Goal: Transaction & Acquisition: Obtain resource

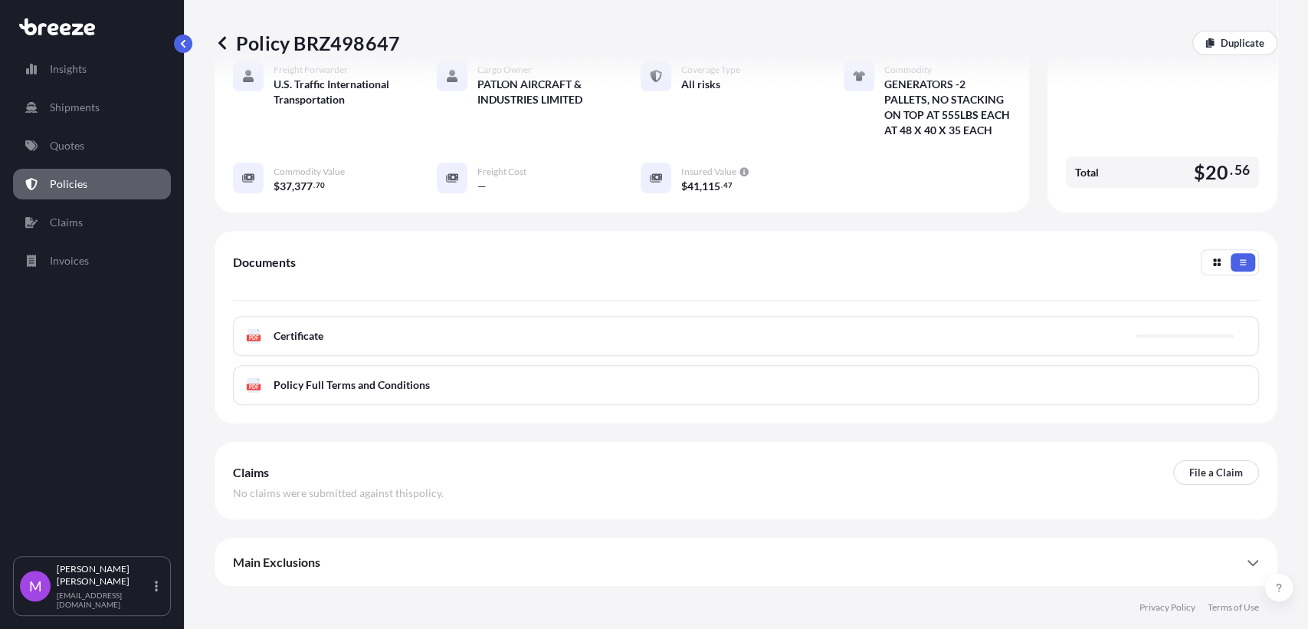
scroll to position [339, 0]
click at [82, 179] on p "Policies" at bounding box center [69, 183] width 38 height 15
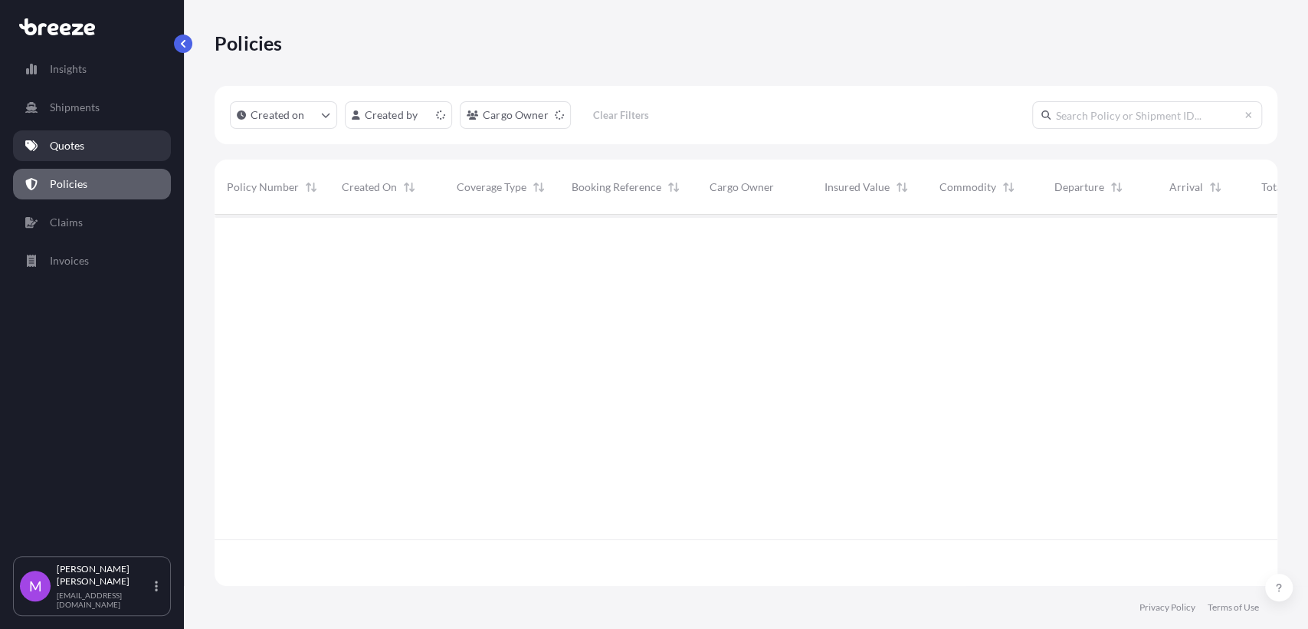
scroll to position [366, 1049]
click at [95, 152] on link "Quotes" at bounding box center [92, 145] width 158 height 31
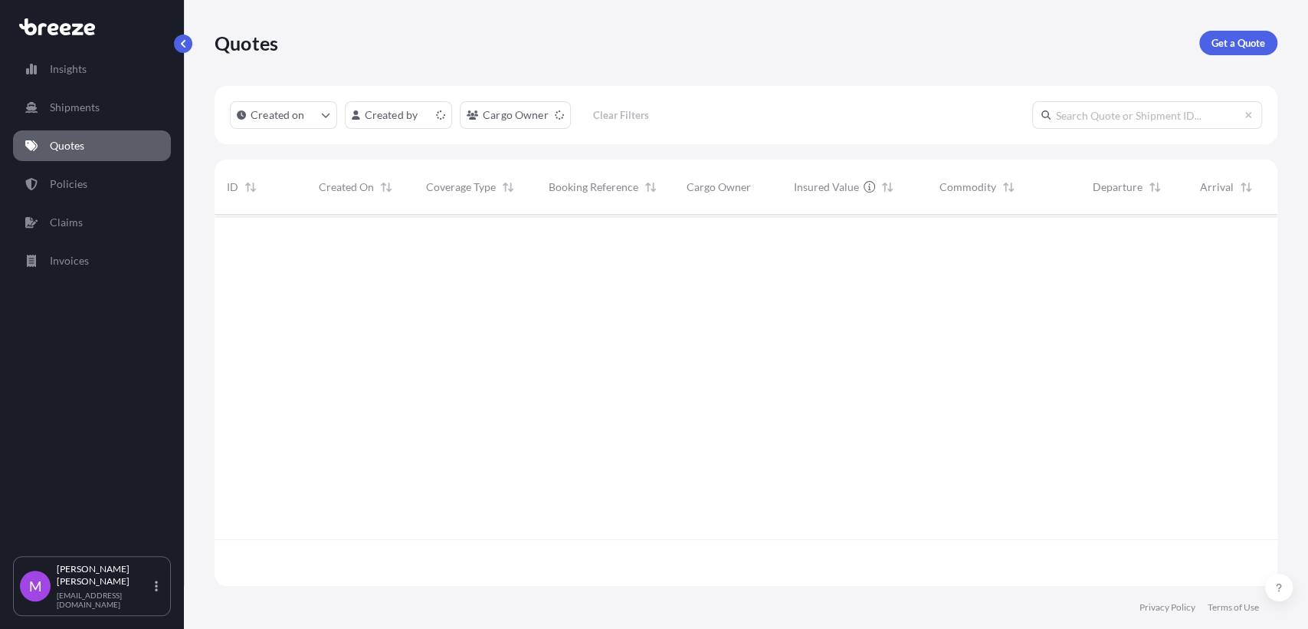
scroll to position [366, 1049]
drag, startPoint x: 1131, startPoint y: 143, endPoint x: 1157, endPoint y: 136, distance: 26.8
click at [865, 143] on div "Created on Created by Cargo Owner Clear Filters" at bounding box center [746, 115] width 1063 height 58
click at [865, 139] on div "Created on Created by Cargo Owner Clear Filters" at bounding box center [746, 115] width 1063 height 58
click at [865, 127] on input "text" at bounding box center [1148, 115] width 230 height 28
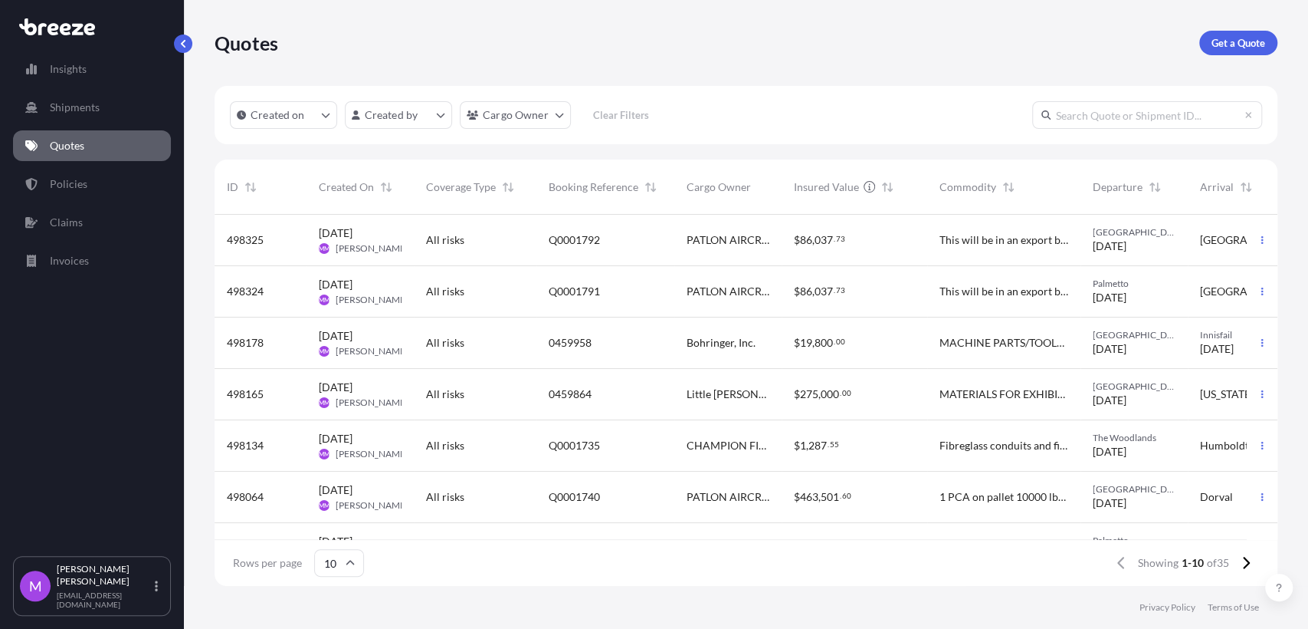
click at [865, 118] on input "text" at bounding box center [1148, 115] width 230 height 28
click at [865, 117] on input "text" at bounding box center [1148, 115] width 230 height 28
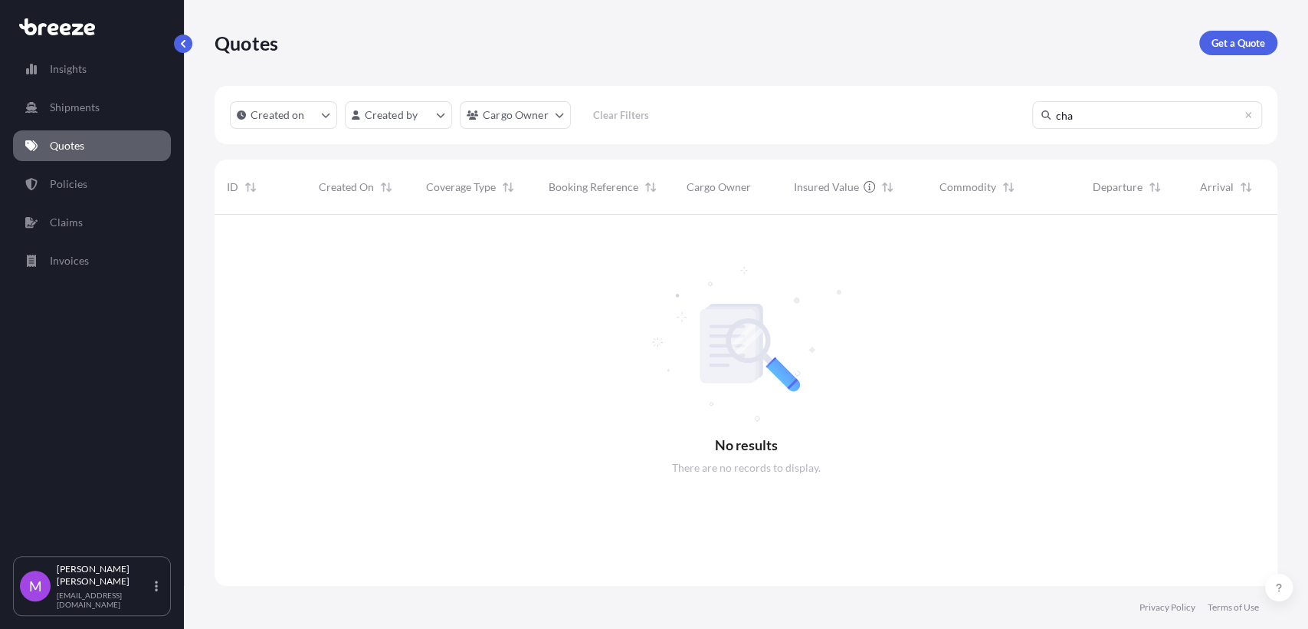
scroll to position [412, 1049]
click at [865, 112] on input "cha" at bounding box center [1148, 115] width 230 height 28
drag, startPoint x: 1131, startPoint y: 122, endPoint x: 914, endPoint y: 117, distance: 216.2
click at [865, 117] on div "Created on Created by Cargo Owner Clear Filters cha" at bounding box center [746, 115] width 1063 height 58
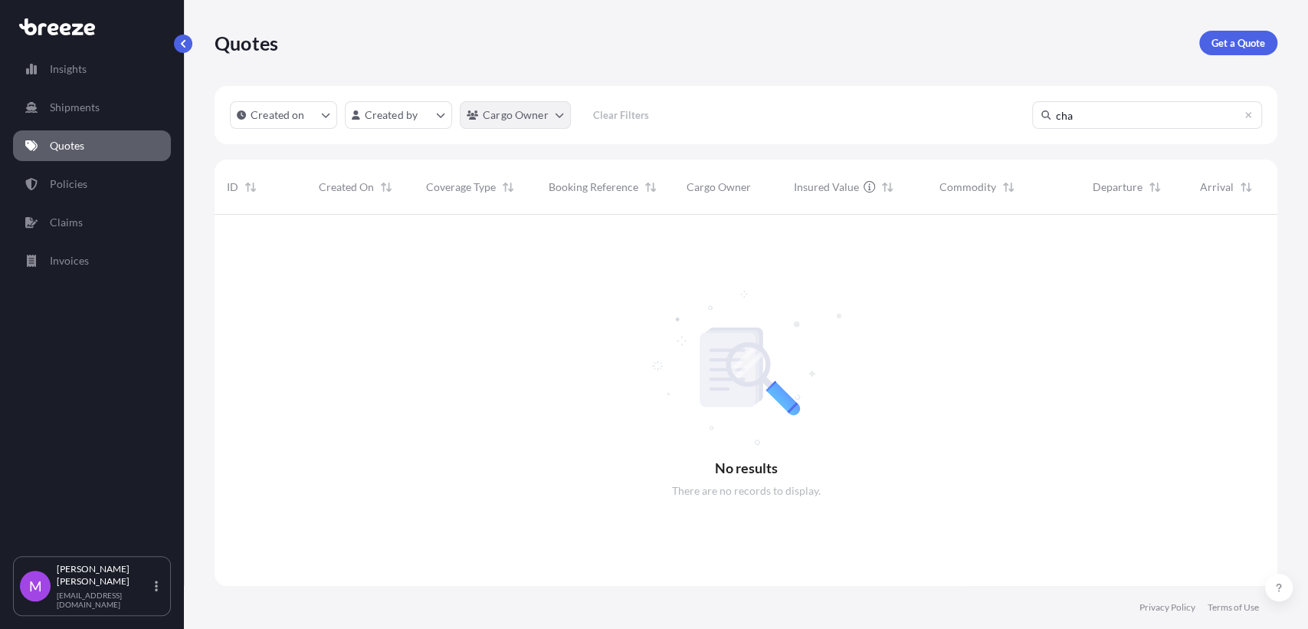
type input "cha"
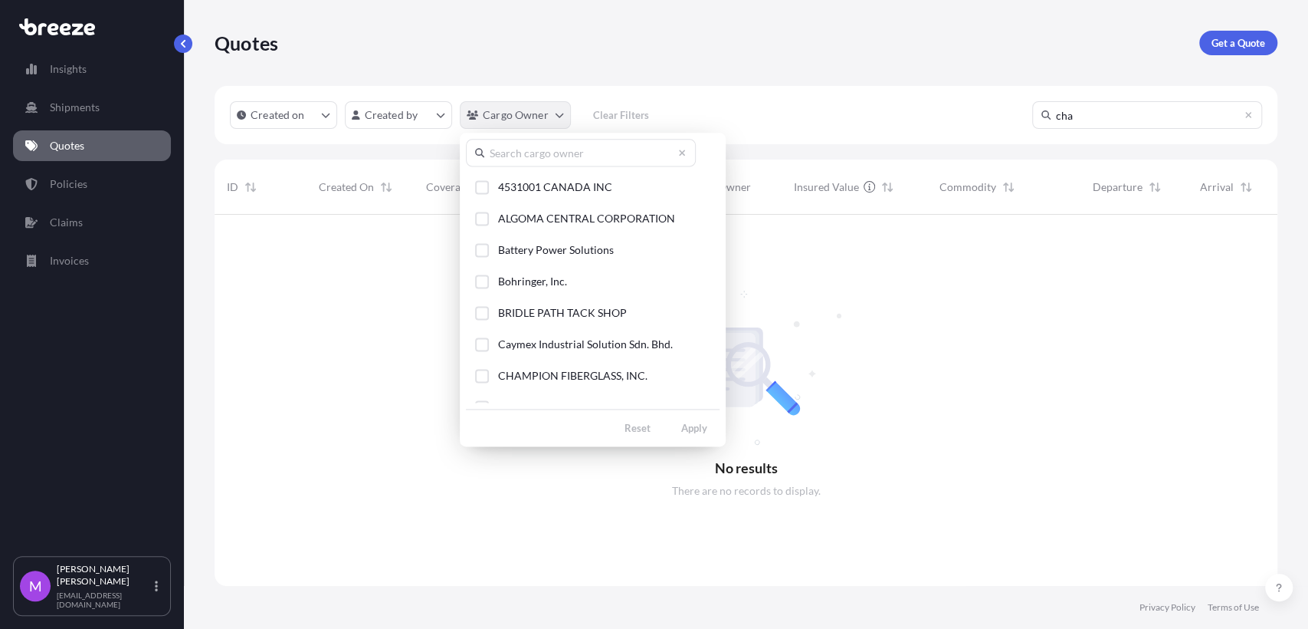
click at [552, 121] on html "Insights Shipments Quotes Policies Claims Invoices M [PERSON_NAME] [EMAIL_ADDRE…" at bounding box center [654, 314] width 1308 height 629
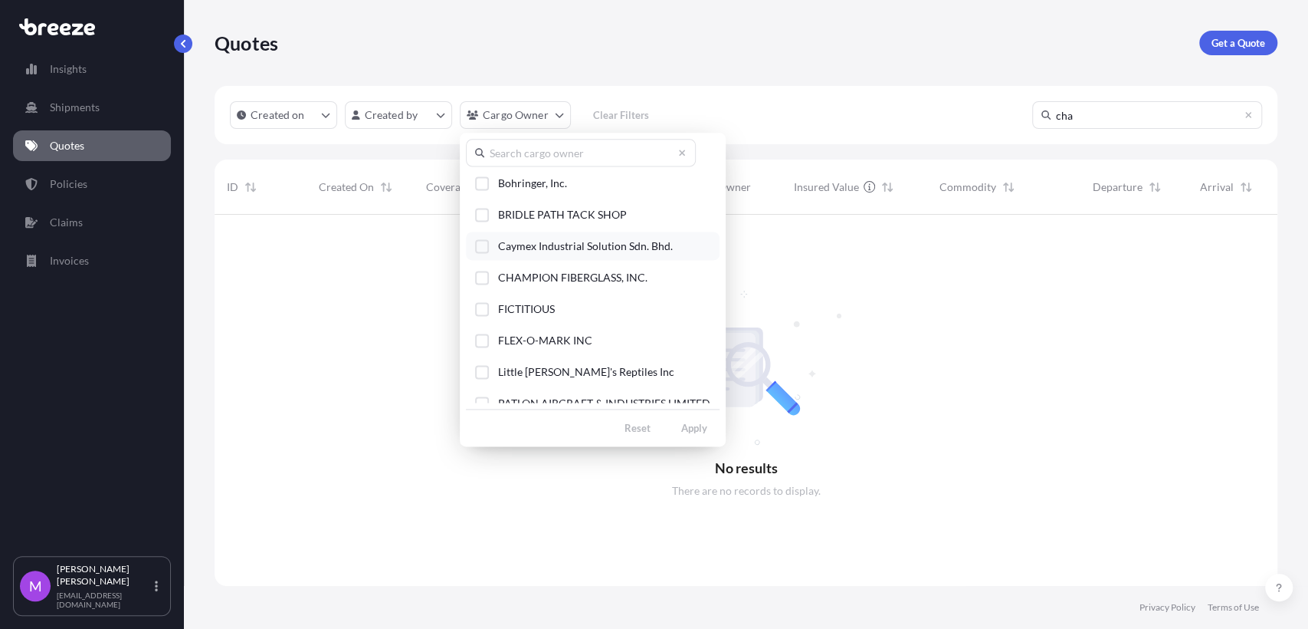
scroll to position [170, 0]
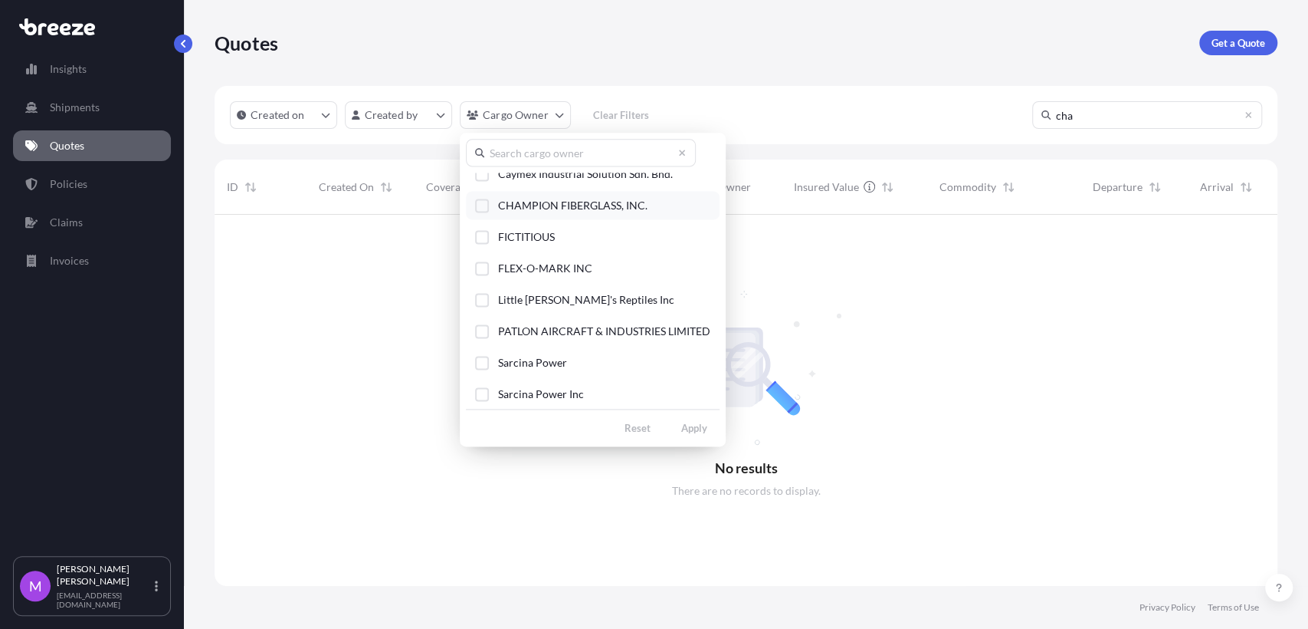
click at [492, 213] on button "CHAMPION FIBERGLASS, INC." at bounding box center [593, 205] width 254 height 28
click at [712, 440] on div "4531001 CANADA INC ALGOMA CENTRAL CORPORATION Battery Power Solutions Bohringer…" at bounding box center [593, 290] width 266 height 314
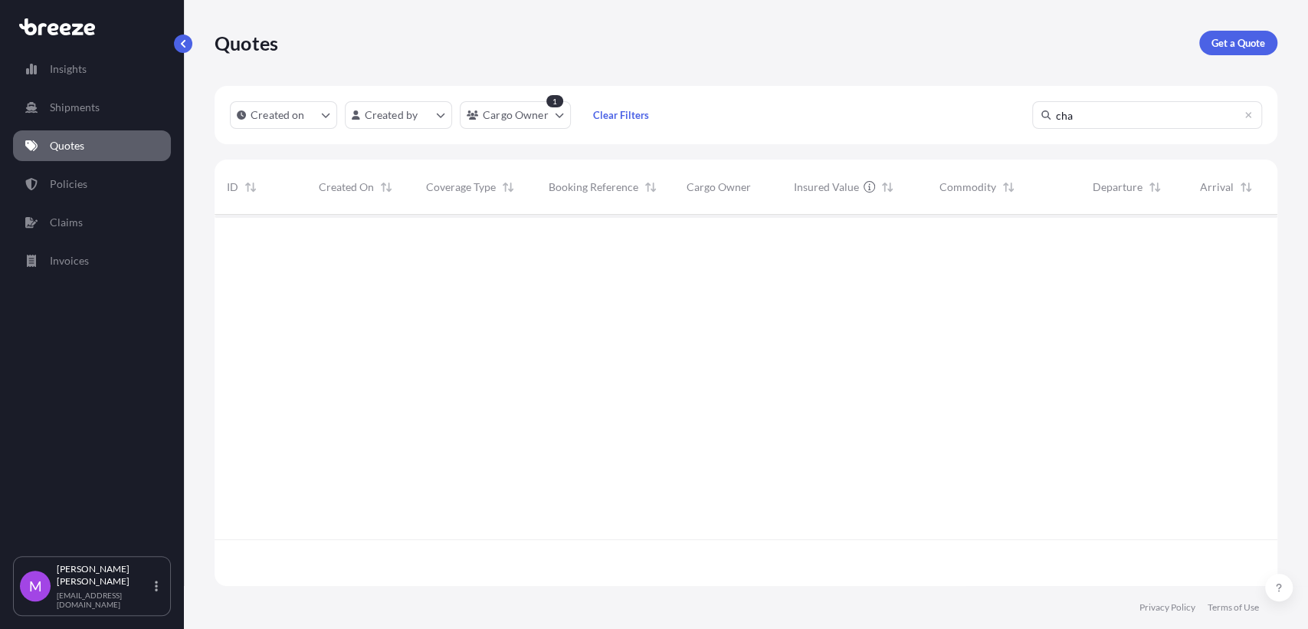
scroll to position [412, 1049]
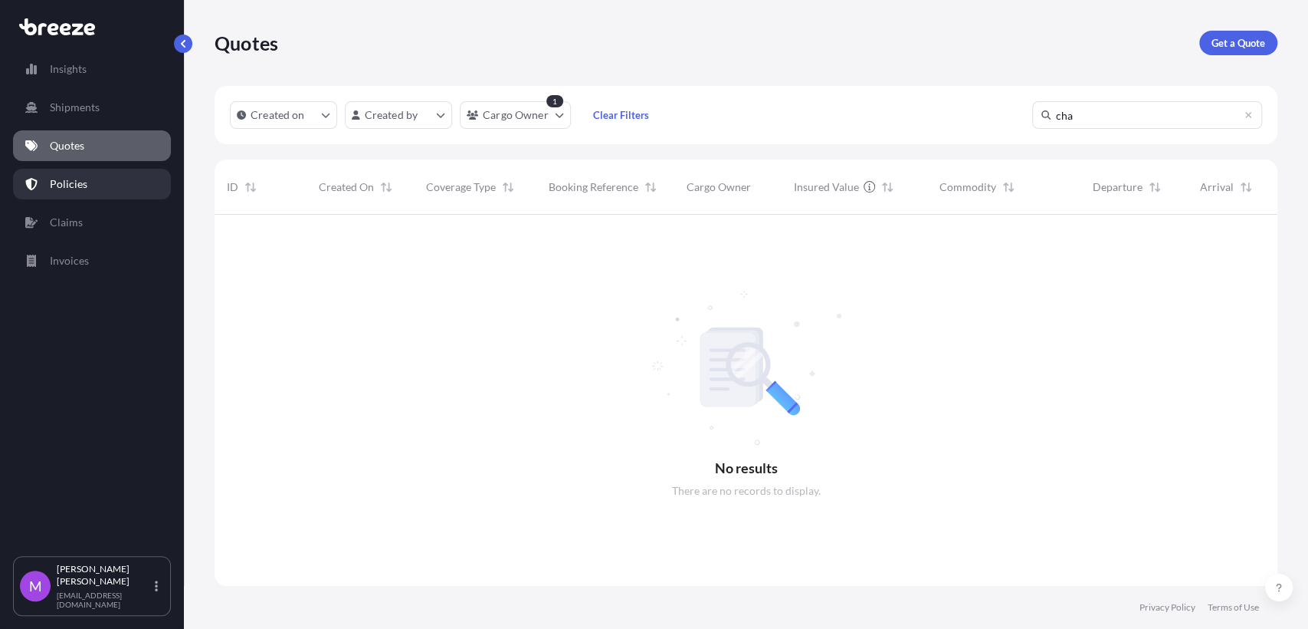
click at [87, 186] on link "Policies" at bounding box center [92, 184] width 158 height 31
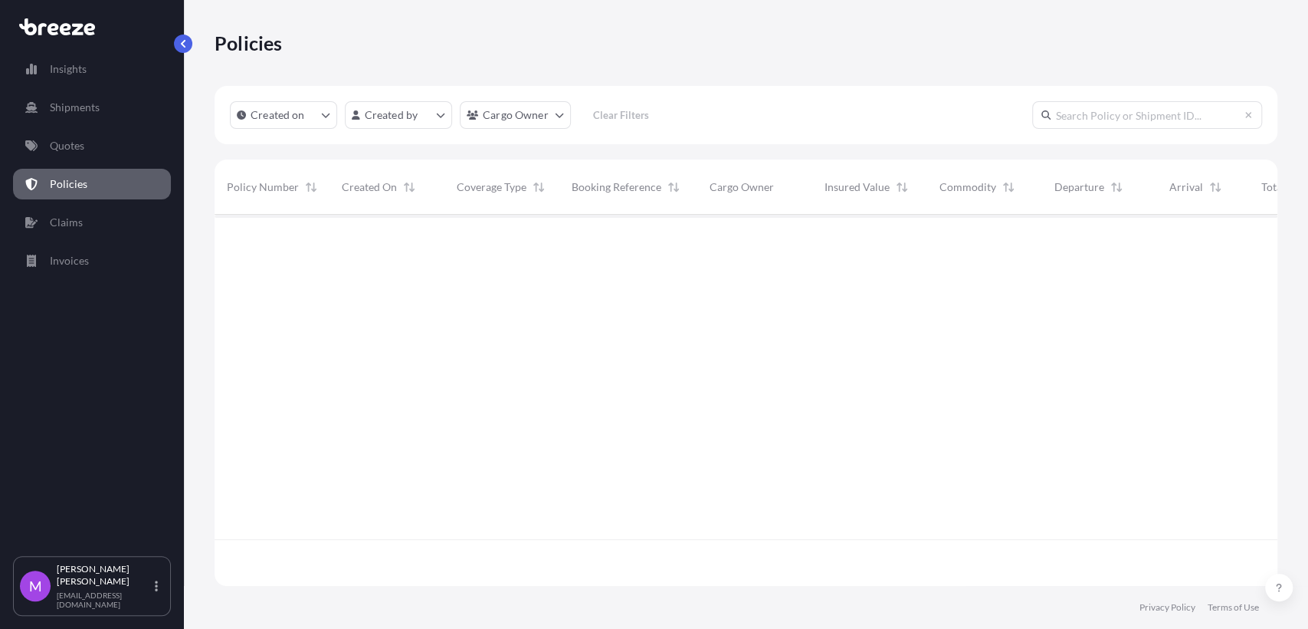
scroll to position [366, 1049]
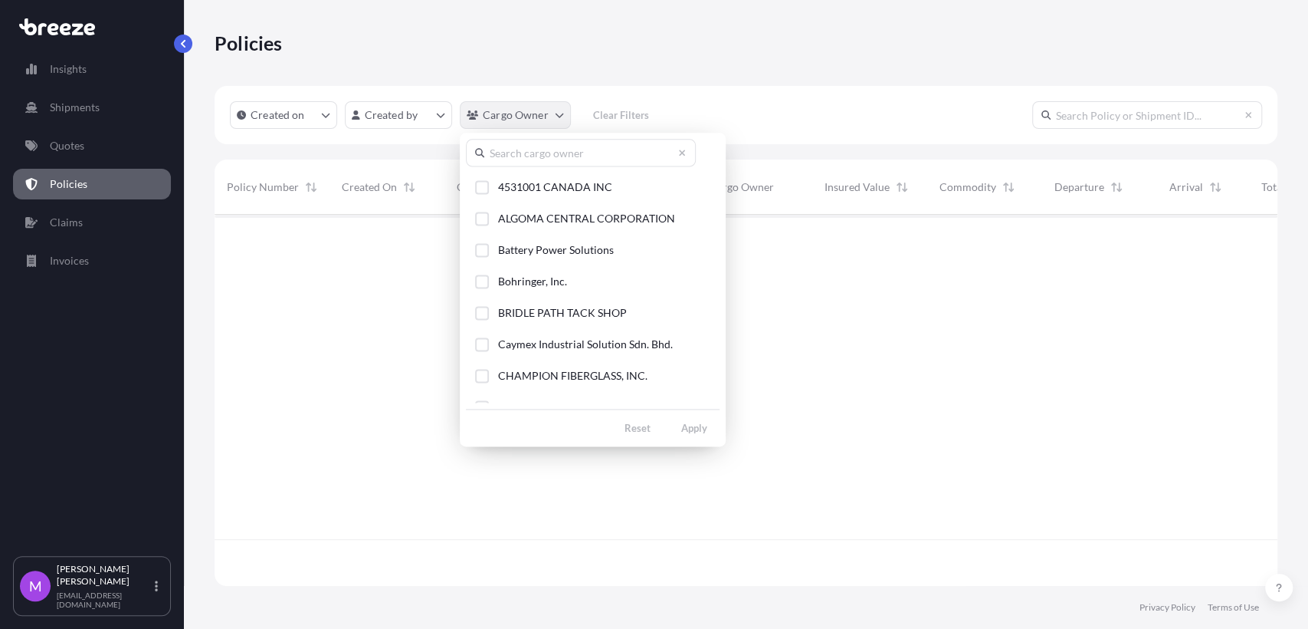
click at [558, 119] on html "Insights Shipments Quotes Policies Claims Invoices M [PERSON_NAME] [EMAIL_ADDRE…" at bounding box center [654, 314] width 1308 height 629
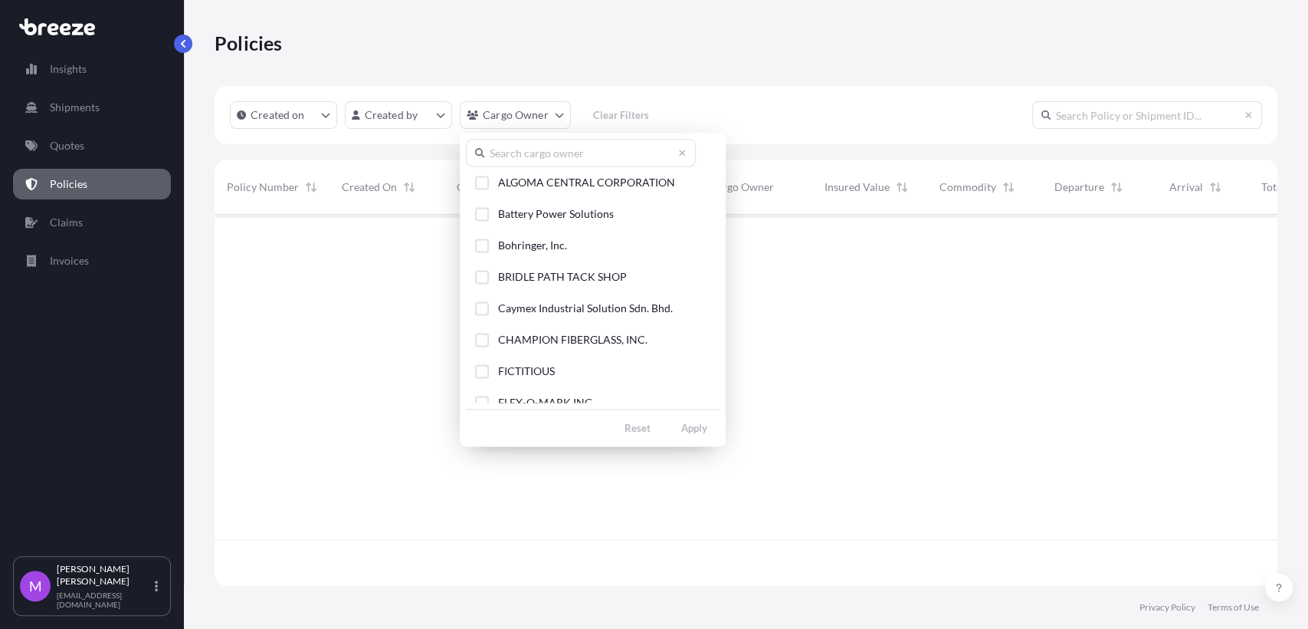
scroll to position [21, 0]
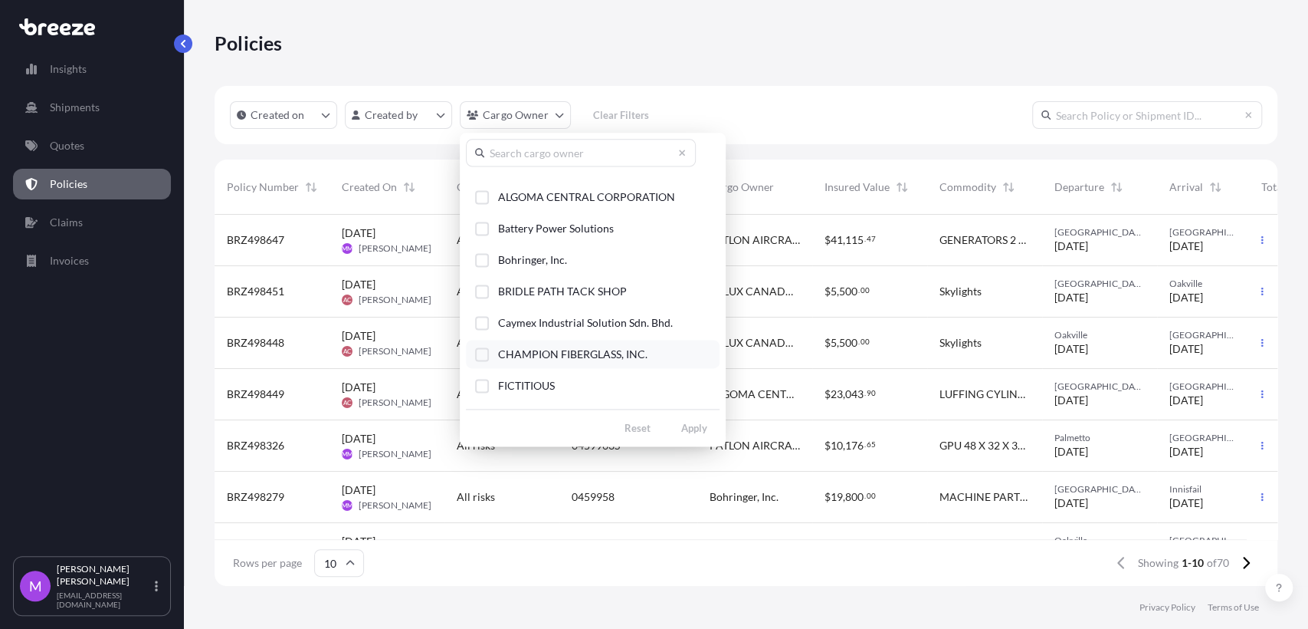
click at [483, 356] on div "Select Option" at bounding box center [482, 354] width 14 height 14
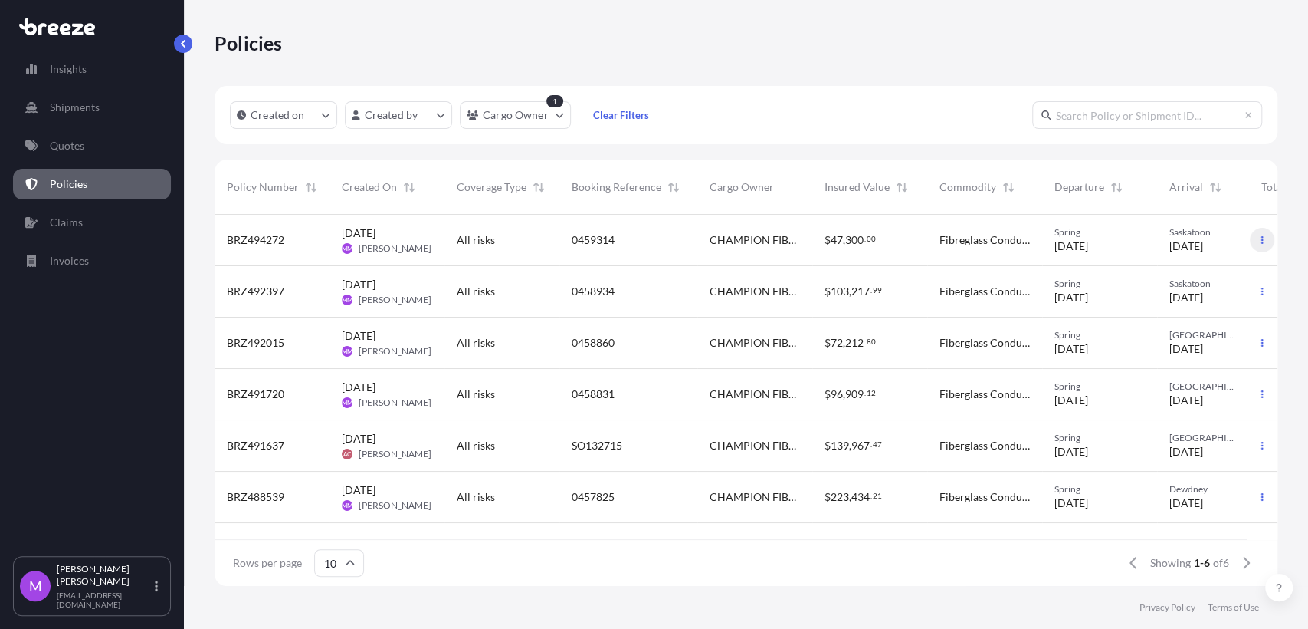
click at [865, 238] on icon "button" at bounding box center [1262, 239] width 9 height 9
click at [865, 248] on p "Duplicate quote" at bounding box center [1178, 242] width 77 height 15
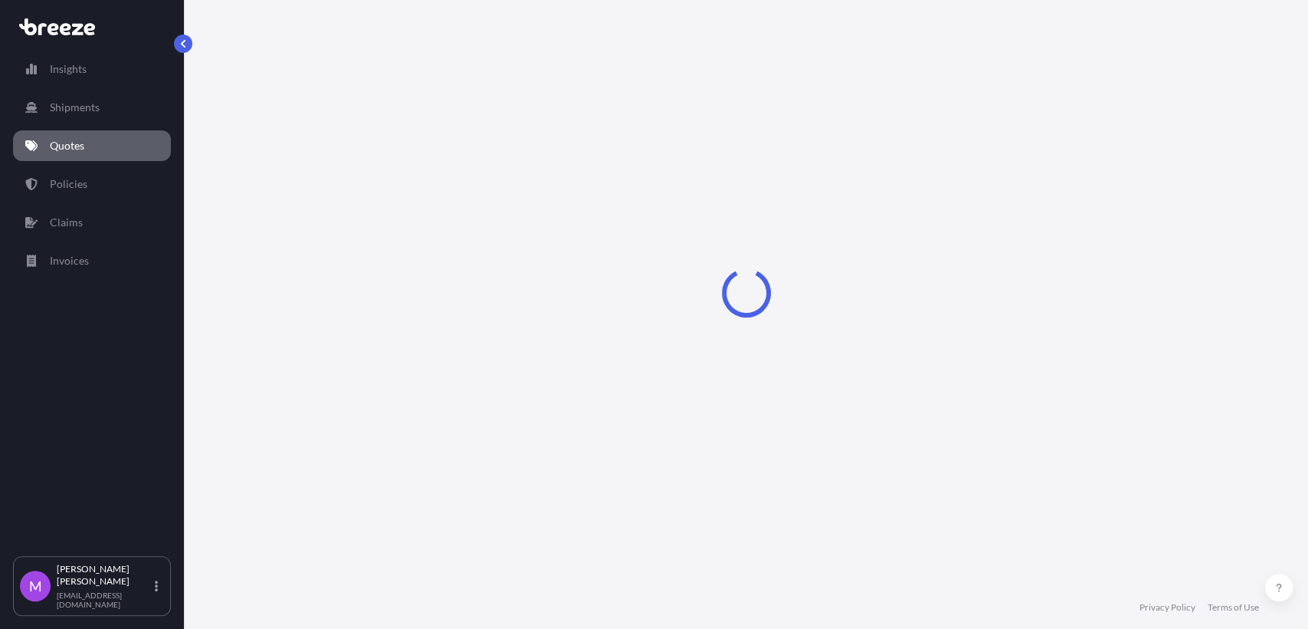
select select "Road"
select select "1"
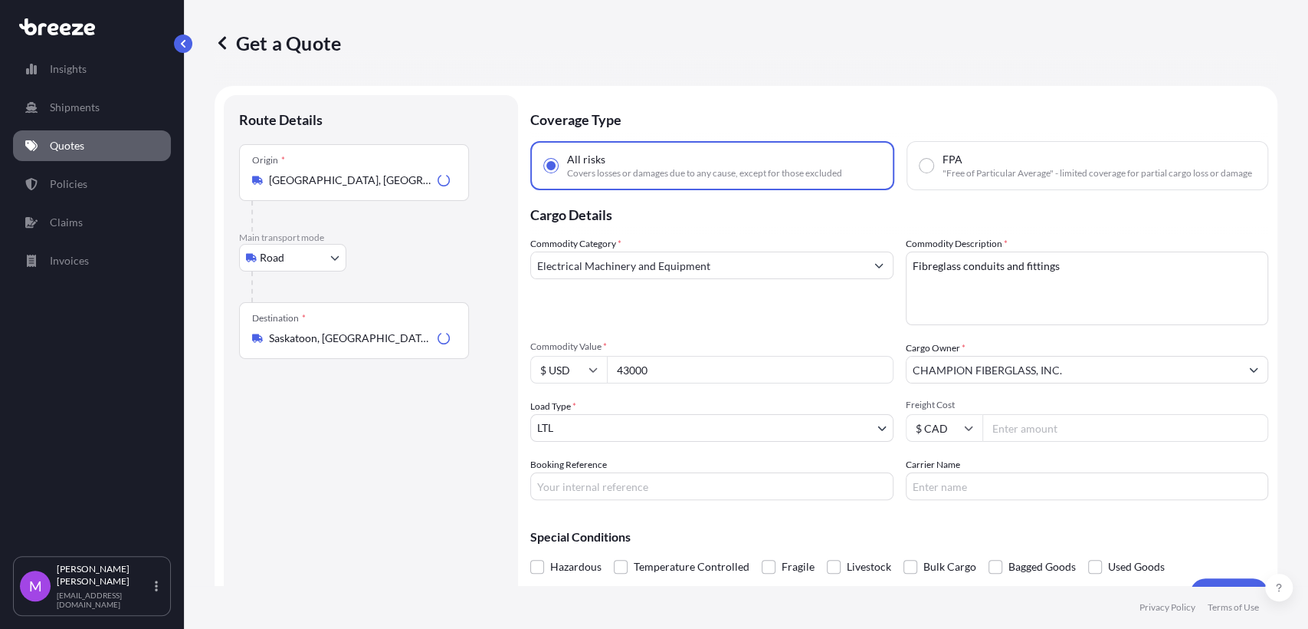
scroll to position [25, 0]
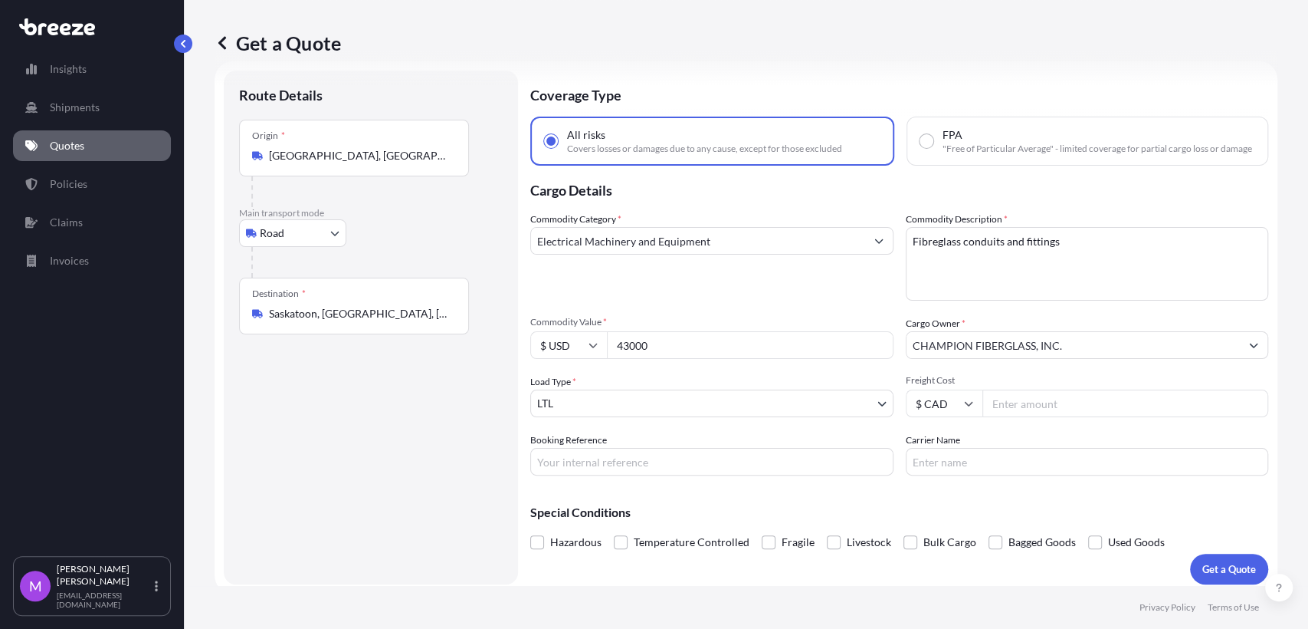
click at [671, 358] on input "43000" at bounding box center [750, 345] width 287 height 28
drag, startPoint x: 717, startPoint y: 359, endPoint x: 604, endPoint y: 354, distance: 113.5
click at [582, 354] on div "$ USD 43000" at bounding box center [711, 345] width 363 height 28
paste input "2205"
type input "22050"
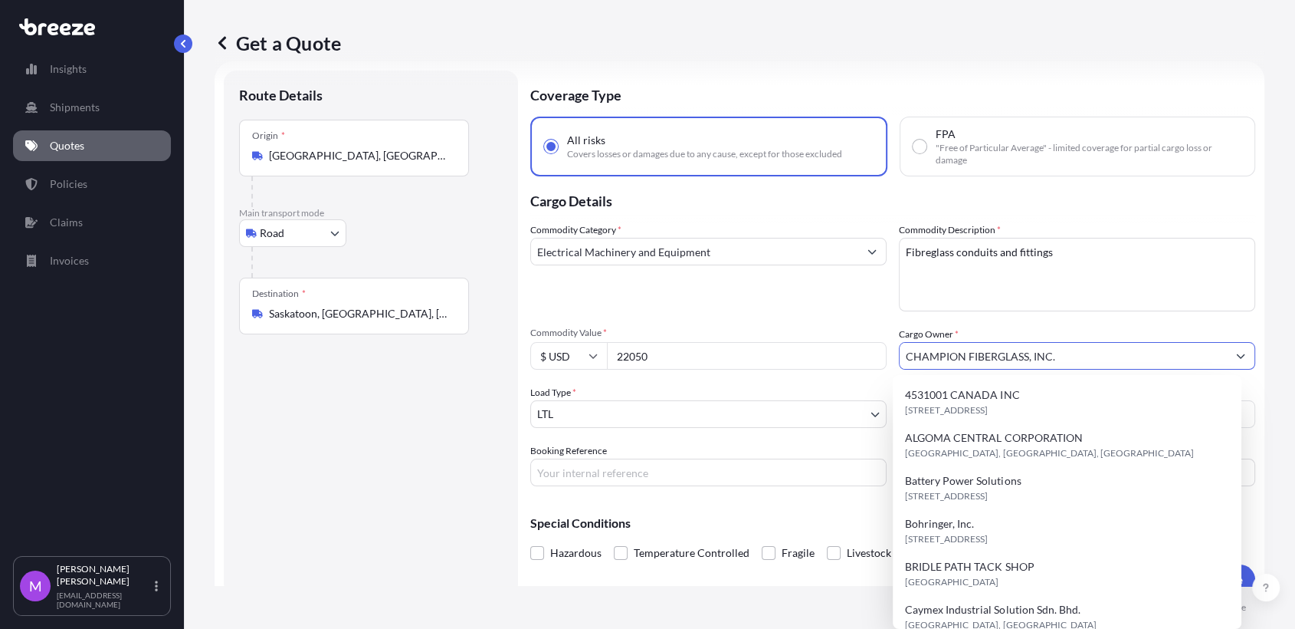
click at [384, 309] on input "Saskatoon, [GEOGRAPHIC_DATA], [GEOGRAPHIC_DATA]" at bounding box center [359, 313] width 181 height 15
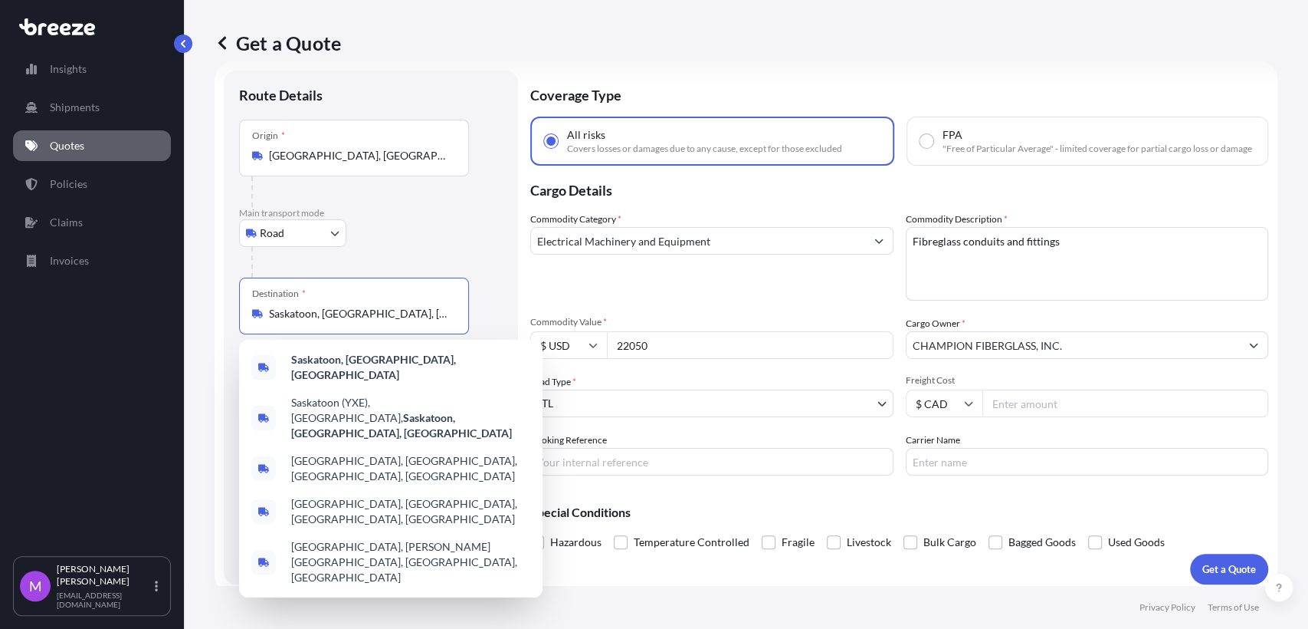
drag, startPoint x: 412, startPoint y: 319, endPoint x: 192, endPoint y: 295, distance: 221.3
click at [192, 295] on div "Get a Quote Route Details Place of loading Road Road Rail Origin * [GEOGRAPHIC_…" at bounding box center [746, 293] width 1125 height 586
click at [453, 239] on div "Road Sea Air Road Rail" at bounding box center [371, 233] width 264 height 28
click at [432, 313] on input "Saskatoon, [GEOGRAPHIC_DATA], [GEOGRAPHIC_DATA]" at bounding box center [359, 313] width 181 height 15
drag, startPoint x: 435, startPoint y: 317, endPoint x: 195, endPoint y: 299, distance: 241.3
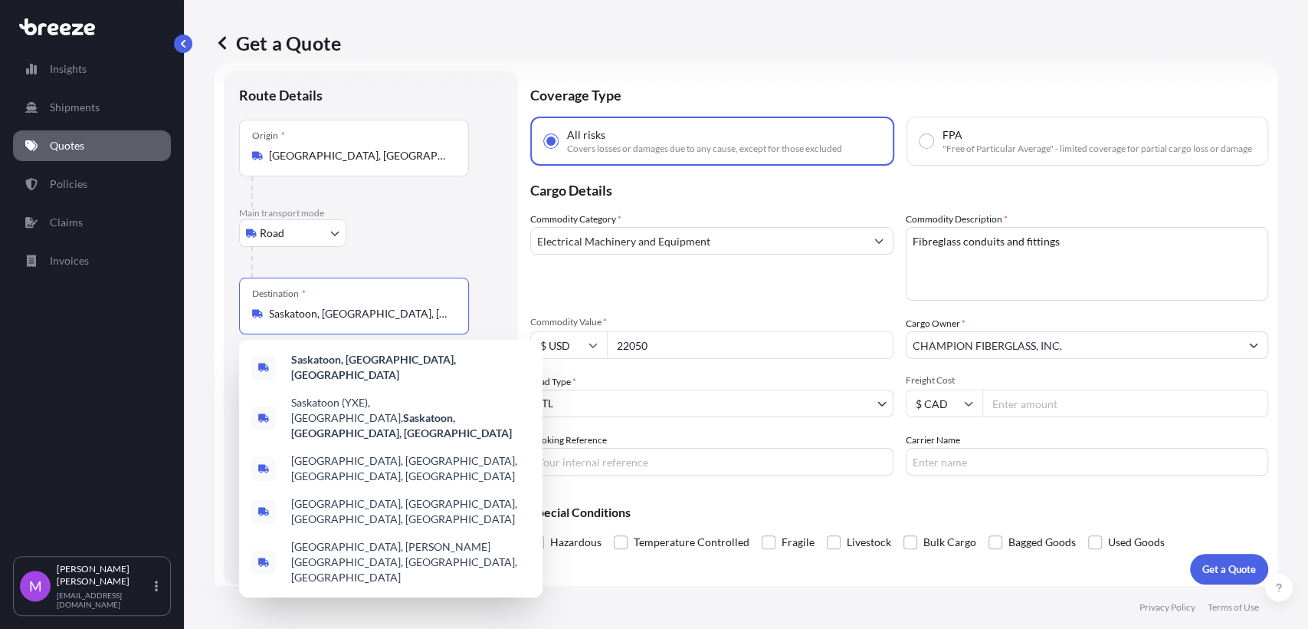
click at [195, 299] on div "Get a Quote Route Details Place of loading Road Road Rail Origin * [GEOGRAPHIC_…" at bounding box center [746, 293] width 1125 height 586
paste input "PRINCE [PERSON_NAME], [GEOGRAPHIC_DATA]"
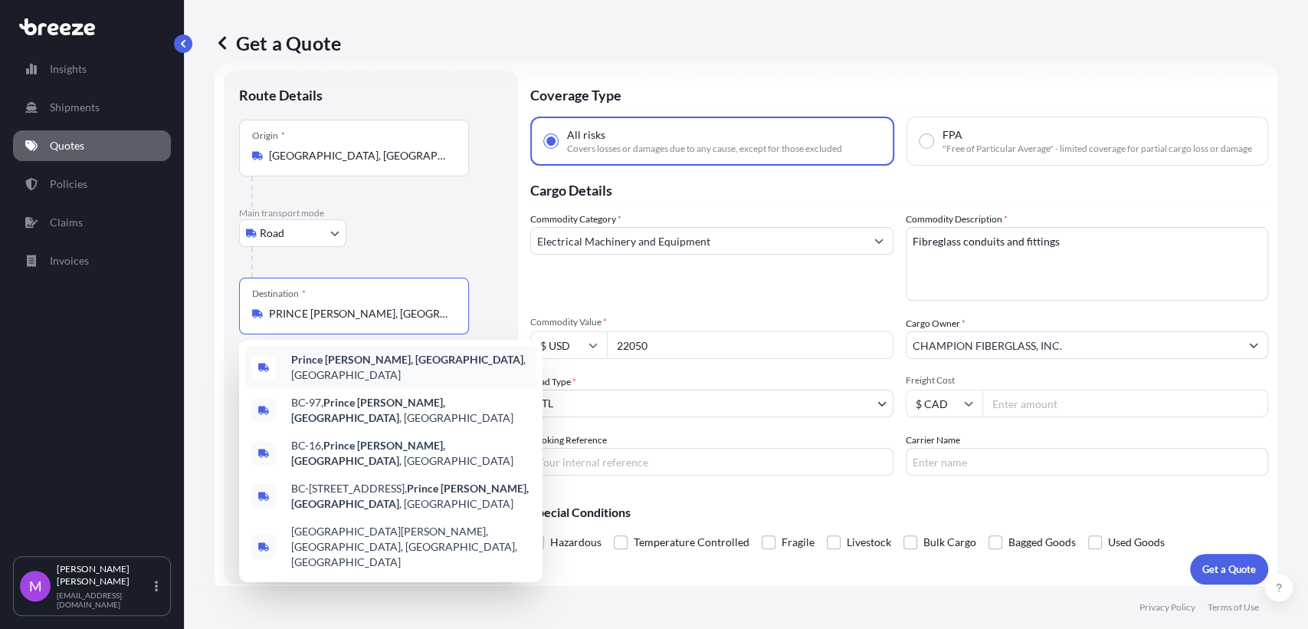
click at [403, 362] on span "Prince [PERSON_NAME], [GEOGRAPHIC_DATA] , [GEOGRAPHIC_DATA]" at bounding box center [410, 367] width 239 height 31
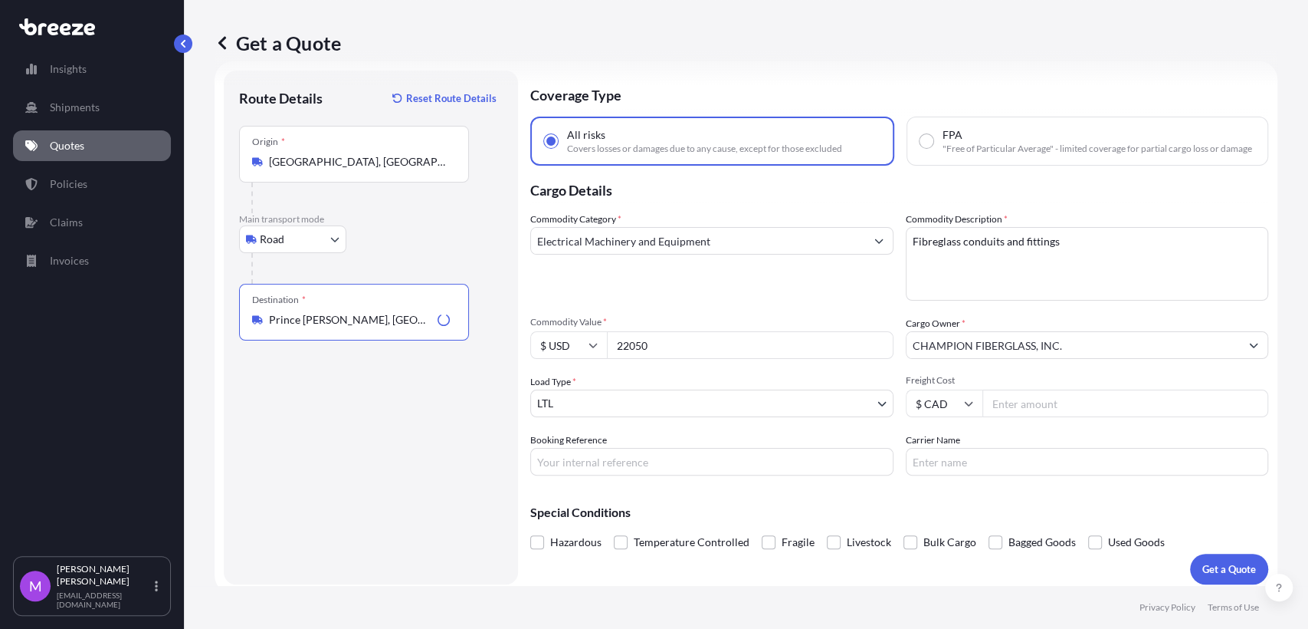
type input "Prince [PERSON_NAME], [GEOGRAPHIC_DATA], [GEOGRAPHIC_DATA]"
click at [865, 299] on textarea "Fibreglass conduits and fittings" at bounding box center [1087, 264] width 363 height 74
click at [865, 291] on textarea "Fibreglass conduits and fittings" at bounding box center [1087, 264] width 363 height 74
click at [865, 284] on textarea "Fibreglass conduits and fittings" at bounding box center [1087, 264] width 363 height 74
paste textarea "4 pallets Fiberglass Elbows- 77x48x48 2320 lbs."
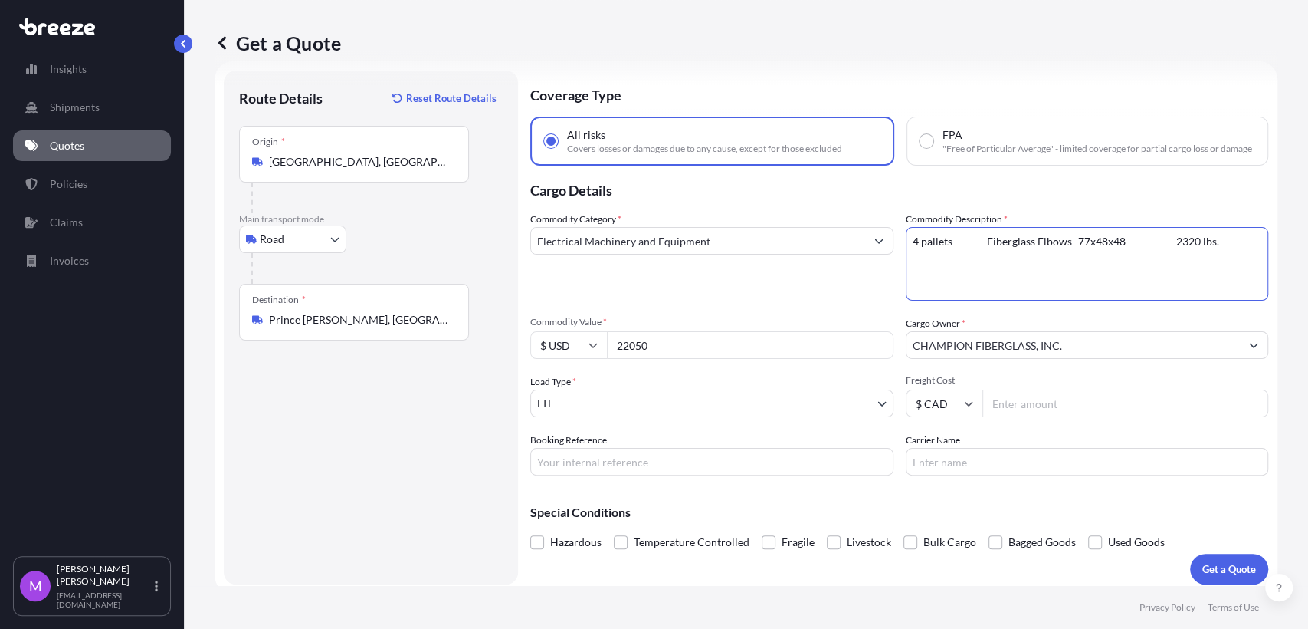
click at [865, 279] on textarea "Fibreglass conduits and fittings" at bounding box center [1087, 264] width 363 height 74
click at [865, 257] on textarea "Fibreglass conduits and fittings" at bounding box center [1087, 264] width 363 height 74
type textarea "4 pallets - Fiberglass Elbows- 77x48x48 2320 lbs."
click at [662, 475] on input "Booking Reference" at bounding box center [711, 462] width 363 height 28
click at [633, 474] on input "Booking Reference" at bounding box center [711, 462] width 363 height 28
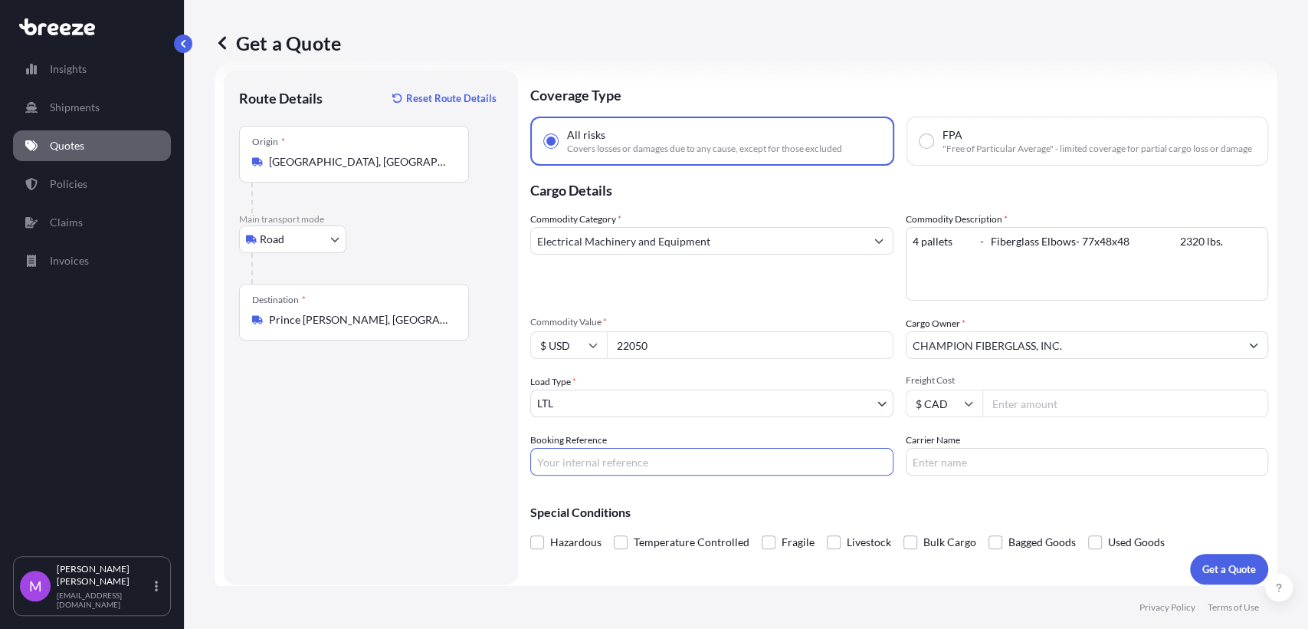
paste input "0460027"
type input "0460027"
click at [438, 468] on div "Route Details Reset Route Details Place of loading Road Road Rail Origin * [GEO…" at bounding box center [371, 327] width 264 height 483
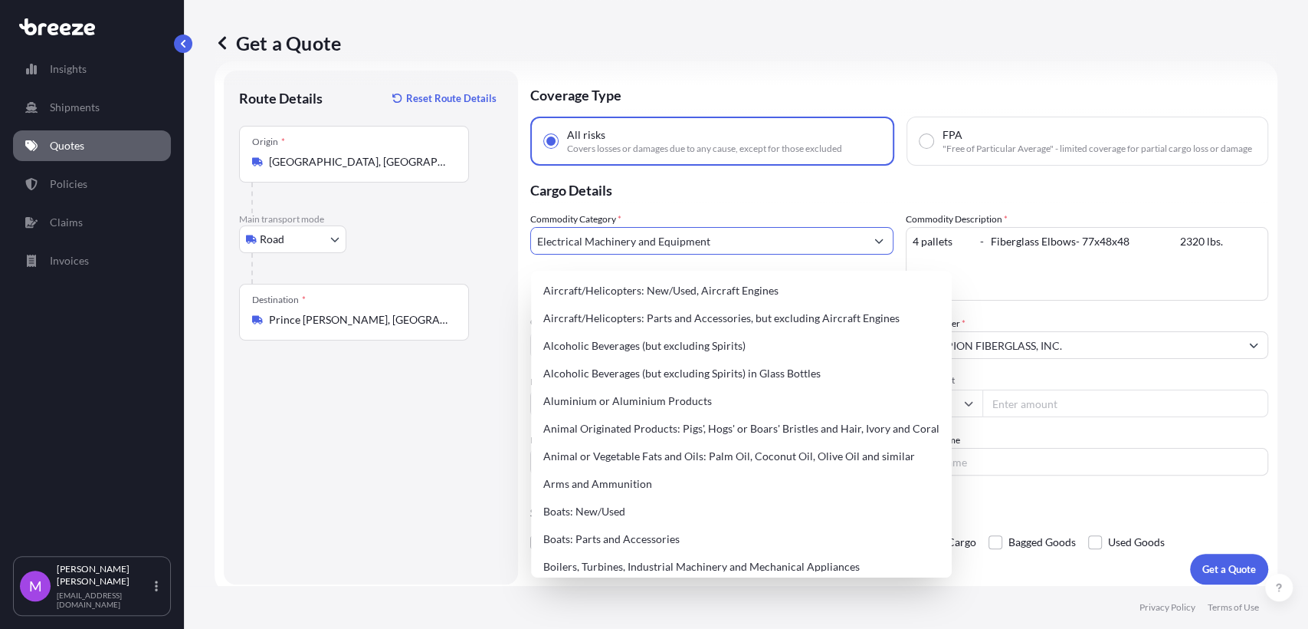
click at [717, 254] on input "Electrical Machinery and Equipment" at bounding box center [698, 241] width 334 height 28
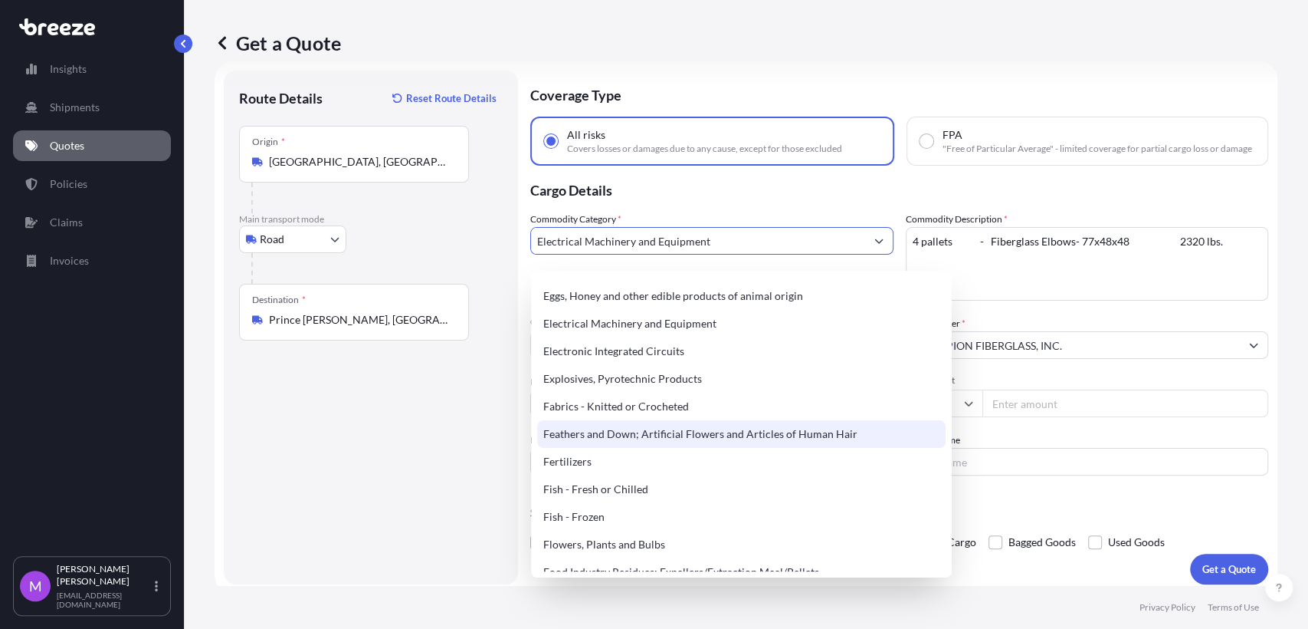
scroll to position [852, 0]
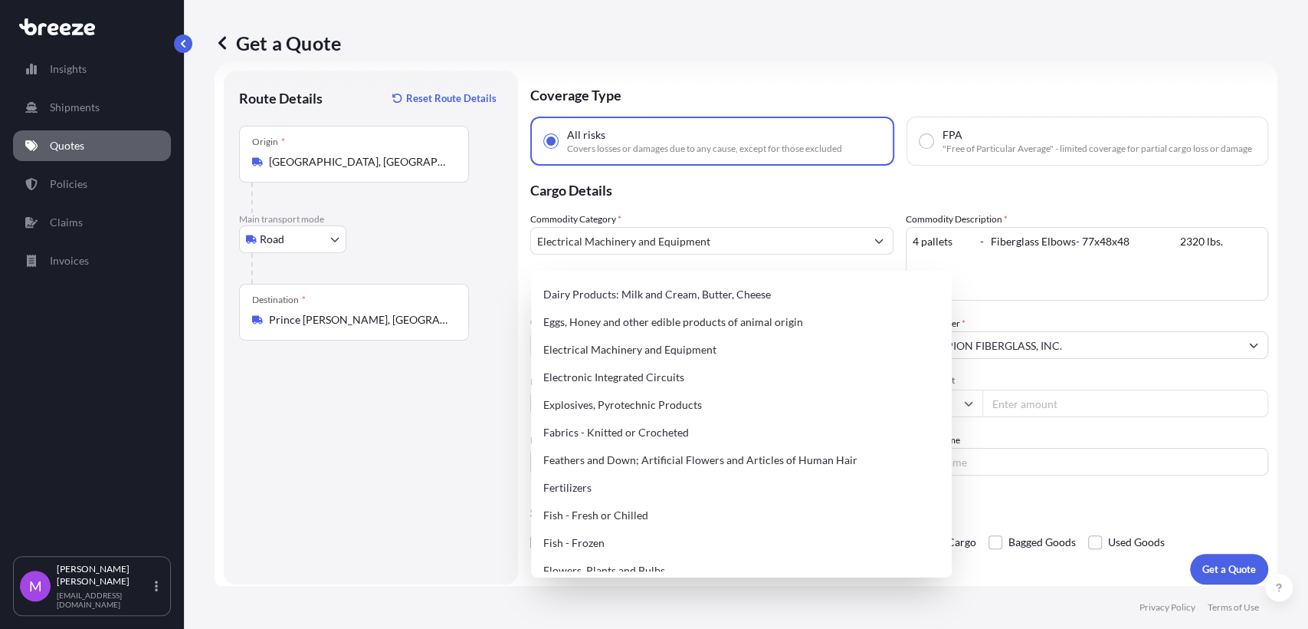
click at [422, 443] on div "Route Details Reset Route Details Place of loading Road Road Rail Origin * [GEO…" at bounding box center [371, 327] width 264 height 483
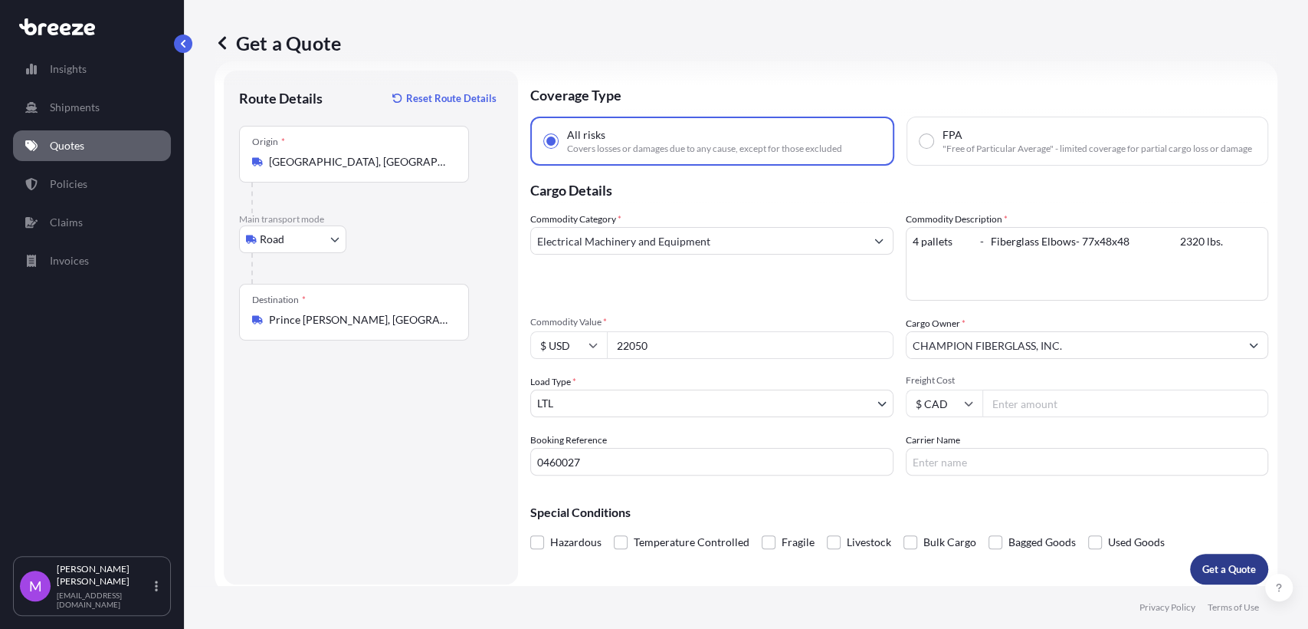
click at [865, 576] on p "Get a Quote" at bounding box center [1230, 568] width 54 height 15
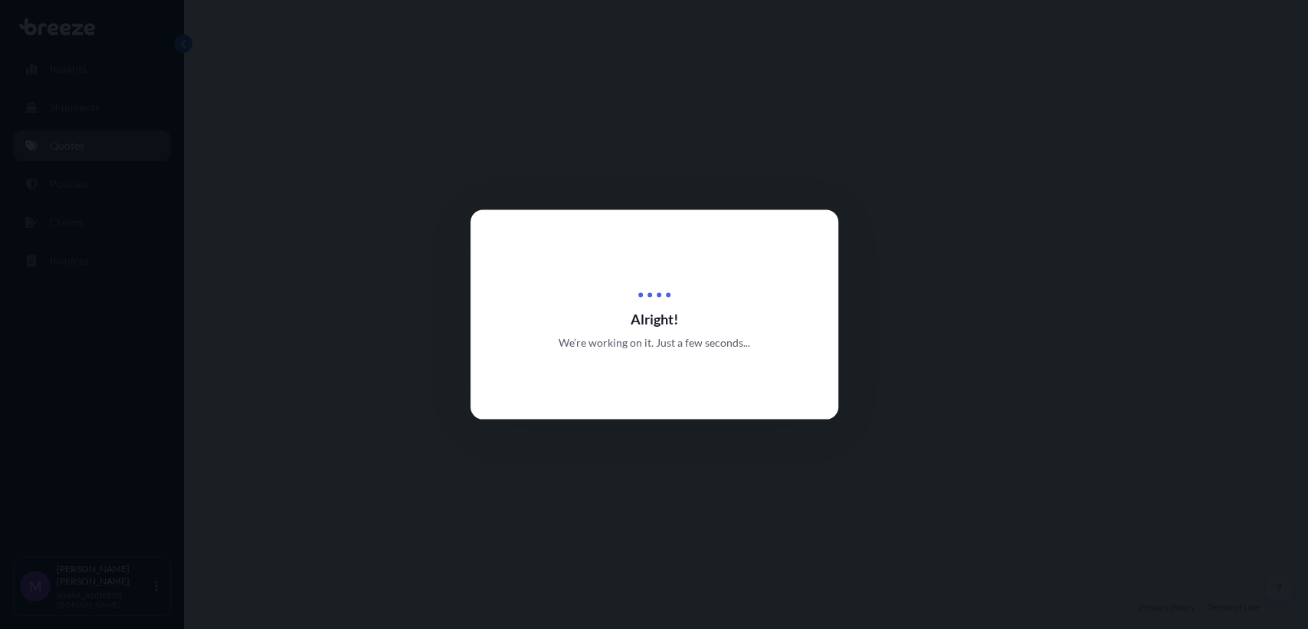
select select "Road"
select select "1"
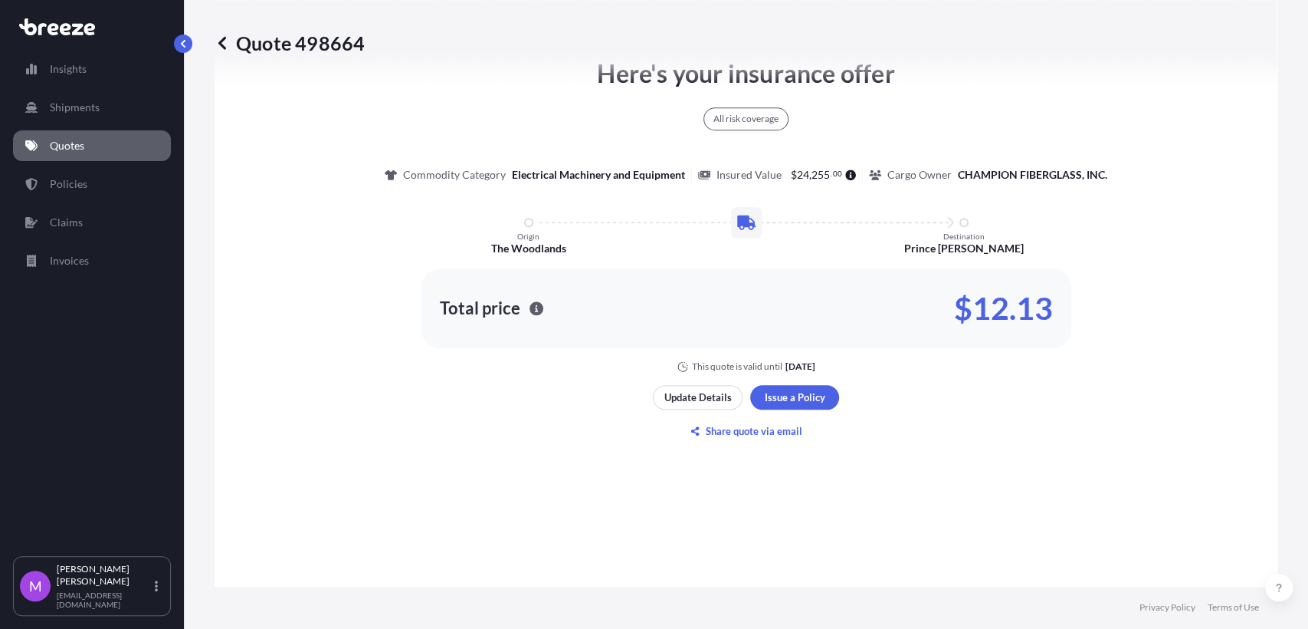
scroll to position [908, 0]
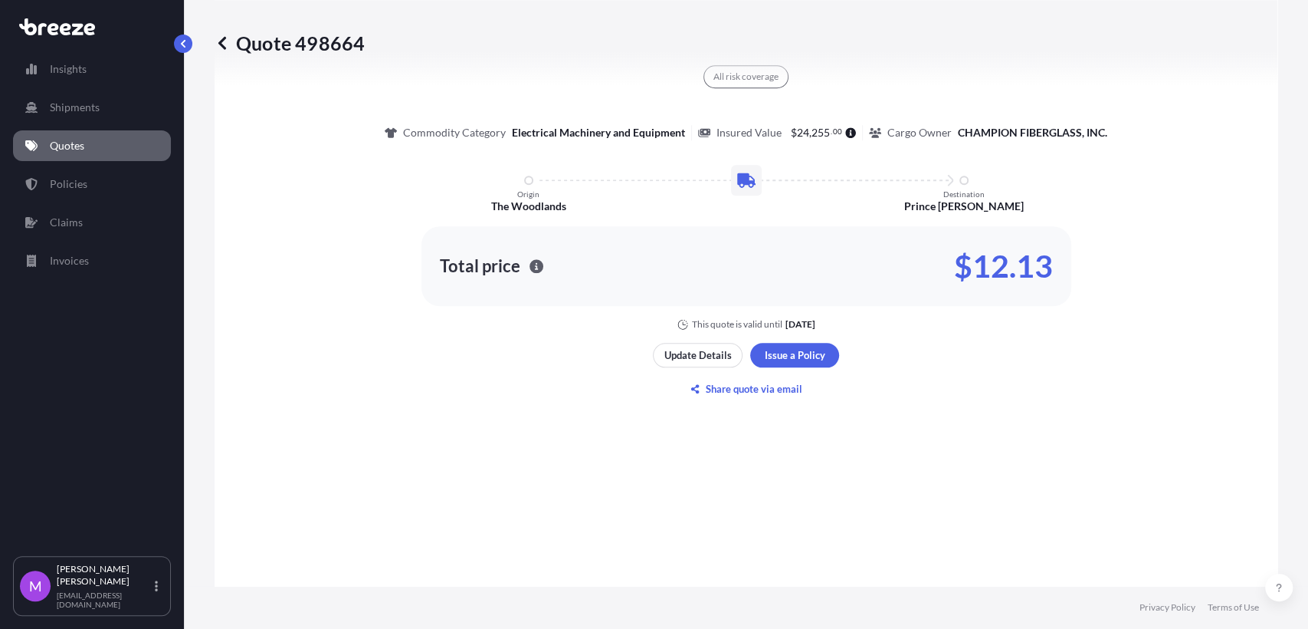
click at [622, 558] on div "Here's your insurance offer All risk coverage Commodity Category Electrical Mac…" at bounding box center [746, 207] width 1020 height 920
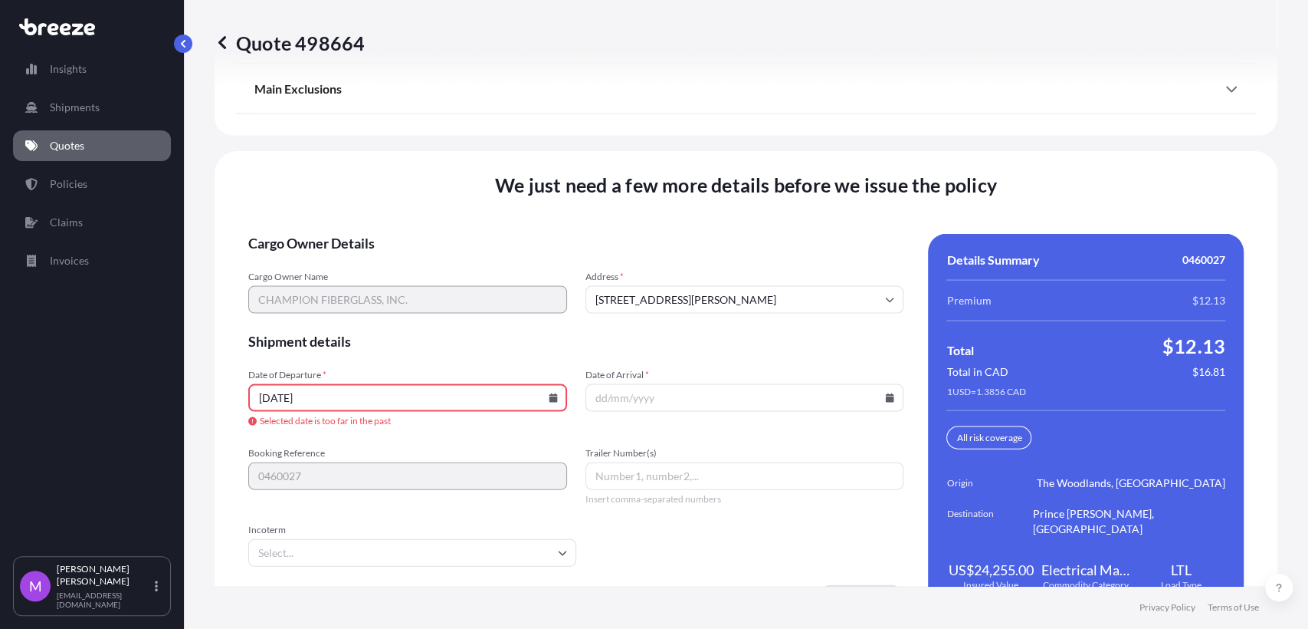
scroll to position [2054, 0]
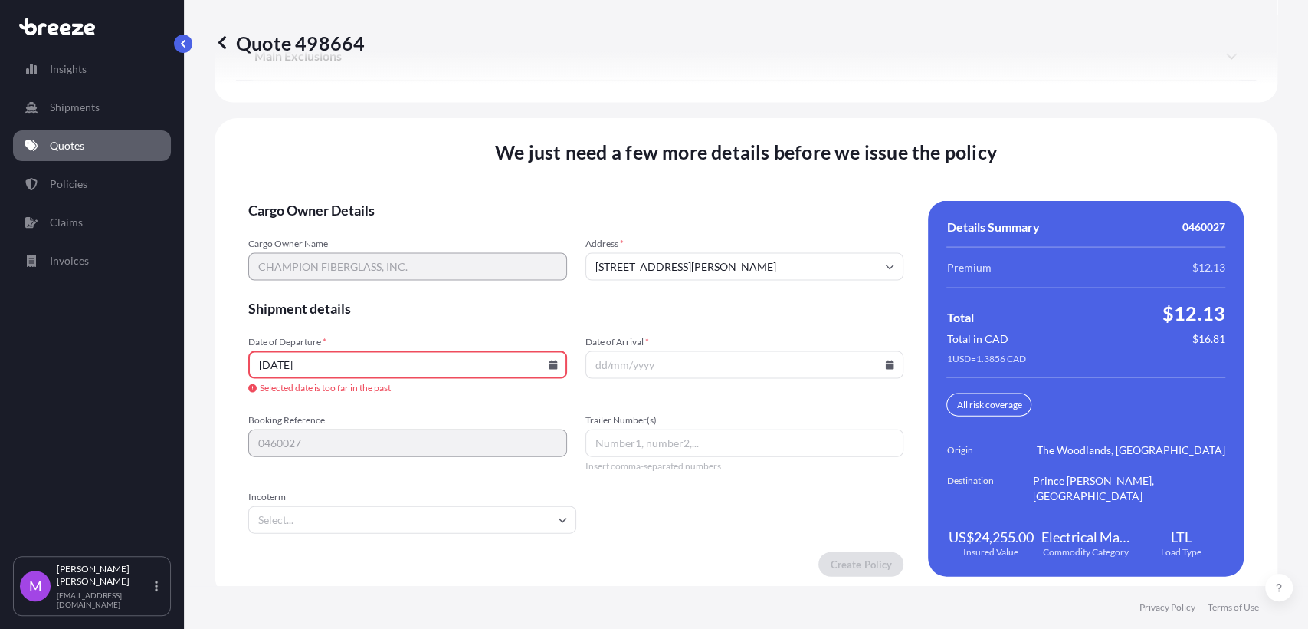
click at [330, 379] on input "[DATE]" at bounding box center [407, 365] width 319 height 28
click at [559, 379] on input "[DATE]" at bounding box center [407, 365] width 319 height 28
click at [554, 379] on input "[DATE]" at bounding box center [407, 365] width 319 height 28
click at [552, 369] on icon at bounding box center [553, 364] width 8 height 9
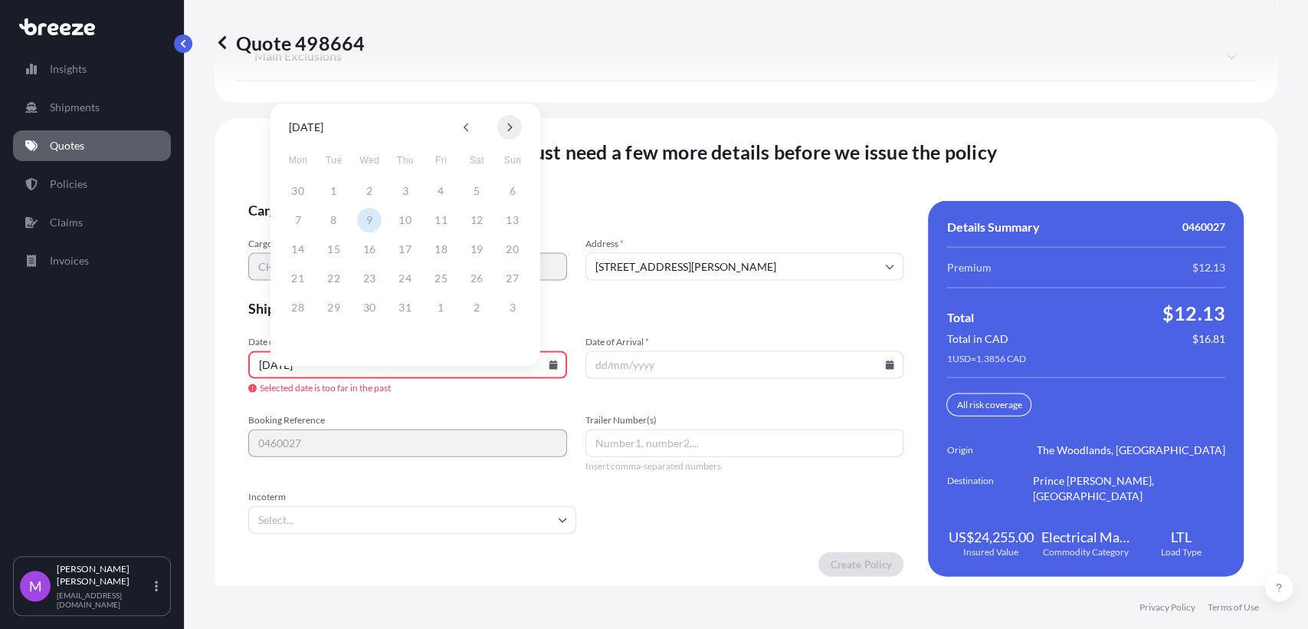
click at [504, 126] on button at bounding box center [509, 127] width 25 height 25
click at [504, 129] on button at bounding box center [509, 127] width 25 height 25
drag, startPoint x: 469, startPoint y: 129, endPoint x: 449, endPoint y: 154, distance: 32.2
click at [469, 130] on icon at bounding box center [467, 127] width 6 height 9
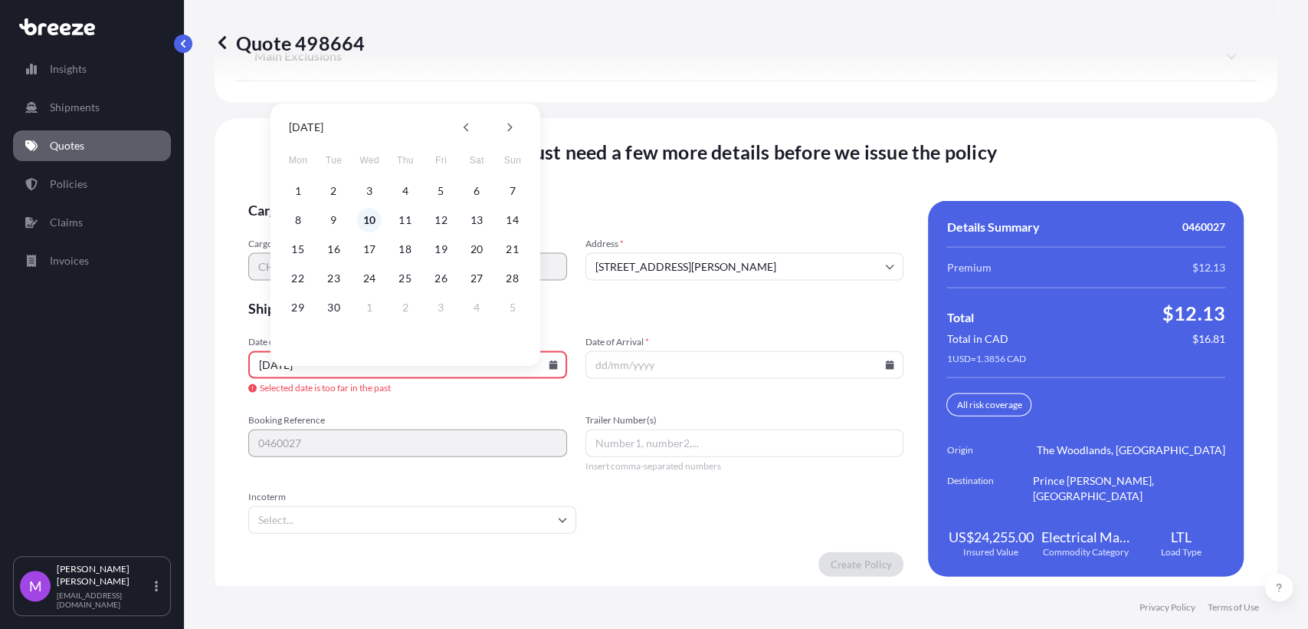
click at [377, 222] on button "10" at bounding box center [369, 220] width 25 height 25
type input "[DATE]"
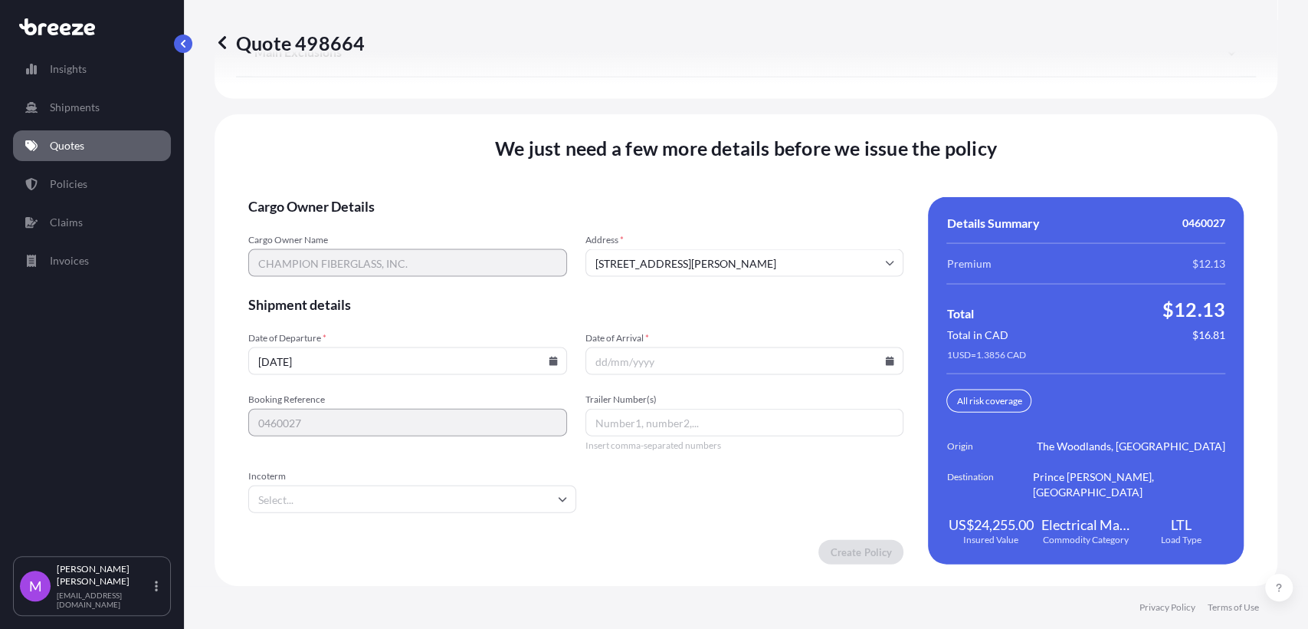
click at [511, 369] on input "[DATE]" at bounding box center [407, 361] width 319 height 28
click at [704, 374] on input "Date of Arrival *" at bounding box center [745, 361] width 319 height 28
click at [865, 375] on input "Date of Arrival *" at bounding box center [745, 361] width 319 height 28
click at [865, 373] on input "Date of Arrival *" at bounding box center [745, 361] width 319 height 28
click at [865, 366] on icon at bounding box center [890, 360] width 8 height 9
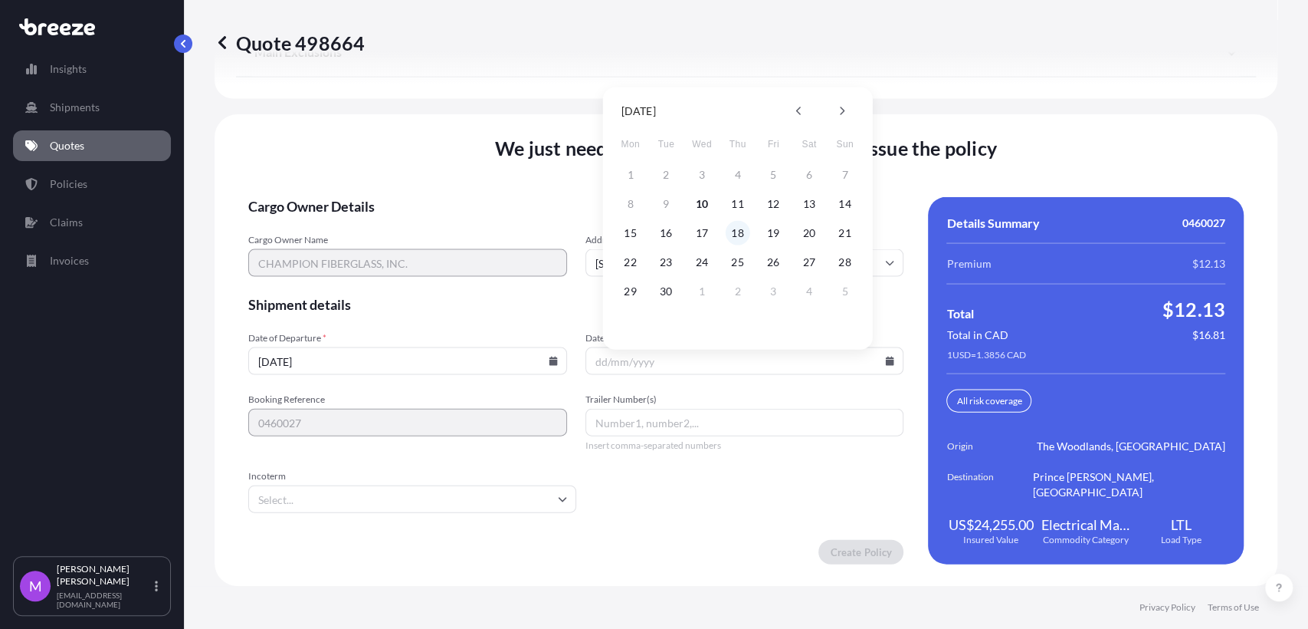
click at [744, 228] on button "18" at bounding box center [738, 233] width 25 height 25
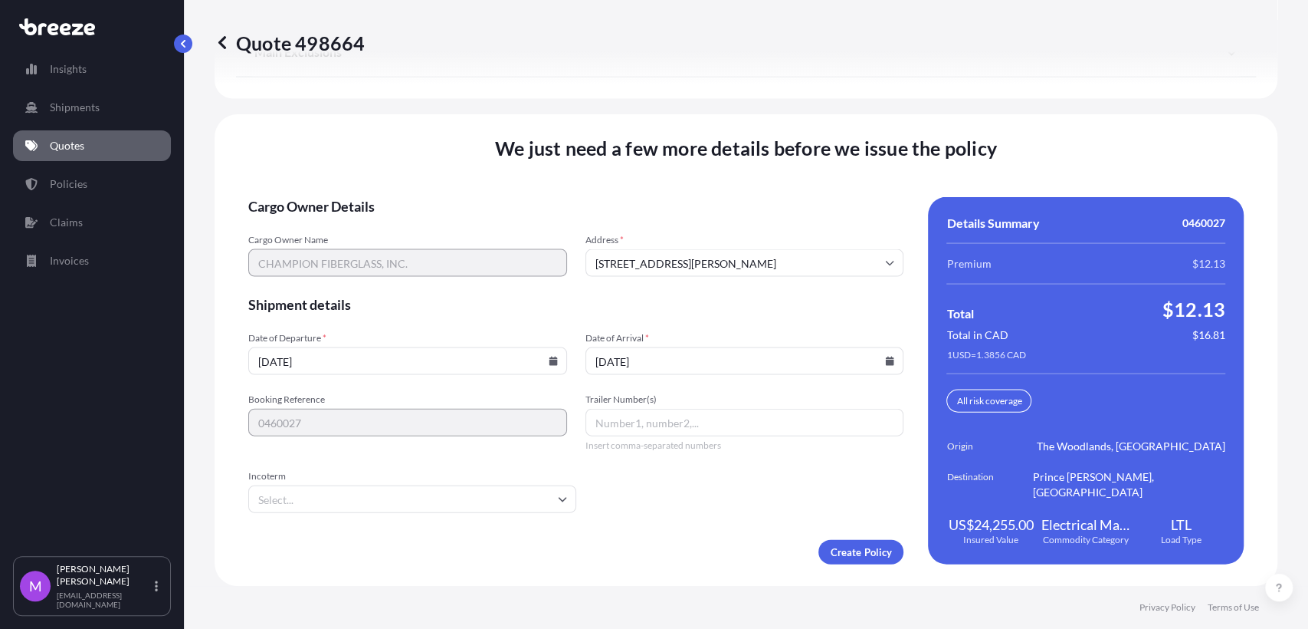
type input "[DATE]"
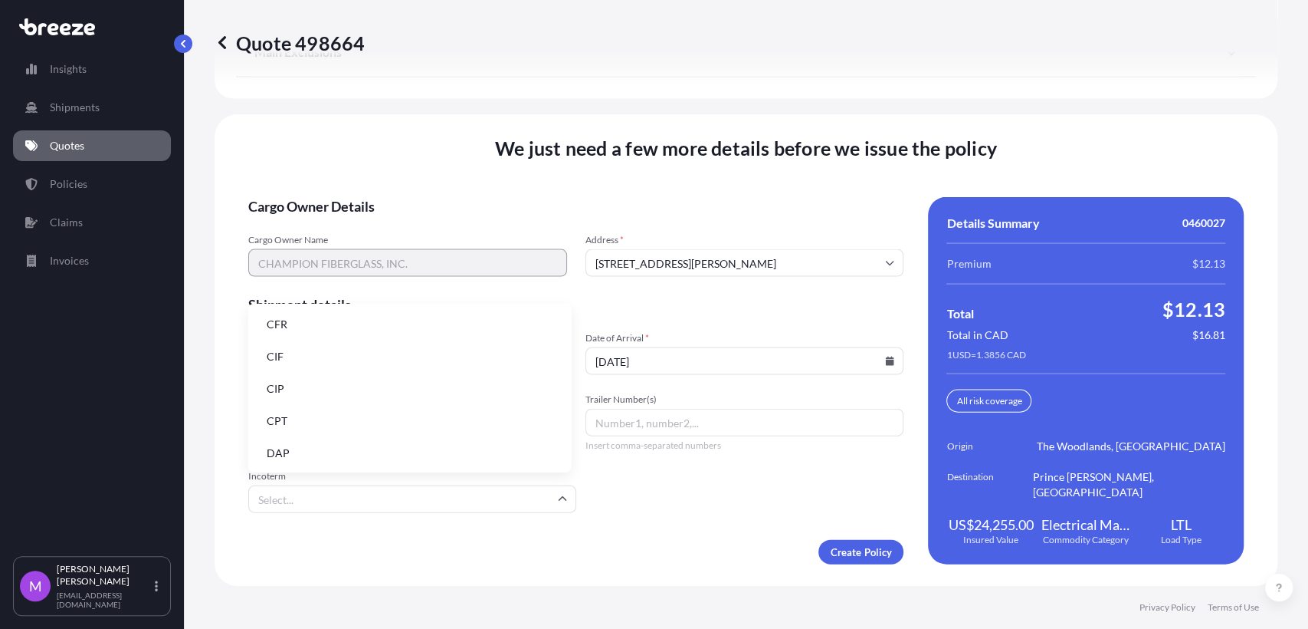
click at [340, 504] on input "Incoterm" at bounding box center [412, 499] width 328 height 28
click at [295, 395] on li "CIP" at bounding box center [409, 388] width 311 height 29
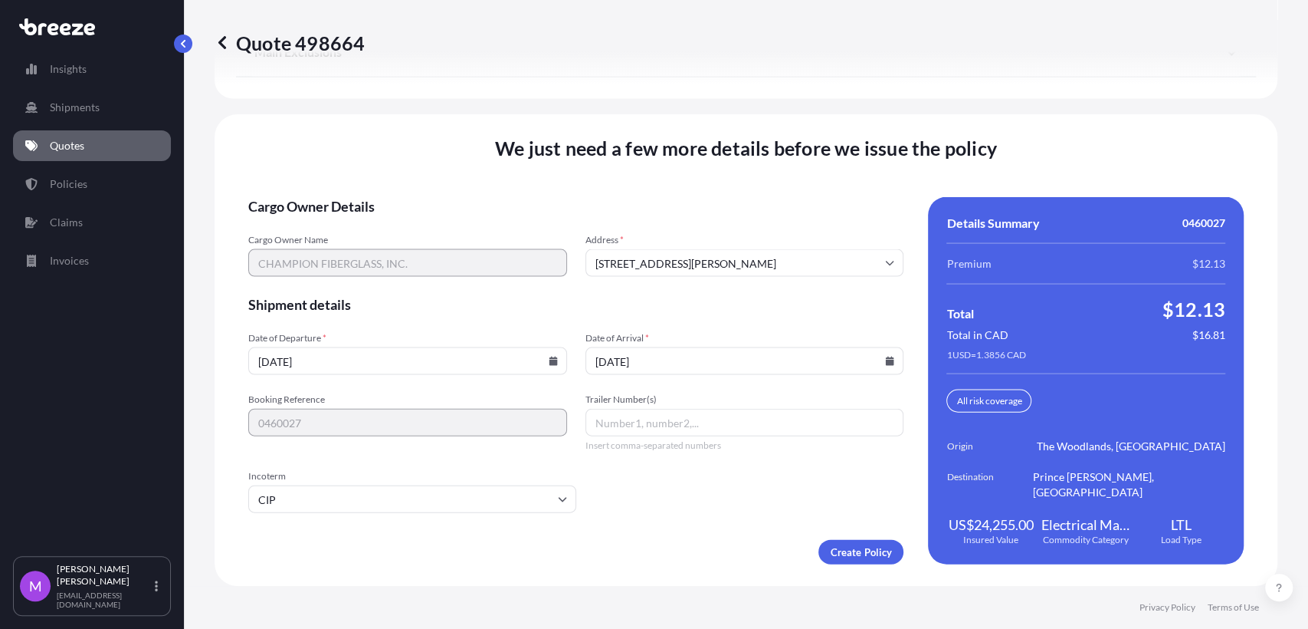
click at [296, 500] on input "CIP" at bounding box center [412, 499] width 328 height 28
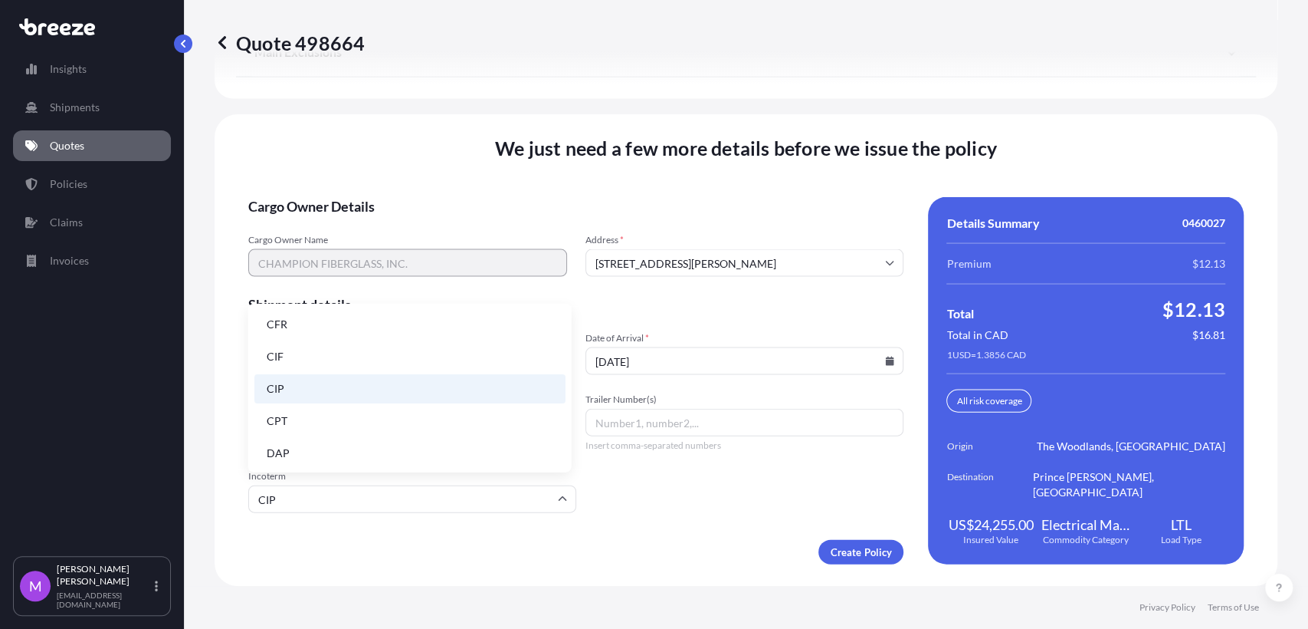
drag, startPoint x: 310, startPoint y: 351, endPoint x: 397, endPoint y: 374, distance: 89.6
click at [317, 356] on li "CIF" at bounding box center [409, 356] width 311 height 29
type input "CIF"
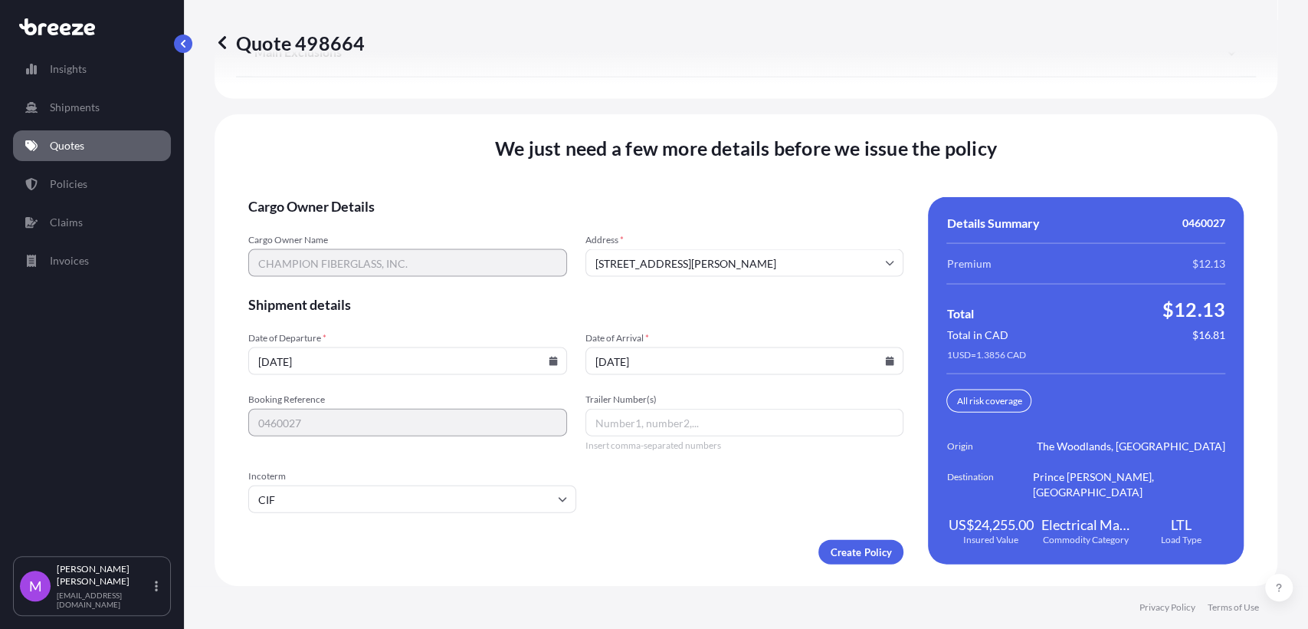
click at [654, 451] on span "Insert comma-separated numbers" at bounding box center [745, 445] width 319 height 12
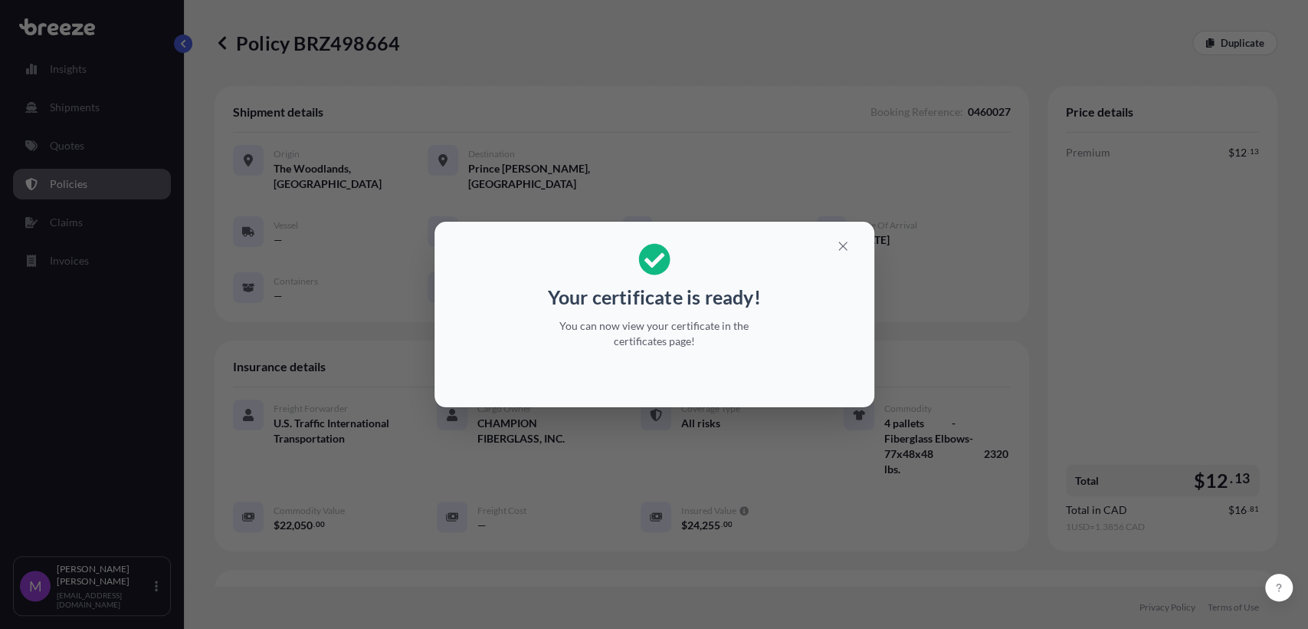
click at [791, 281] on h2 "Your certificate is ready! You can now view your certificate in the certificate…" at bounding box center [654, 296] width 415 height 124
click at [848, 248] on icon "button" at bounding box center [843, 246] width 14 height 14
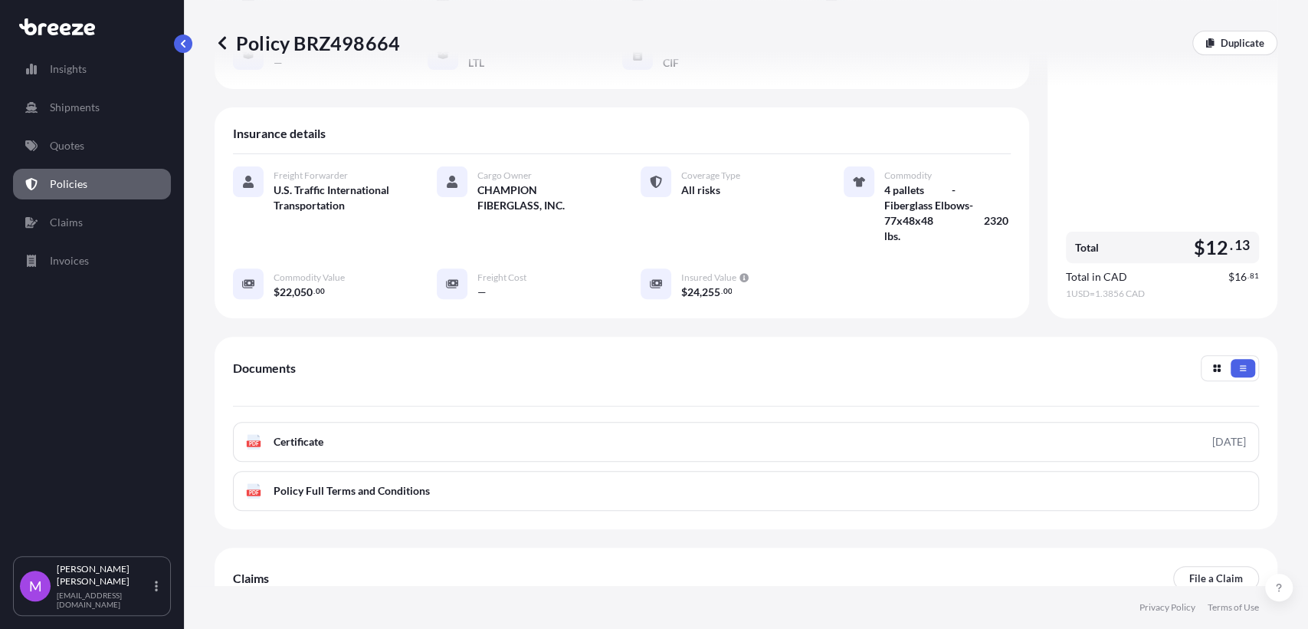
scroll to position [354, 0]
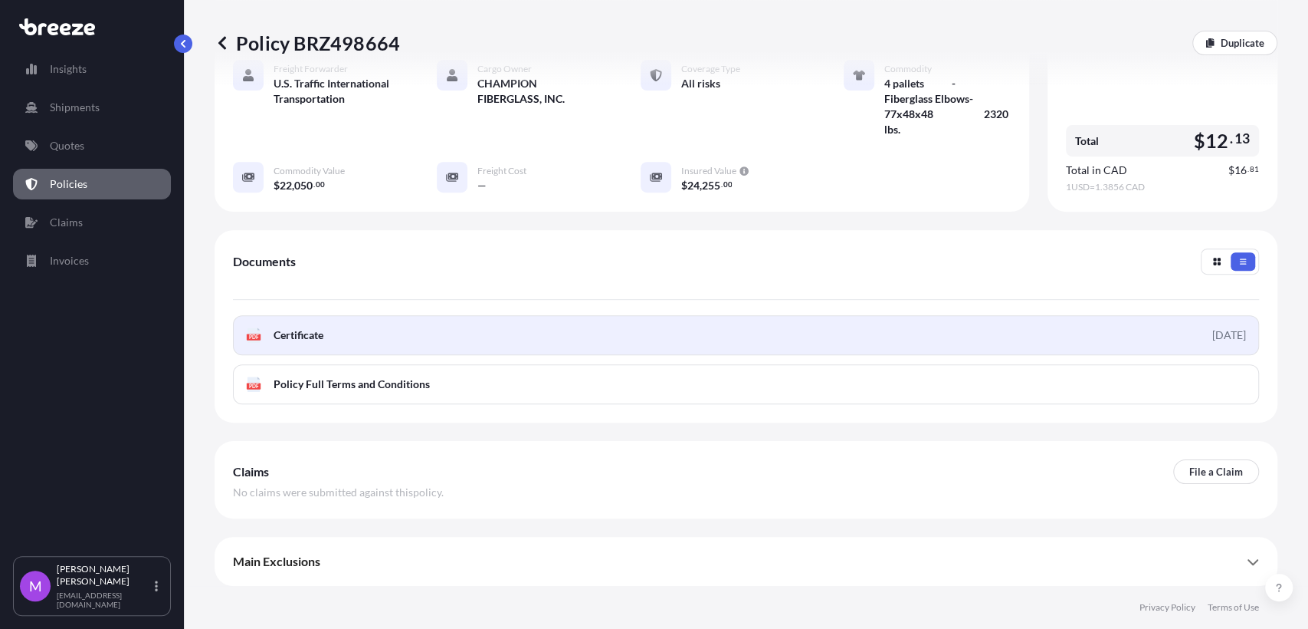
click at [629, 330] on link "PDF Certificate [DATE]" at bounding box center [746, 335] width 1026 height 40
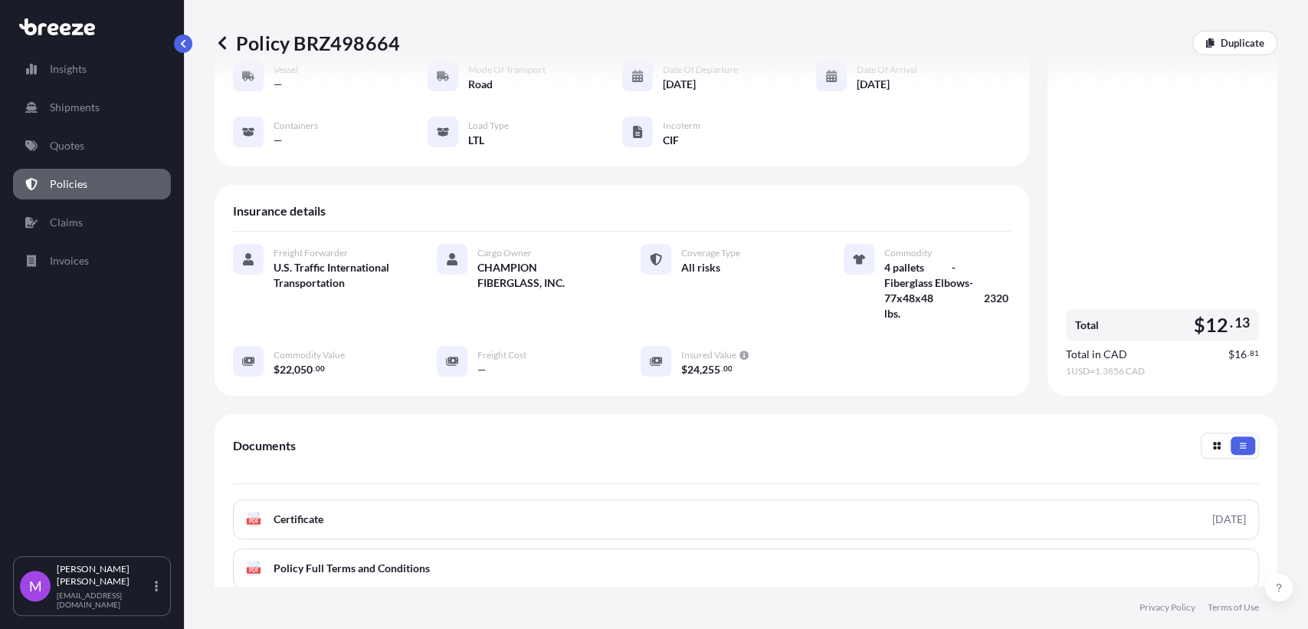
scroll to position [13, 0]
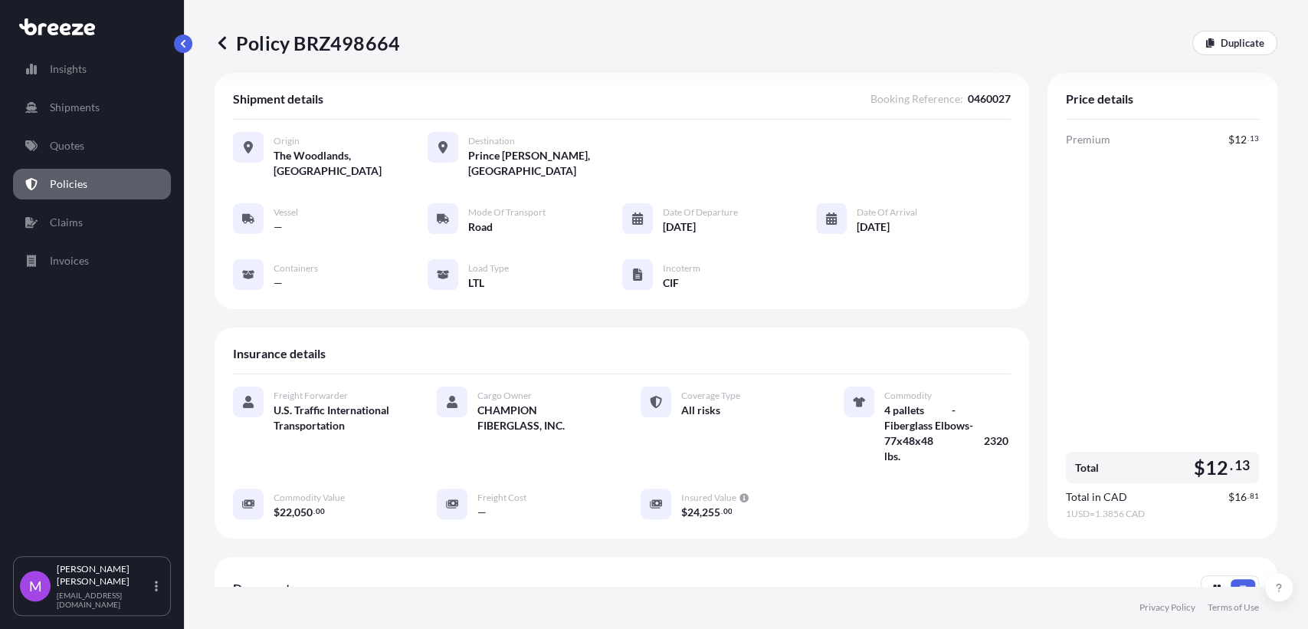
click at [107, 179] on link "Policies" at bounding box center [92, 184] width 158 height 31
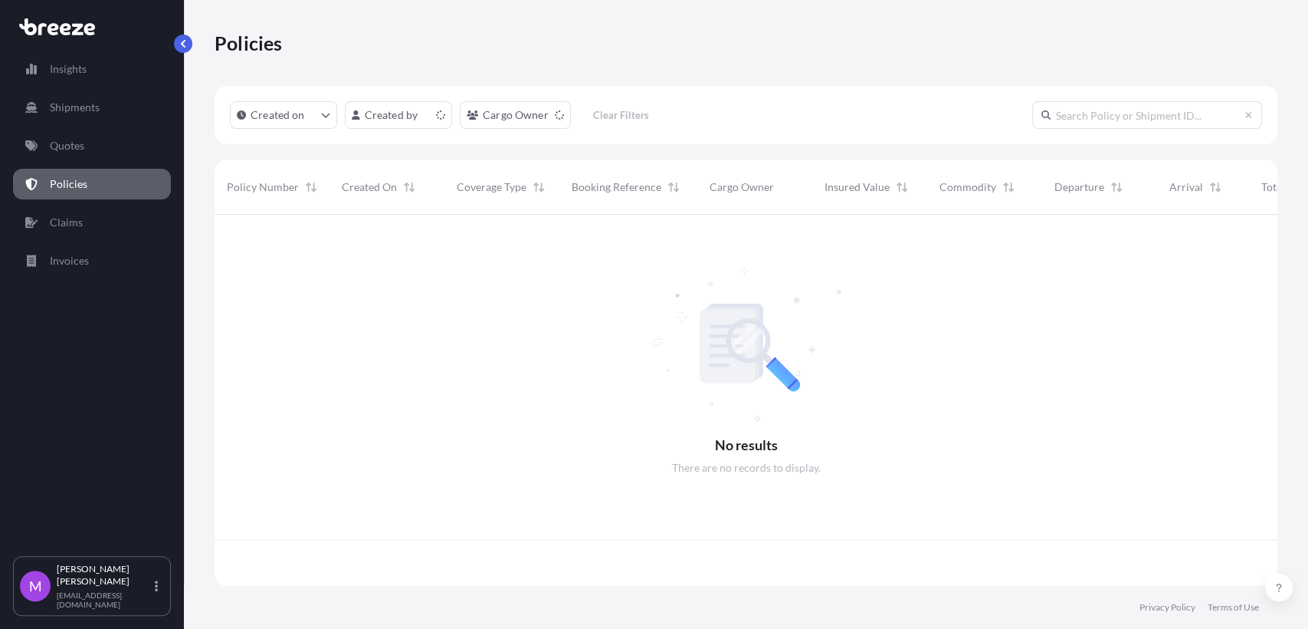
scroll to position [366, 1049]
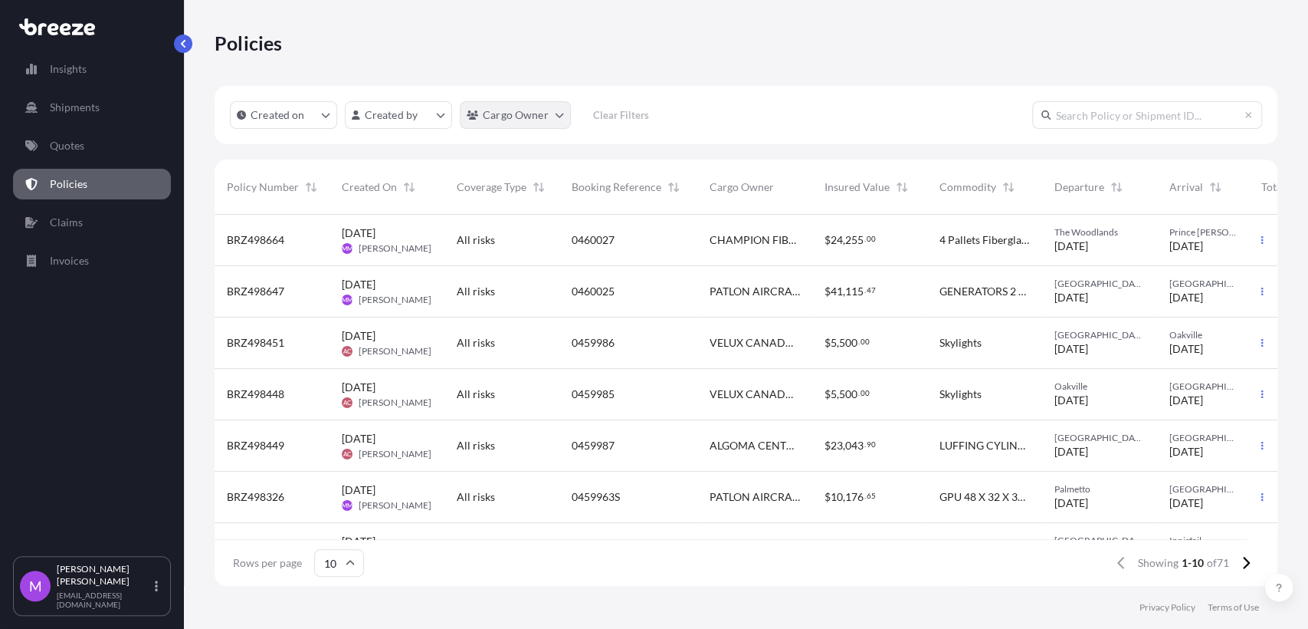
click at [547, 128] on html "Insights Shipments Quotes Policies Claims Invoices M [PERSON_NAME] [EMAIL_ADDRE…" at bounding box center [654, 314] width 1308 height 629
click at [546, 124] on html "Insights Shipments Quotes Policies Claims Invoices M [PERSON_NAME] [EMAIL_ADDRE…" at bounding box center [654, 314] width 1308 height 629
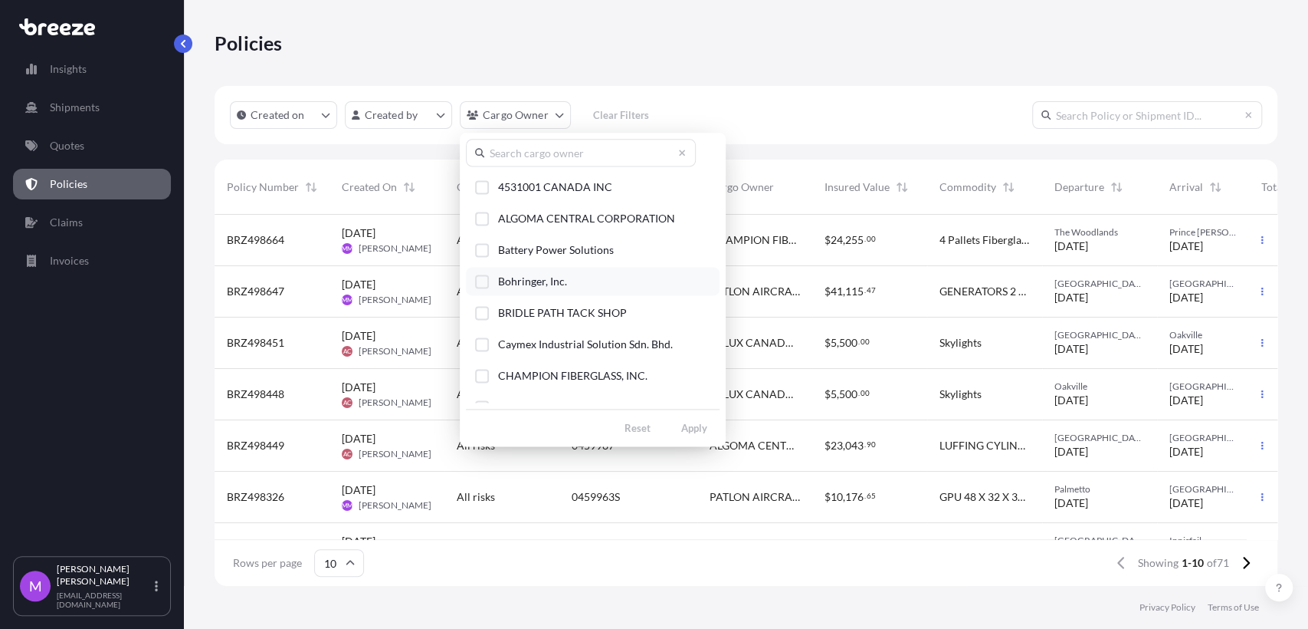
click at [486, 287] on button "Bohringer, Inc." at bounding box center [593, 281] width 254 height 28
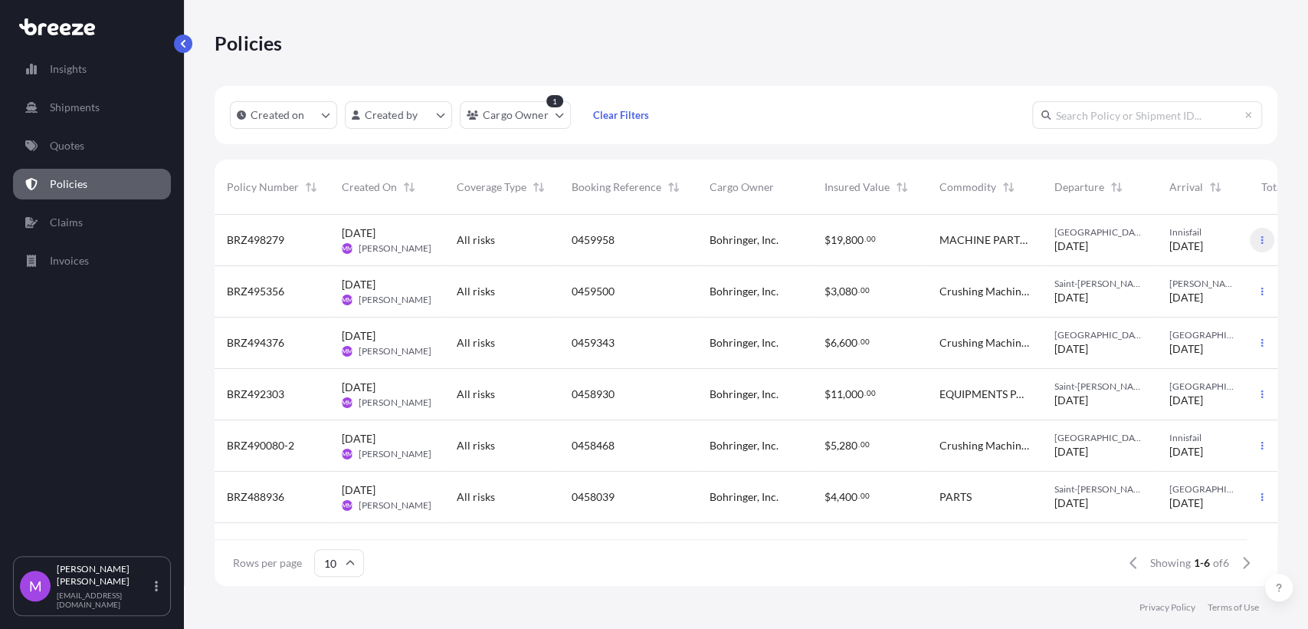
click at [865, 242] on icon "button" at bounding box center [1262, 239] width 9 height 9
click at [865, 250] on p "Duplicate quote" at bounding box center [1178, 242] width 77 height 15
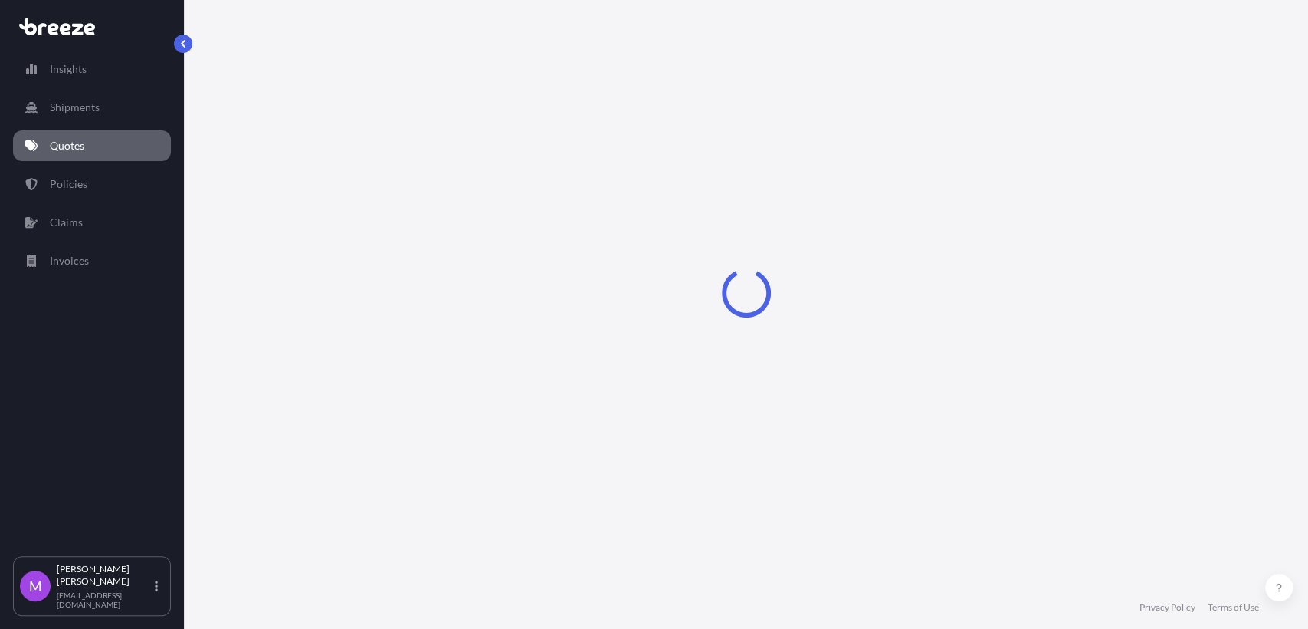
scroll to position [25, 0]
select select "Road"
select select "1"
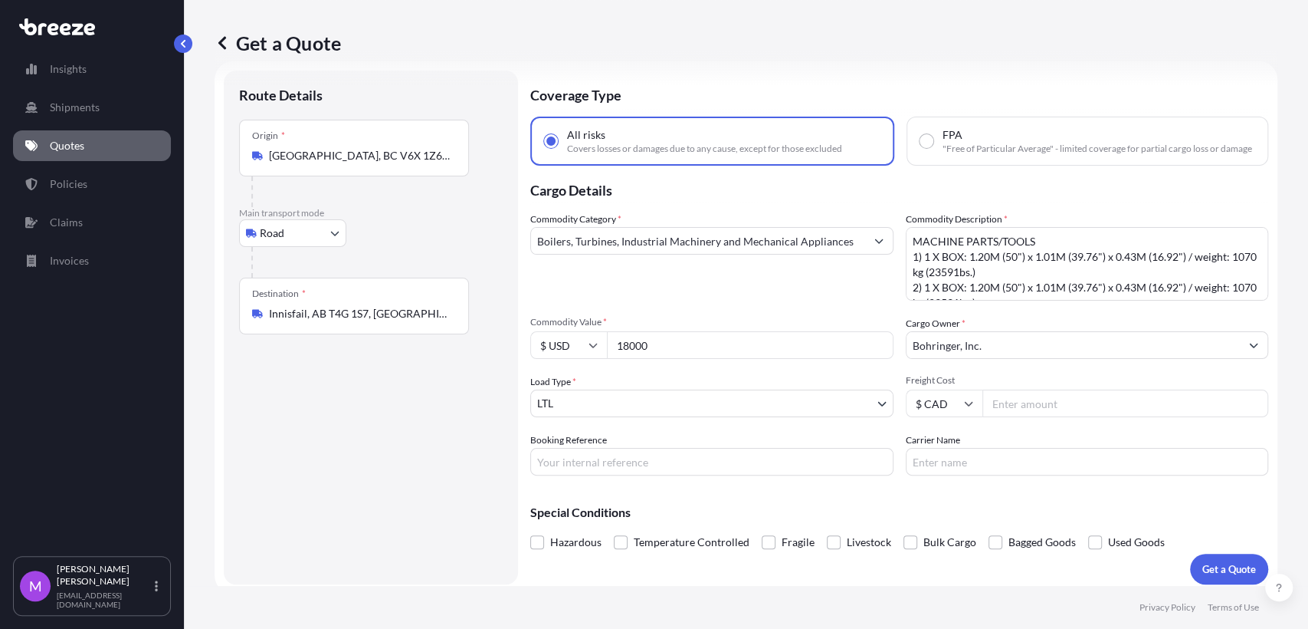
click at [355, 136] on div "Origin * [GEOGRAPHIC_DATA], [GEOGRAPHIC_DATA] V6X 1Z6, [GEOGRAPHIC_DATA]" at bounding box center [354, 148] width 230 height 57
click at [355, 148] on input "[GEOGRAPHIC_DATA], BC V6X 1Z6, [GEOGRAPHIC_DATA]" at bounding box center [359, 155] width 181 height 15
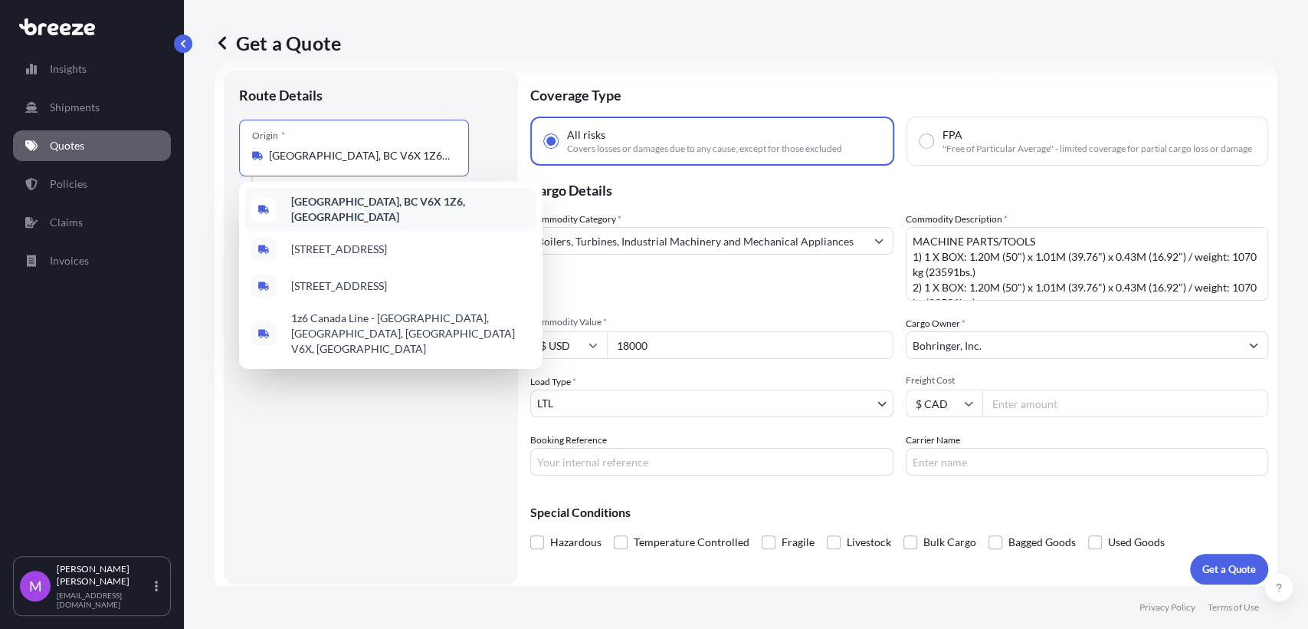
paste input "Innisfail, AB T4G 1S7"
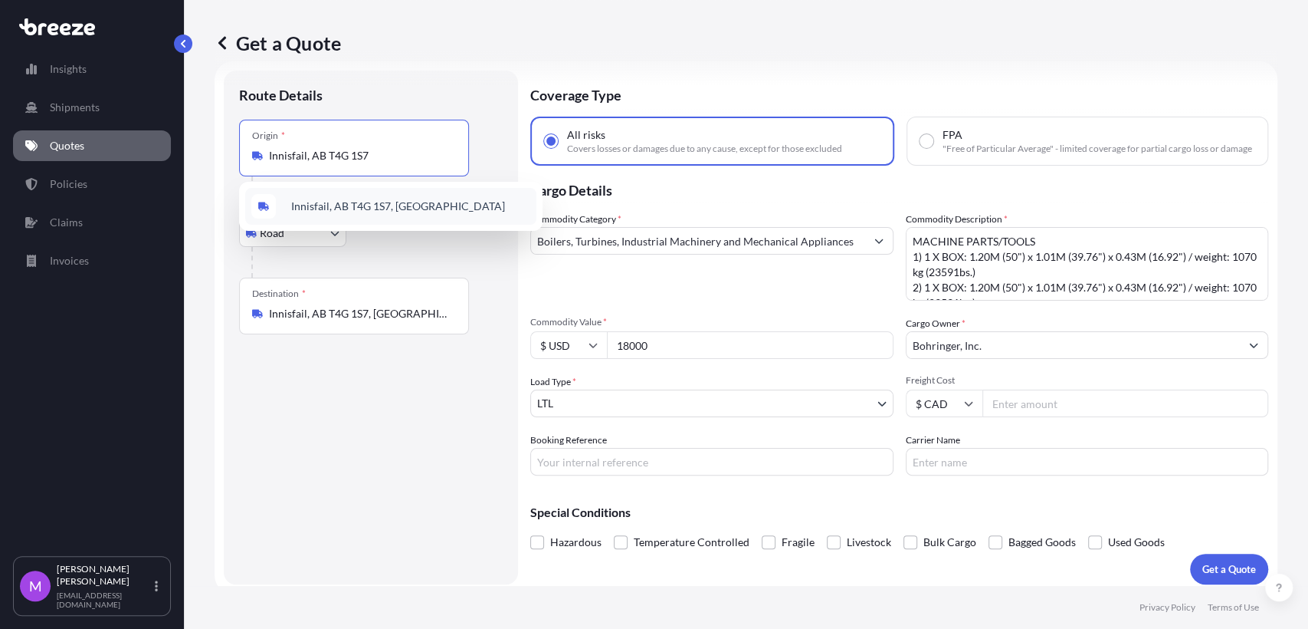
click at [392, 211] on span "Innisfail, AB T4G 1S7, [GEOGRAPHIC_DATA]" at bounding box center [398, 206] width 214 height 15
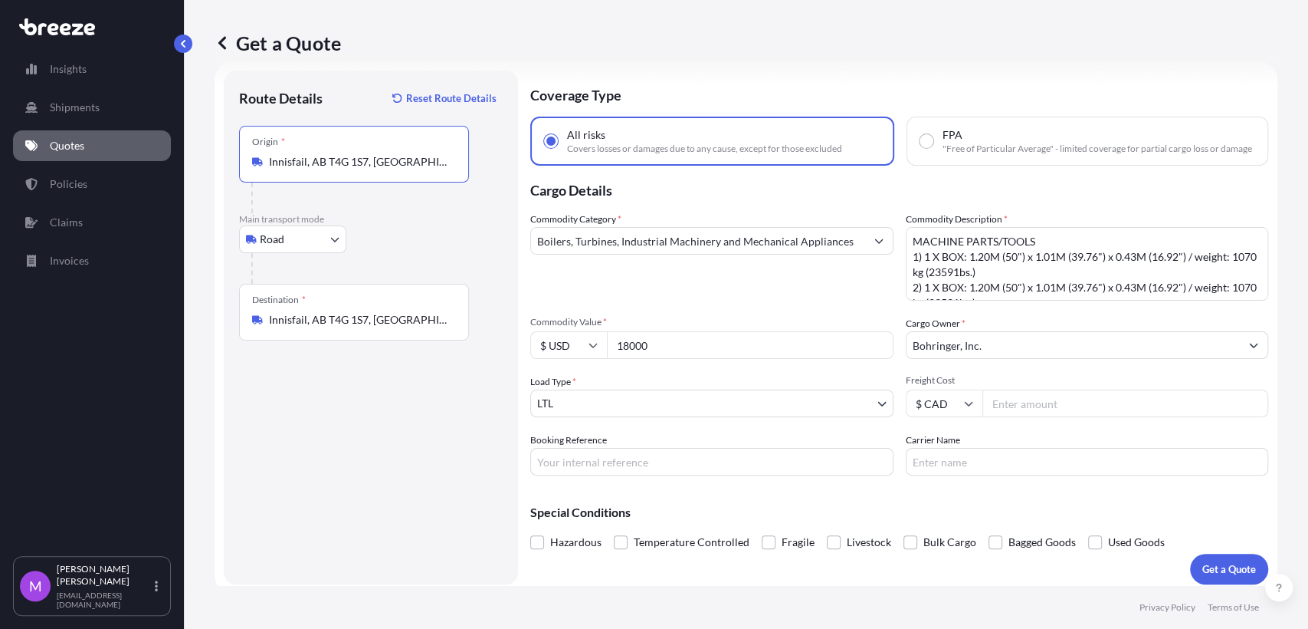
type input "Innisfail, AB T4G 1S7, [GEOGRAPHIC_DATA]"
click at [350, 314] on input "Innisfail, AB T4G 1S7, [GEOGRAPHIC_DATA]" at bounding box center [359, 319] width 181 height 15
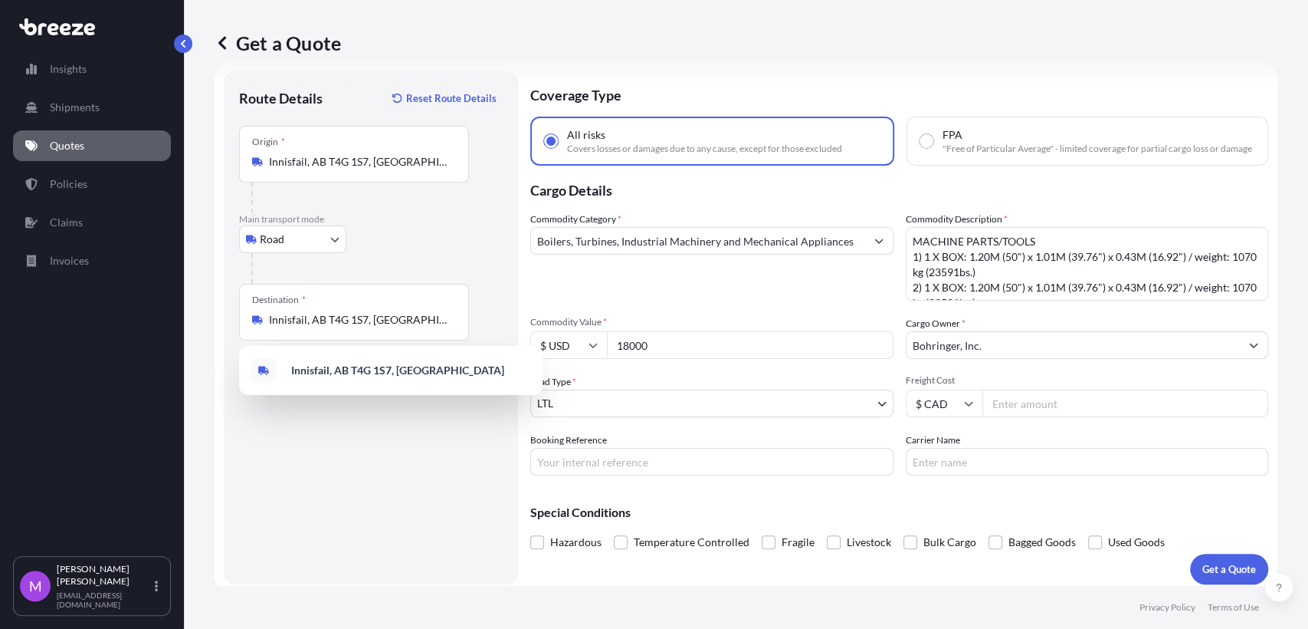
click at [369, 338] on div "Destination * Innisfail, AB T4G 1S7, [GEOGRAPHIC_DATA]" at bounding box center [354, 312] width 230 height 57
click at [369, 327] on input "Innisfail, AB T4G 1S7, [GEOGRAPHIC_DATA]" at bounding box center [359, 319] width 181 height 15
drag, startPoint x: 422, startPoint y: 320, endPoint x: 226, endPoint y: 310, distance: 196.5
click at [226, 310] on div "Route Details Reset Route Details Place of loading Road Road Rail Origin * [GEO…" at bounding box center [371, 328] width 294 height 514
paste input "[GEOGRAPHIC_DATA][US_STATE]"
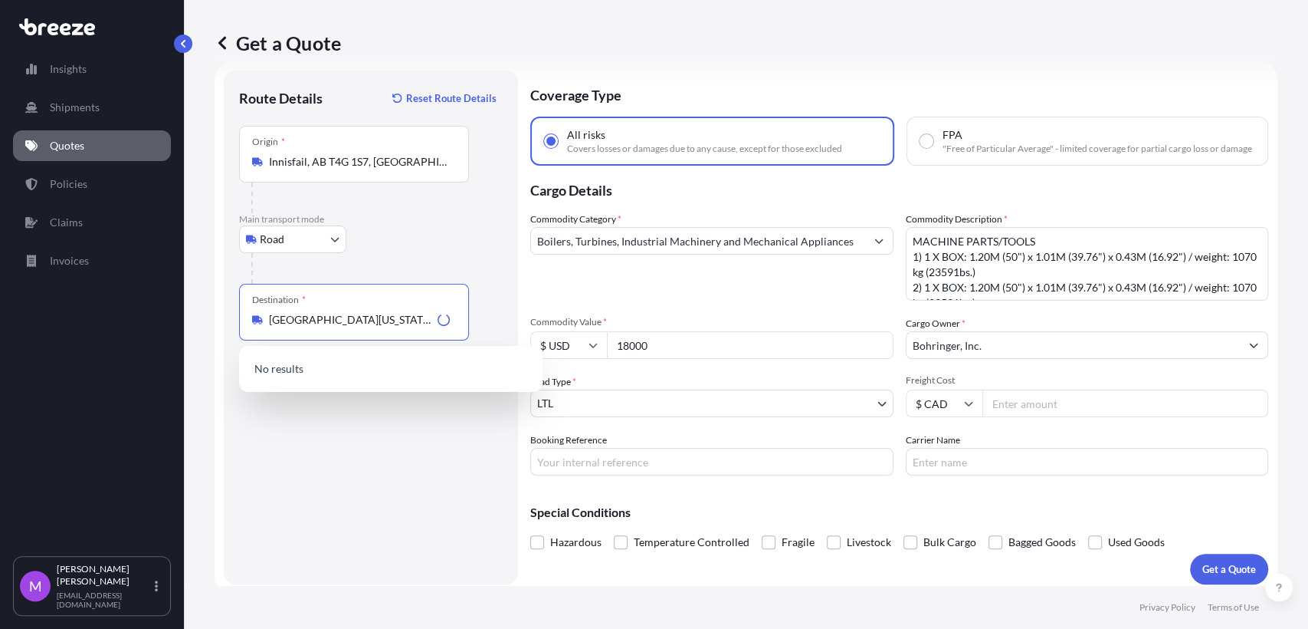
type input "Innisfail, AB T4G 1S7, [GEOGRAPHIC_DATA]"
click at [773, 359] on input "18000" at bounding box center [750, 345] width 287 height 28
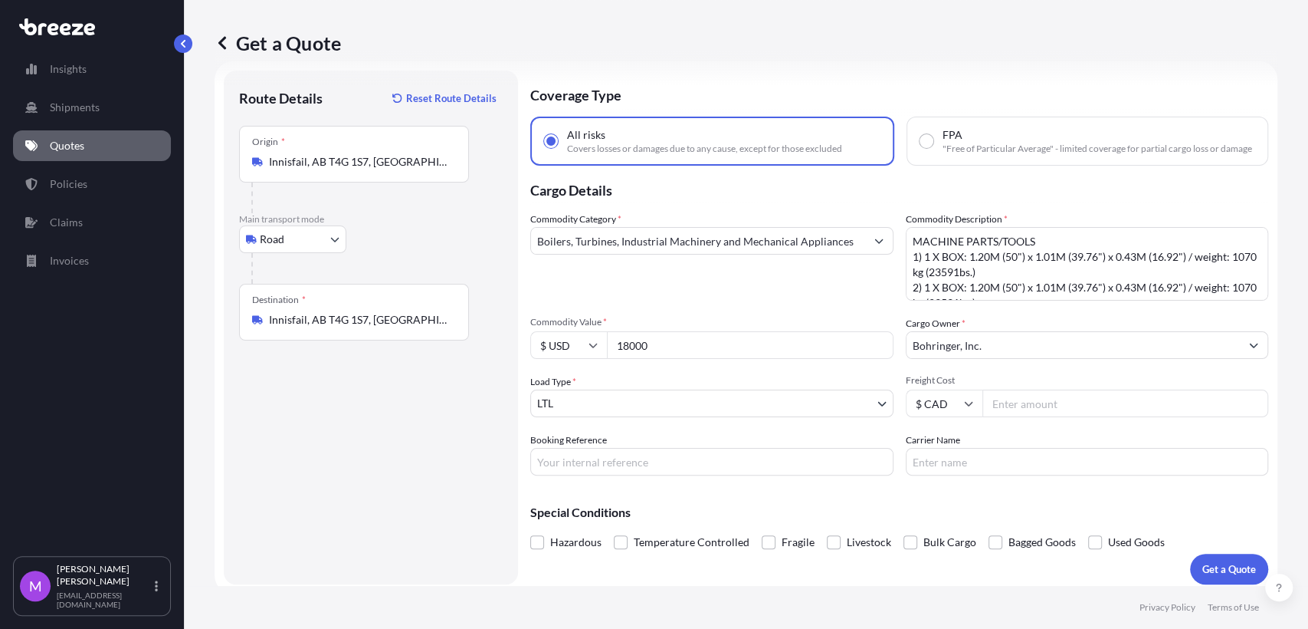
click at [504, 355] on form "Route Details Reset Route Details Place of loading Road Road Rail Origin * Inni…" at bounding box center [746, 327] width 1063 height 532
type input "16000"
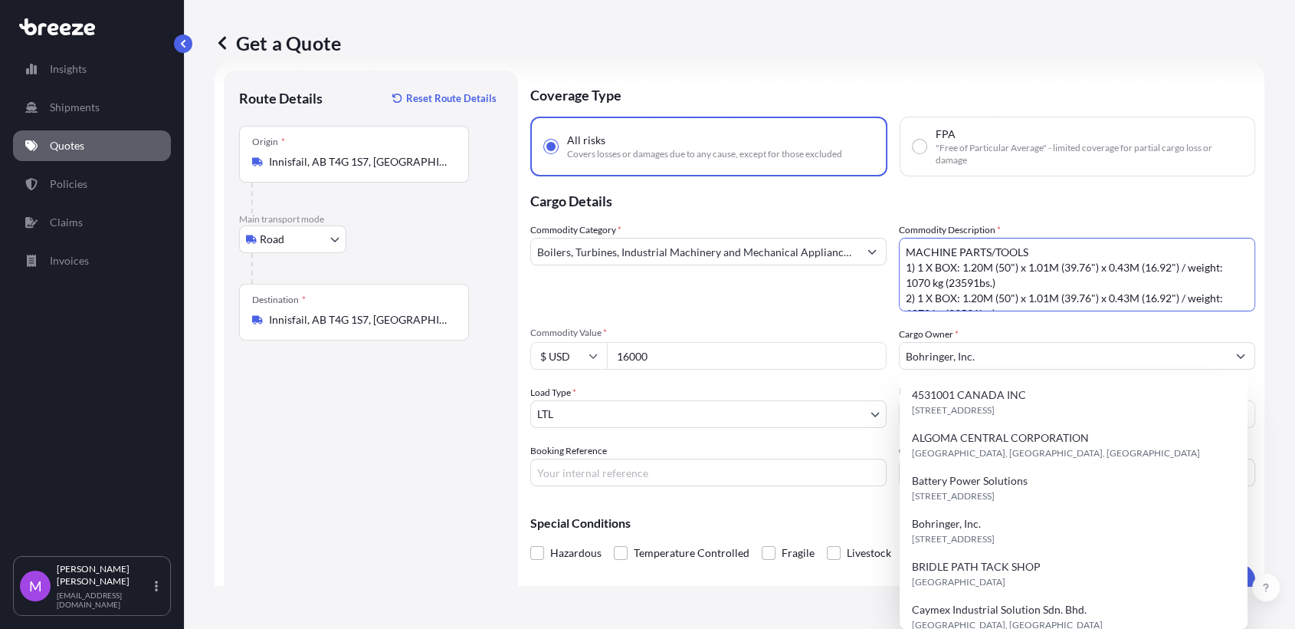
click at [865, 305] on textarea "MACHINE PARTS/TOOLS 1) 1 X BOX: 1.20M (50") x 1.01M (39.76") x 0.43M (16.92") /…" at bounding box center [1077, 275] width 356 height 74
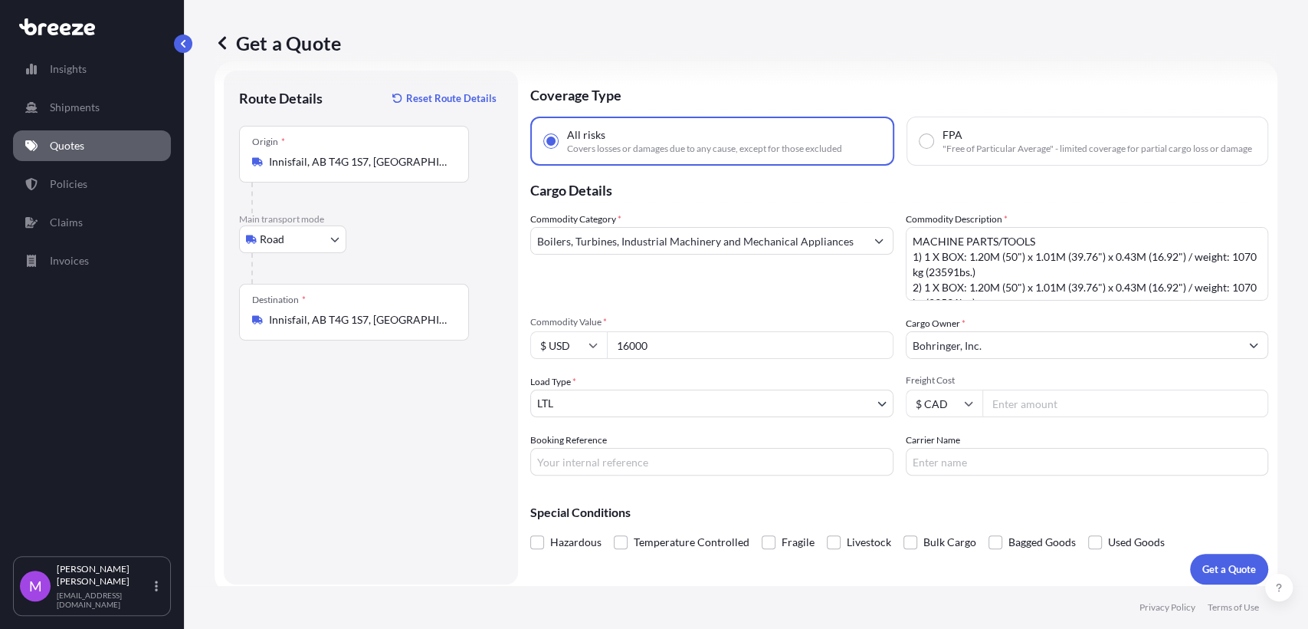
click at [865, 292] on textarea "MACHINE PARTS/TOOLS 1) 1 X BOX: 1.20M (50") x 1.01M (39.76") x 0.43M (16.92") /…" at bounding box center [1087, 264] width 363 height 74
paste textarea "1) 1 X BOX: 1.25M (50") x 0.75M (29.52") x 0.6M (23.62") (L*W*H) / weight: 1340…"
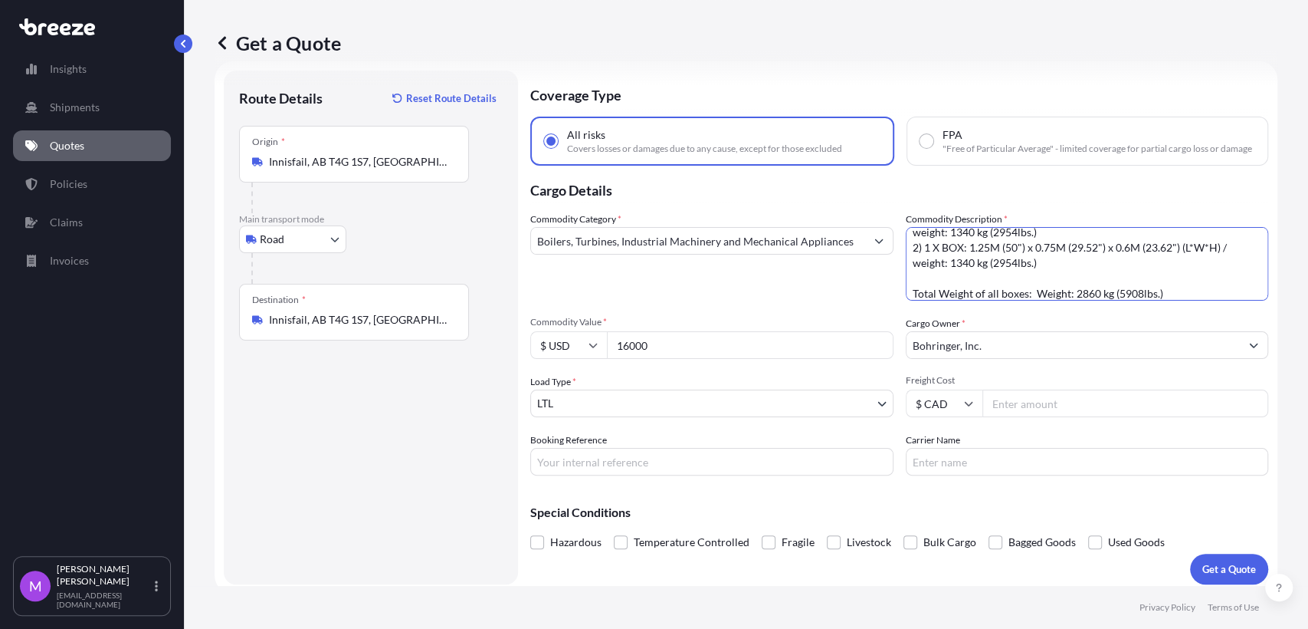
click at [865, 288] on textarea "MACHINE PARTS/TOOLS 1) 1 X BOX: 1.20M (50") x 1.01M (39.76") x 0.43M (16.92") /…" at bounding box center [1087, 264] width 363 height 74
click at [865, 292] on textarea "MACHINE PARTS/TOOLS 1) 1 X BOX: 1.20M (50") x 1.01M (39.76") x 0.43M (16.92") /…" at bounding box center [1087, 264] width 363 height 74
click at [865, 294] on textarea "MACHINE PARTS/TOOLS 1) 1 X BOX: 1.20M (50") x 1.01M (39.76") x 0.43M (16.92") /…" at bounding box center [1087, 264] width 363 height 74
type textarea "1) 1 X BOX: 1.25M (50") x 0.75M (29.52") x 0.6M (23.62") (L*W*H) / weight: 1340…"
click at [710, 228] on div "Commodity Category * Boilers, Turbines, Industrial Machinery and Mechanical App…" at bounding box center [711, 256] width 363 height 89
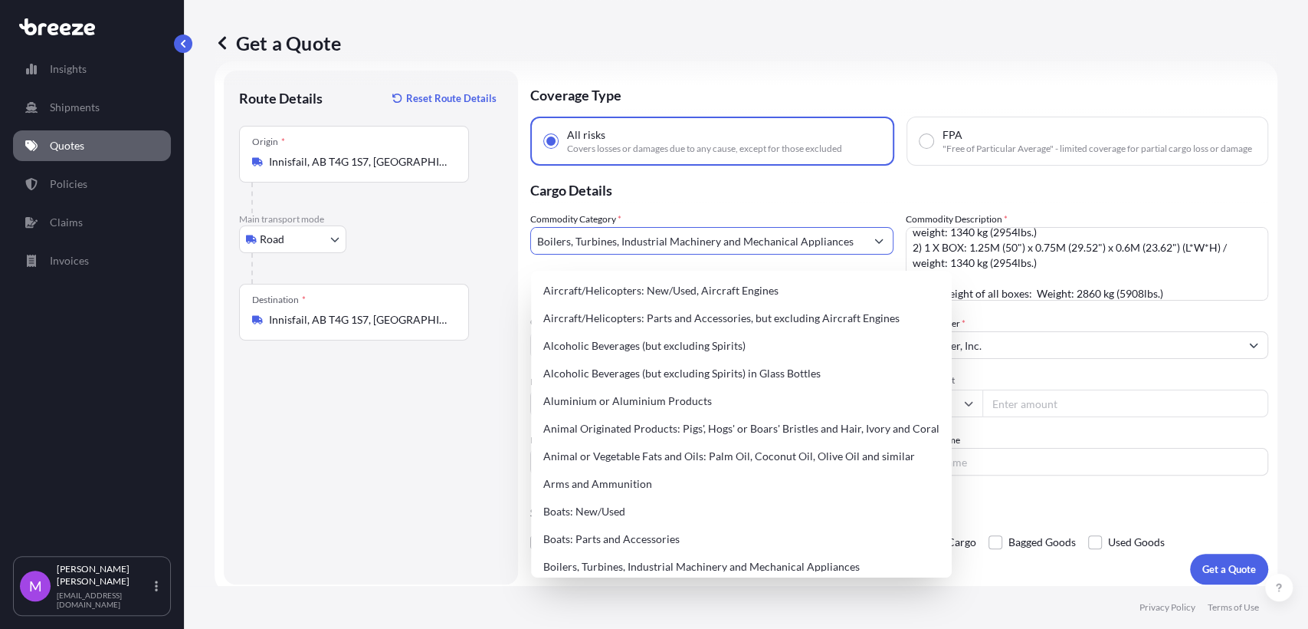
click at [711, 245] on input "Boilers, Turbines, Industrial Machinery and Mechanical Appliances" at bounding box center [698, 241] width 334 height 28
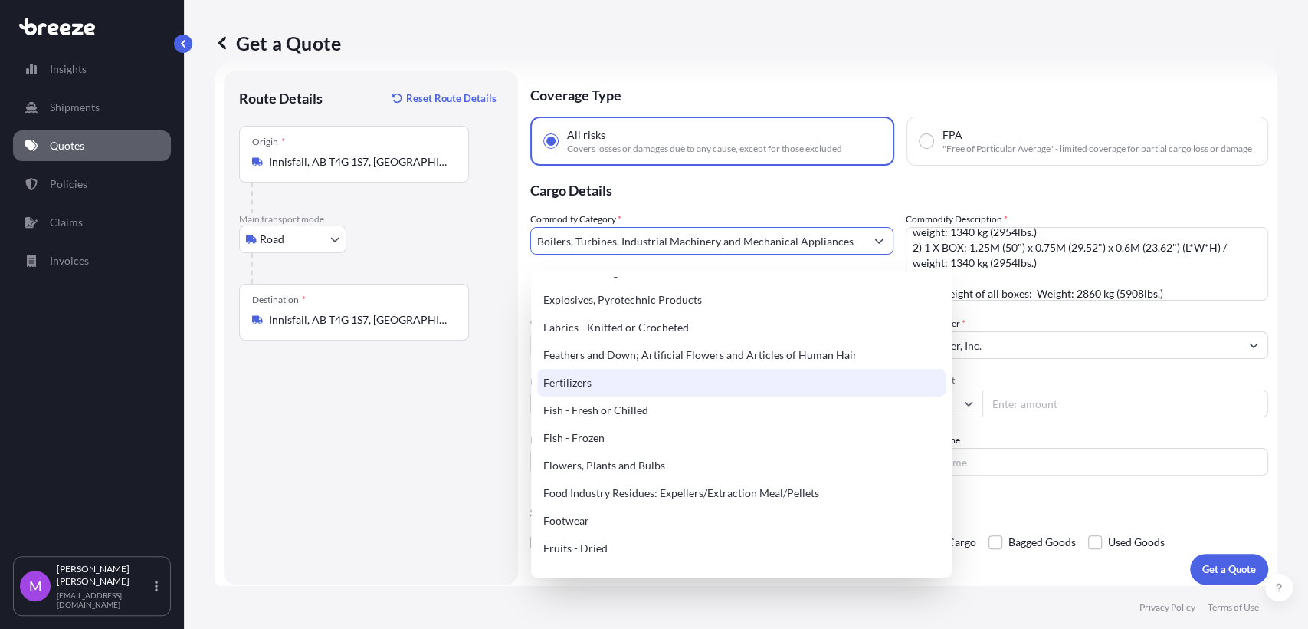
scroll to position [852, 0]
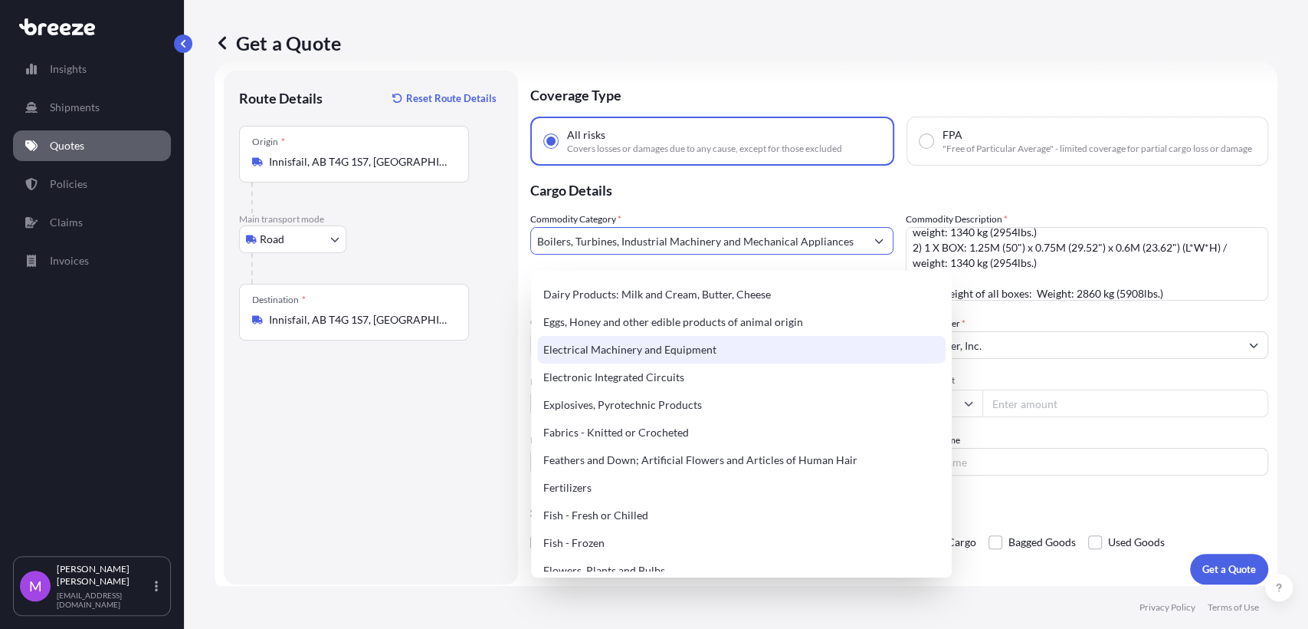
click at [697, 359] on div "Electrical Machinery and Equipment" at bounding box center [741, 350] width 409 height 28
type input "Electrical Machinery and Equipment"
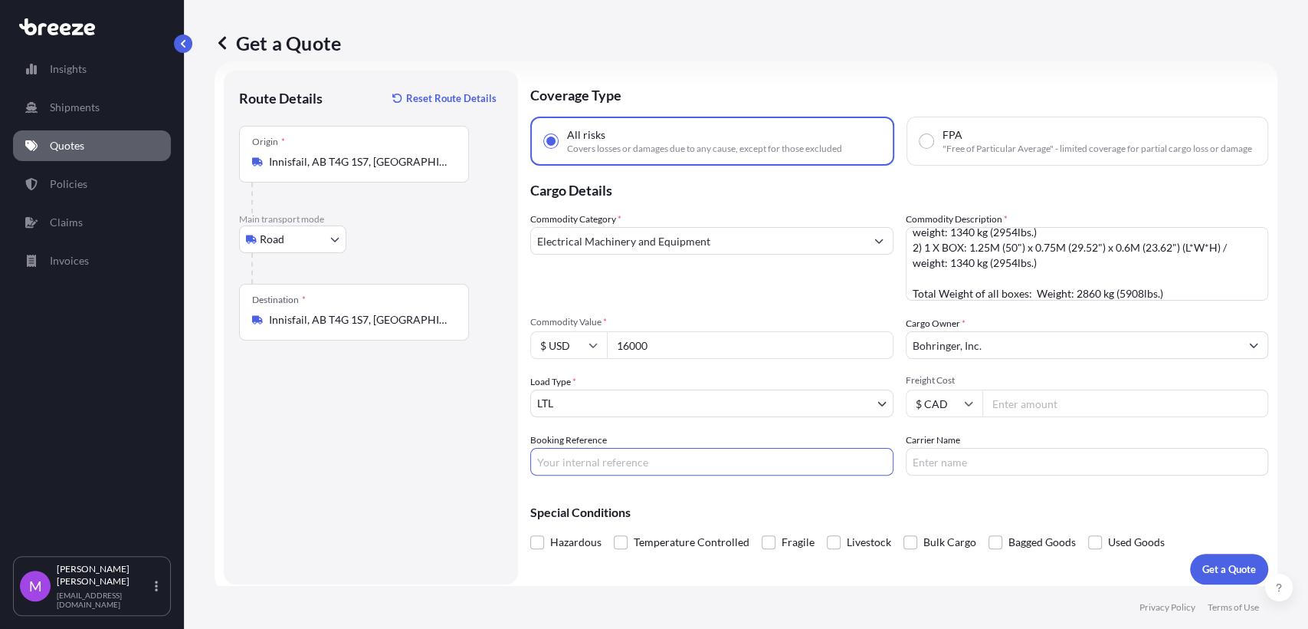
click at [640, 475] on input "Booking Reference" at bounding box center [711, 462] width 363 height 28
drag, startPoint x: 596, startPoint y: 471, endPoint x: 687, endPoint y: 474, distance: 91.3
click at [596, 471] on input "Booking Reference" at bounding box center [711, 462] width 363 height 28
paste input "0459983"
type input "0459983"
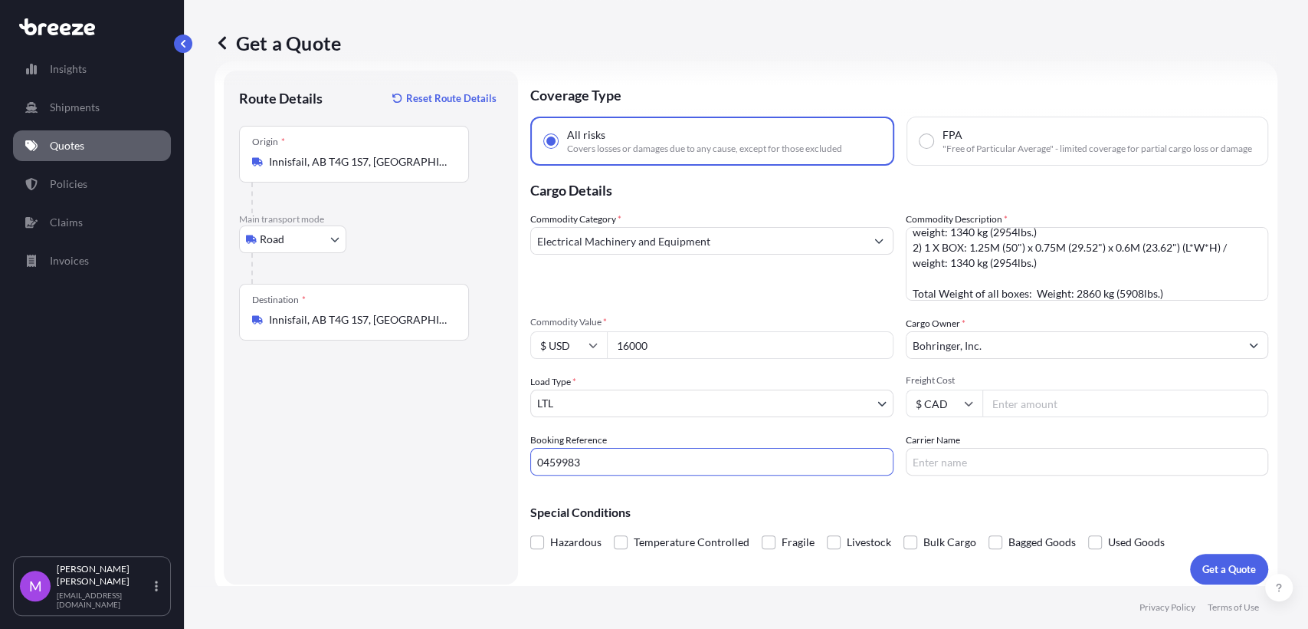
click at [414, 505] on div "Route Details Reset Route Details Place of loading Road Road Rail Origin * [GEO…" at bounding box center [371, 327] width 264 height 483
click at [865, 571] on p "Get a Quote" at bounding box center [1230, 568] width 54 height 15
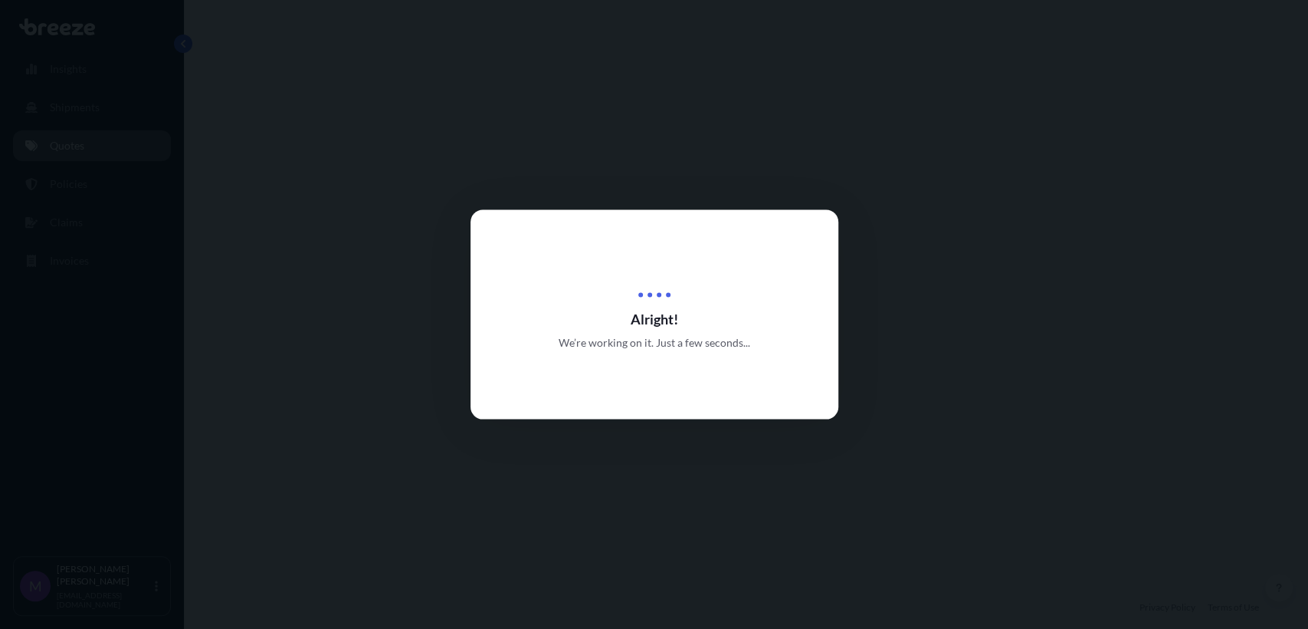
select select "Road"
select select "1"
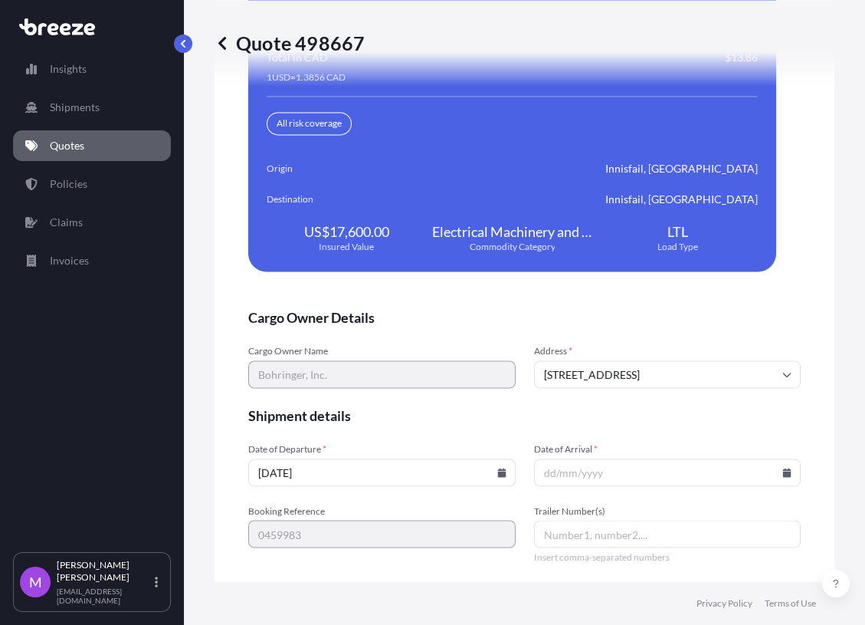
scroll to position [3508, 0]
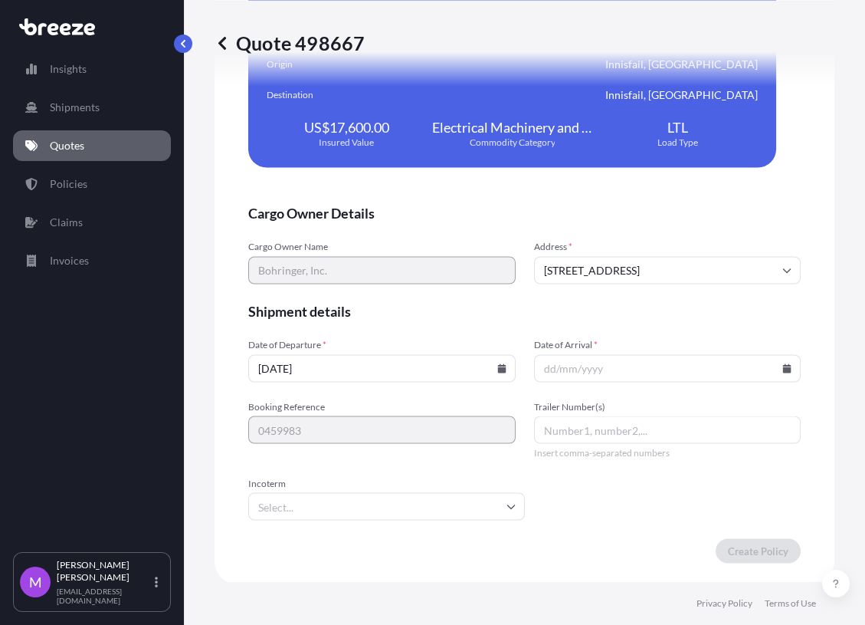
click at [364, 354] on input "[DATE]" at bounding box center [382, 368] width 268 height 28
drag, startPoint x: 348, startPoint y: 358, endPoint x: 267, endPoint y: 350, distance: 81.6
click at [215, 351] on div "We just need a few more details before we issue the policy Cargo Owner Details …" at bounding box center [525, 158] width 620 height 852
click at [498, 369] on icon at bounding box center [501, 367] width 8 height 9
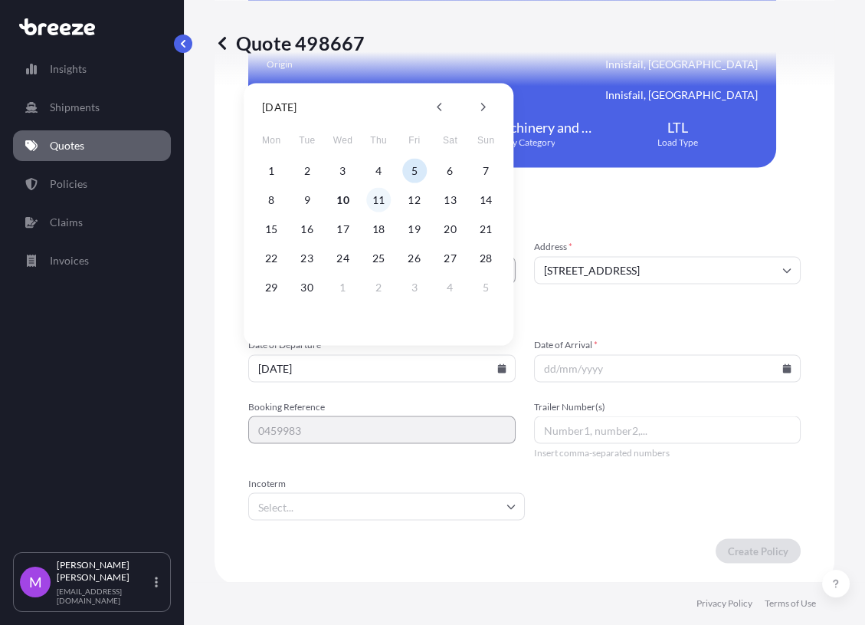
click at [384, 195] on button "11" at bounding box center [378, 200] width 25 height 25
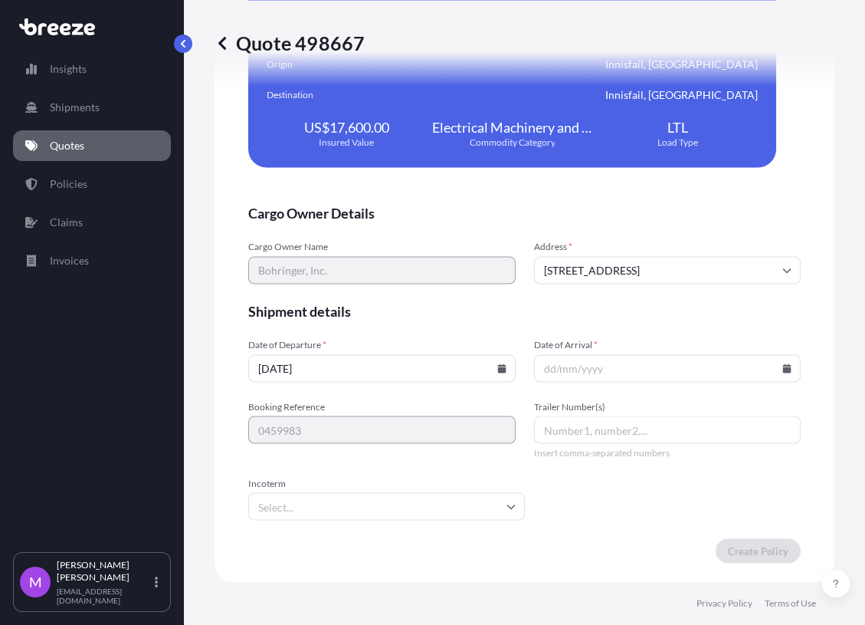
type input "[DATE]"
click at [572, 375] on input "Date of Arrival *" at bounding box center [668, 368] width 268 height 28
click at [652, 354] on input "Date of Arrival *" at bounding box center [668, 368] width 268 height 28
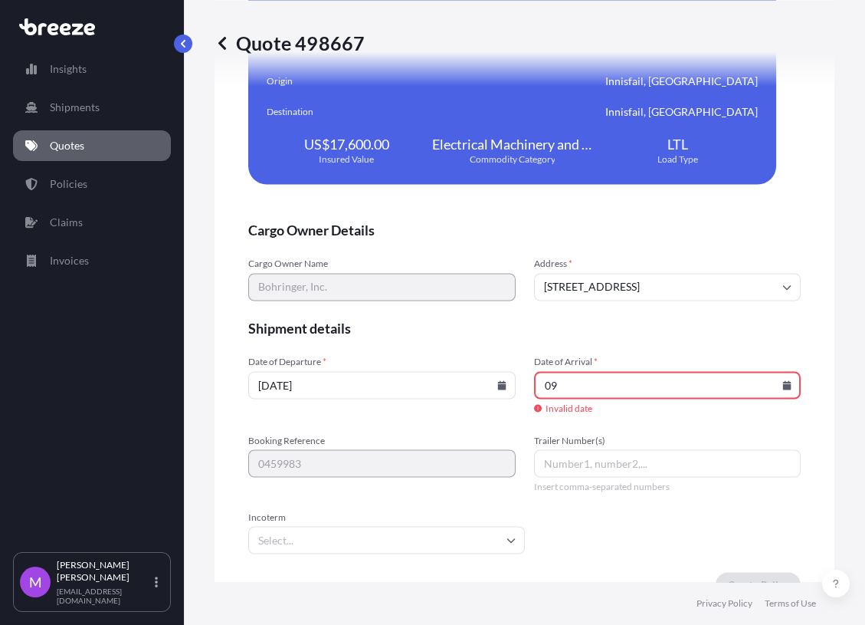
scroll to position [3525, 0]
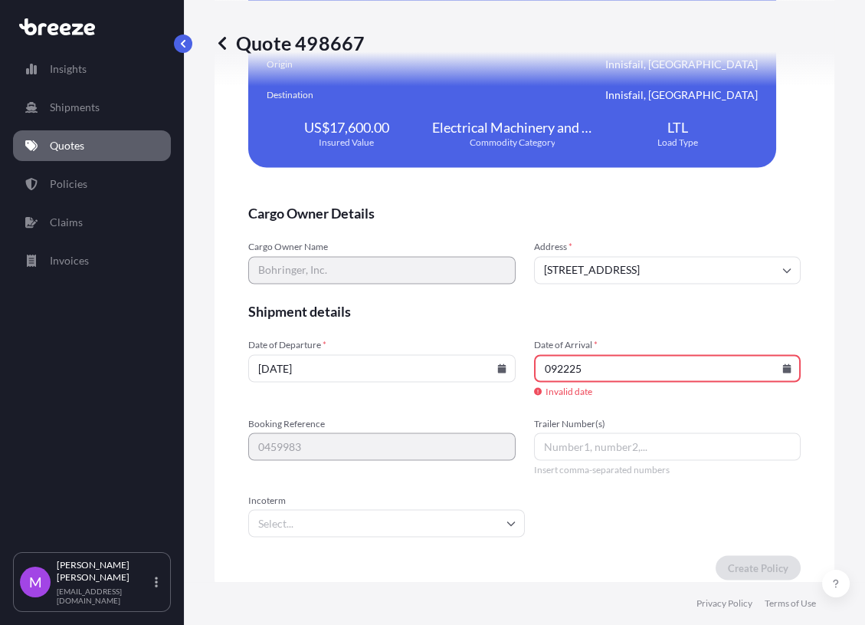
click at [786, 372] on input "092225" at bounding box center [668, 368] width 268 height 28
click at [783, 364] on icon at bounding box center [787, 367] width 8 height 9
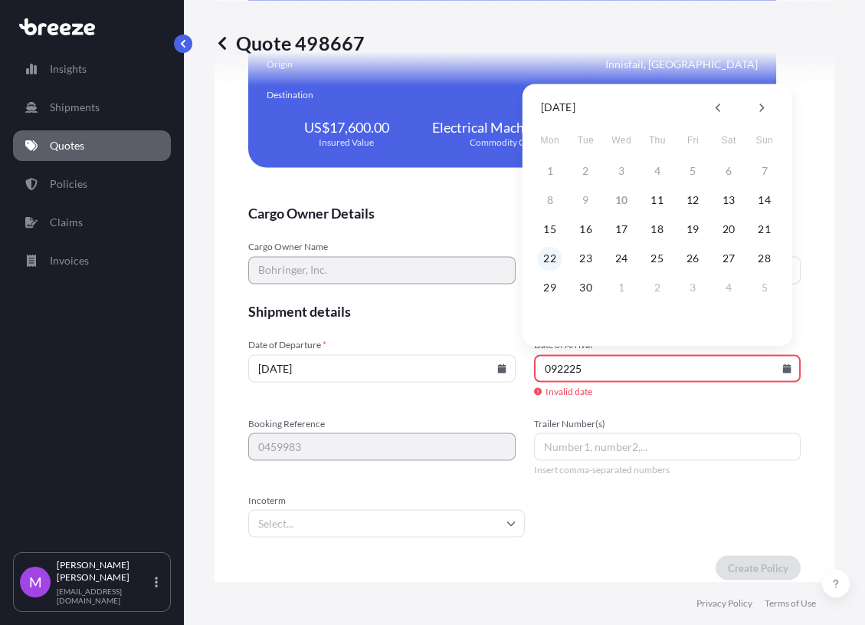
click at [546, 260] on button "22" at bounding box center [550, 258] width 25 height 25
type input "[DATE]"
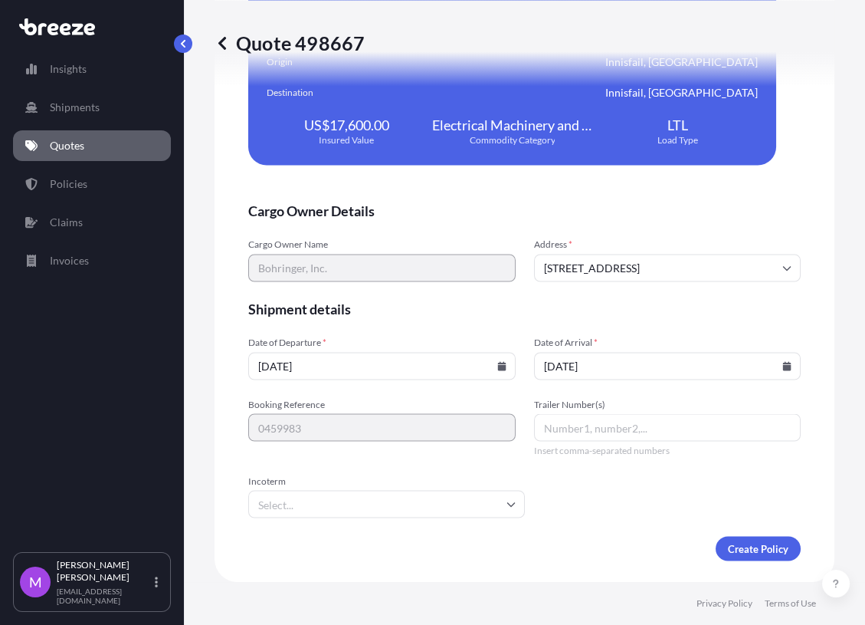
scroll to position [3508, 0]
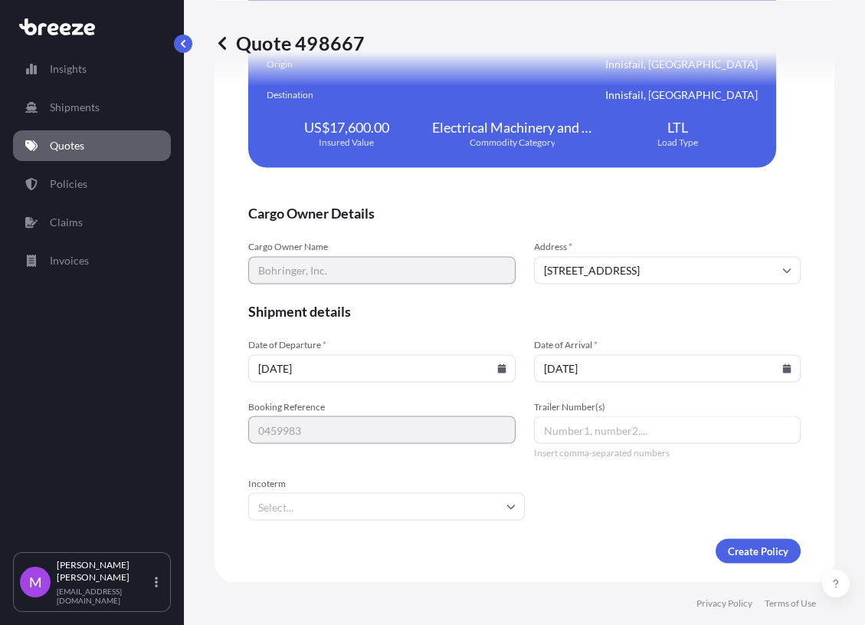
click at [364, 480] on span "Incoterm" at bounding box center [386, 483] width 277 height 12
click at [364, 492] on input "Incoterm" at bounding box center [386, 506] width 277 height 28
click at [352, 494] on input "Incoterm" at bounding box center [386, 506] width 277 height 28
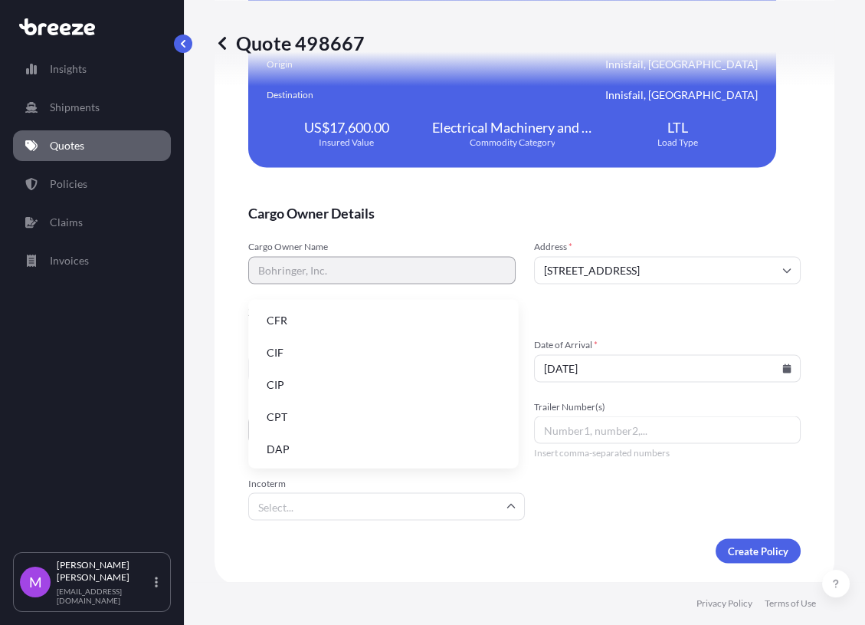
click at [277, 355] on li "CIF" at bounding box center [383, 352] width 258 height 29
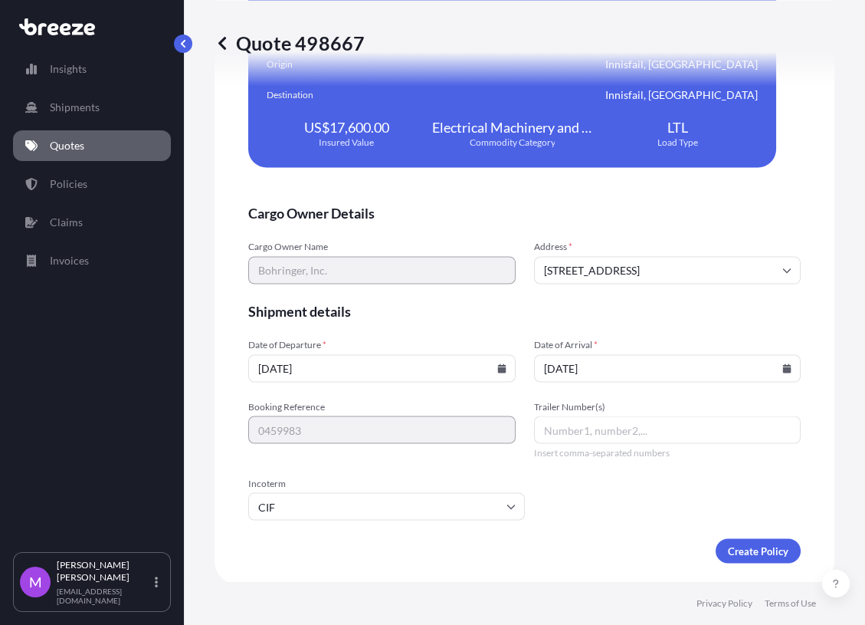
click at [623, 507] on form "Cargo Owner Details Cargo Owner Name [PERSON_NAME], Inc. Address * [STREET_ADDR…" at bounding box center [524, 383] width 553 height 359
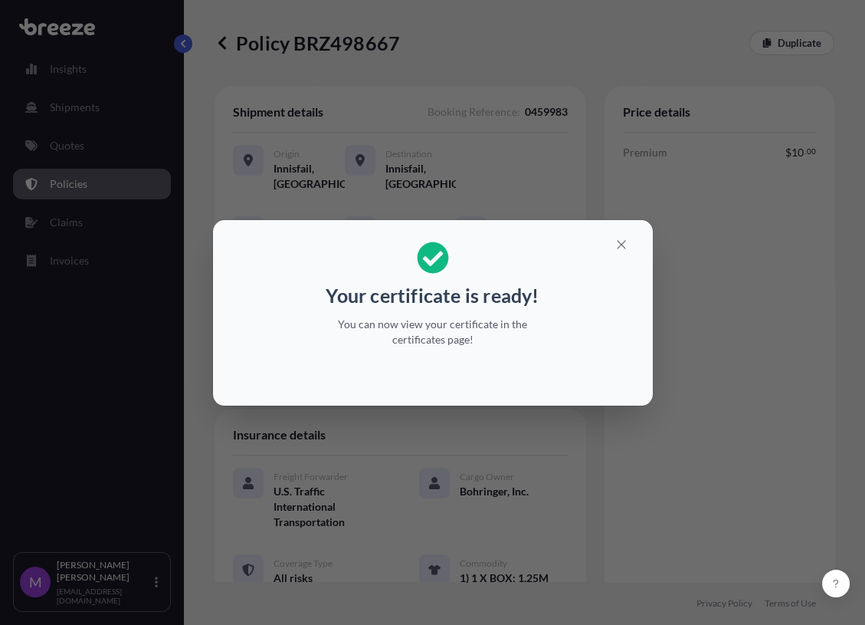
click at [786, 420] on div "Your certificate is ready! You can now view your certificate in the certificate…" at bounding box center [432, 312] width 865 height 625
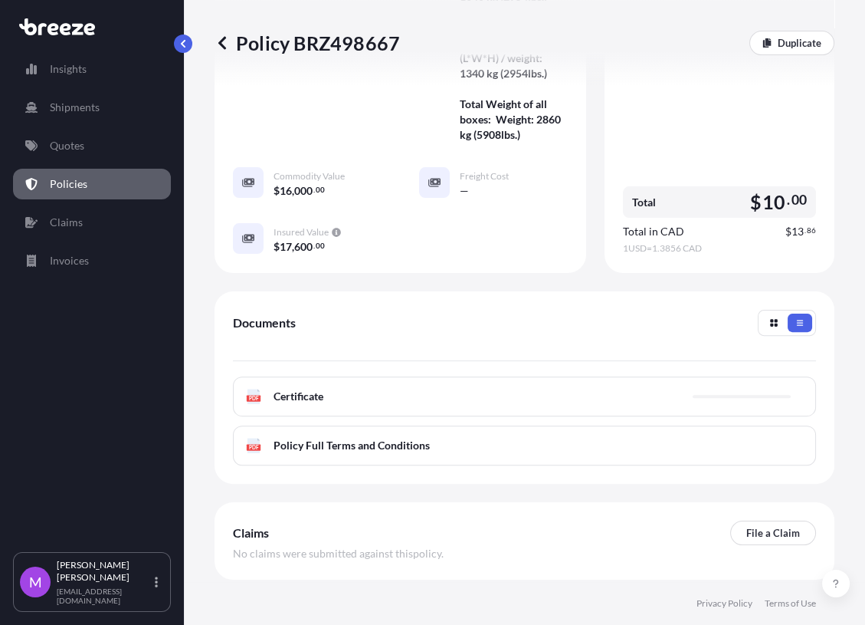
scroll to position [681, 0]
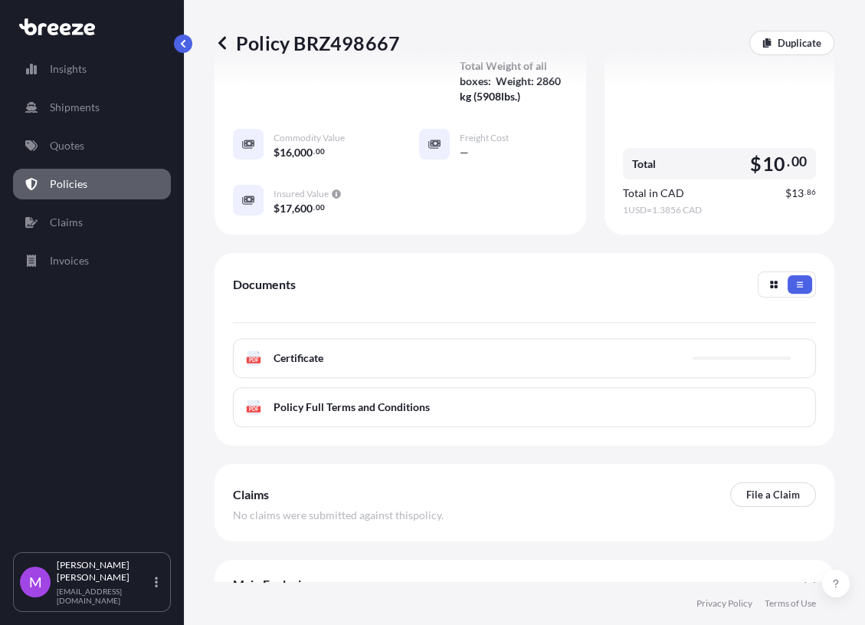
click at [444, 378] on div "PDF Certificate" at bounding box center [524, 358] width 583 height 40
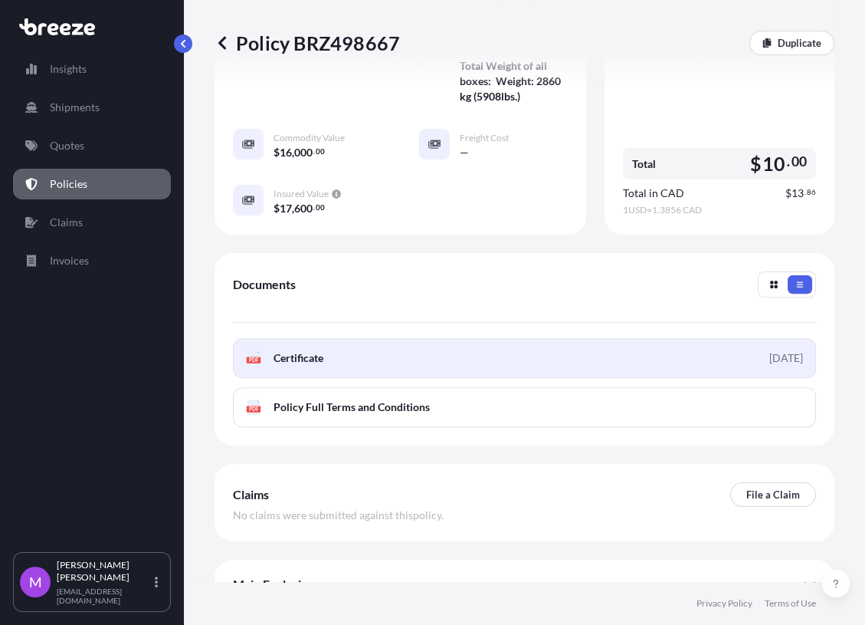
click at [399, 378] on link "PDF Certificate [DATE]" at bounding box center [524, 358] width 583 height 40
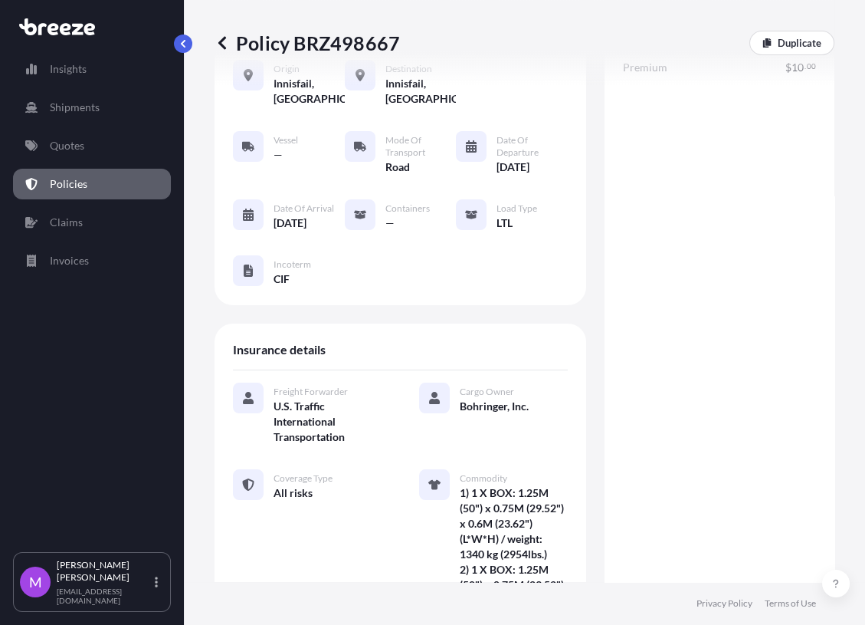
scroll to position [0, 0]
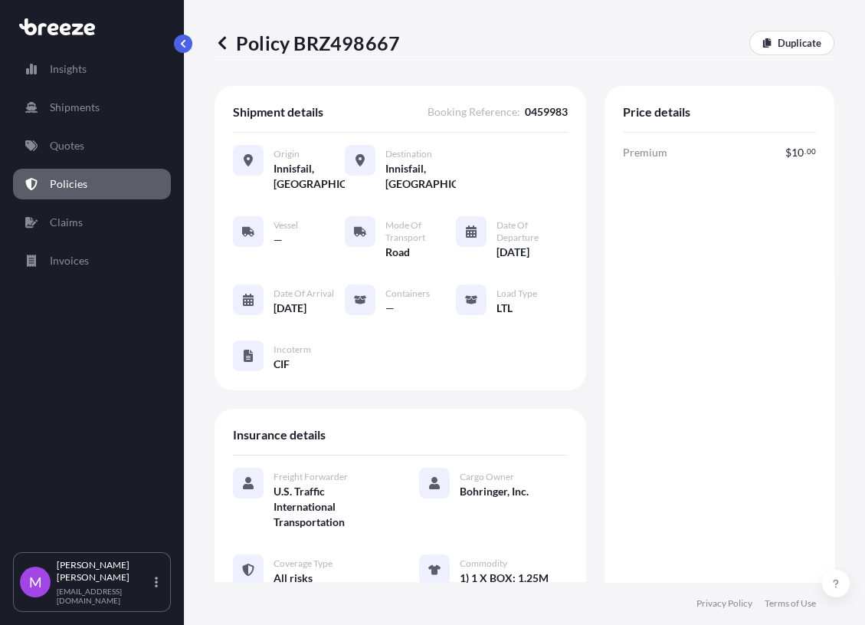
click at [222, 44] on icon at bounding box center [222, 42] width 15 height 15
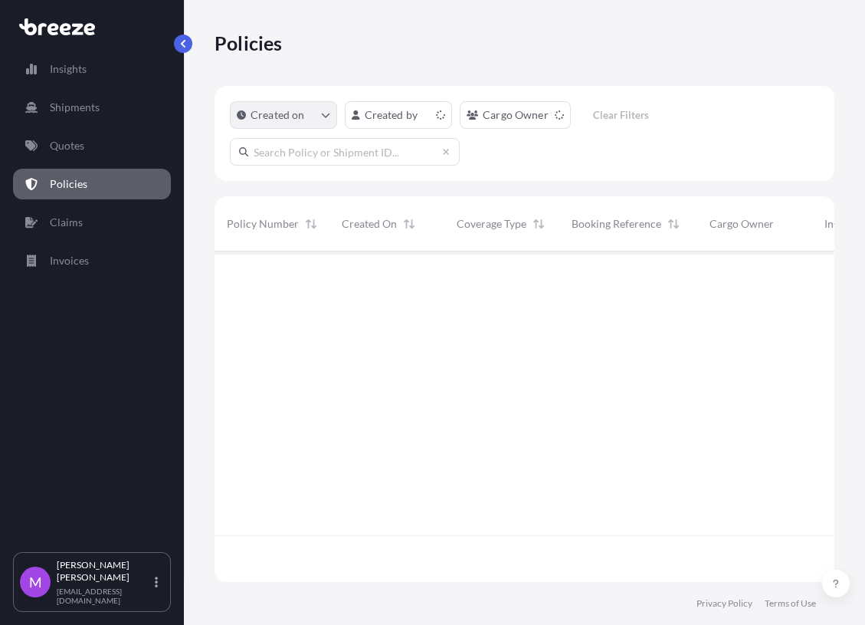
scroll to position [326, 607]
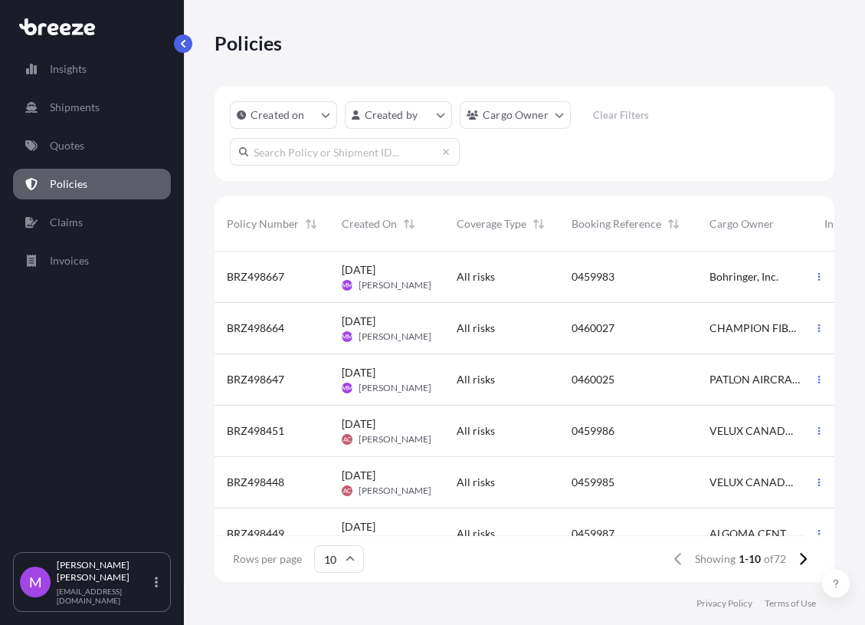
click at [507, 288] on div "All risks" at bounding box center [502, 276] width 115 height 51
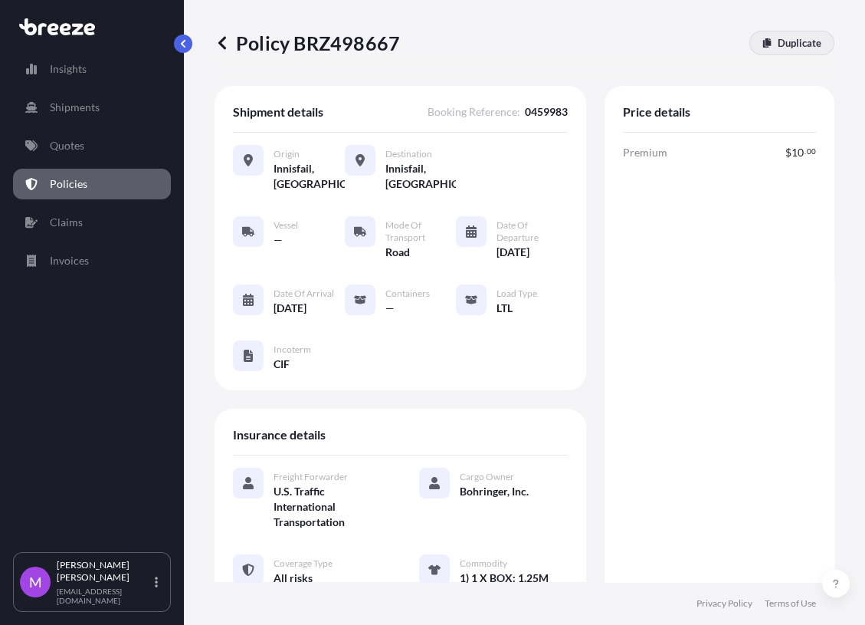
click at [778, 45] on p "Duplicate" at bounding box center [800, 42] width 44 height 15
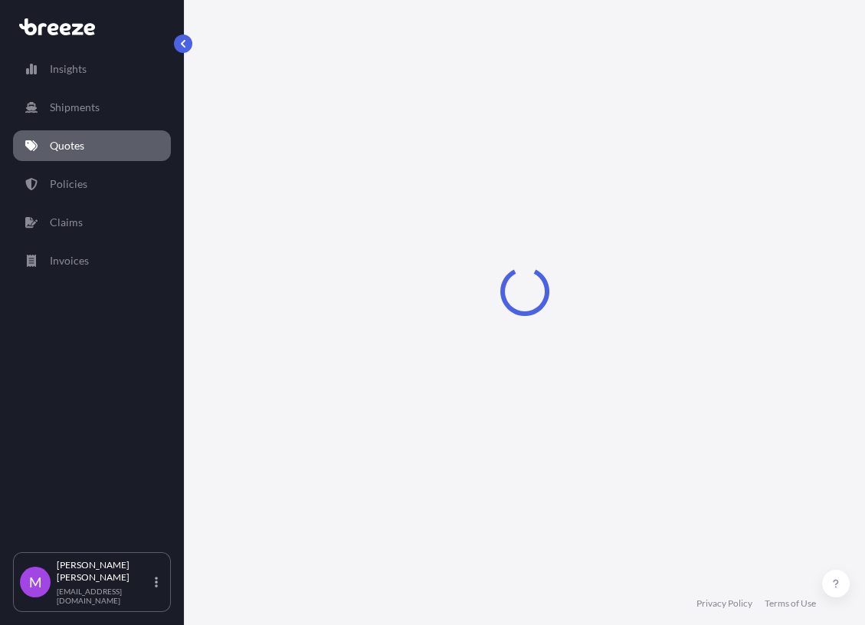
select select "Road"
select select "1"
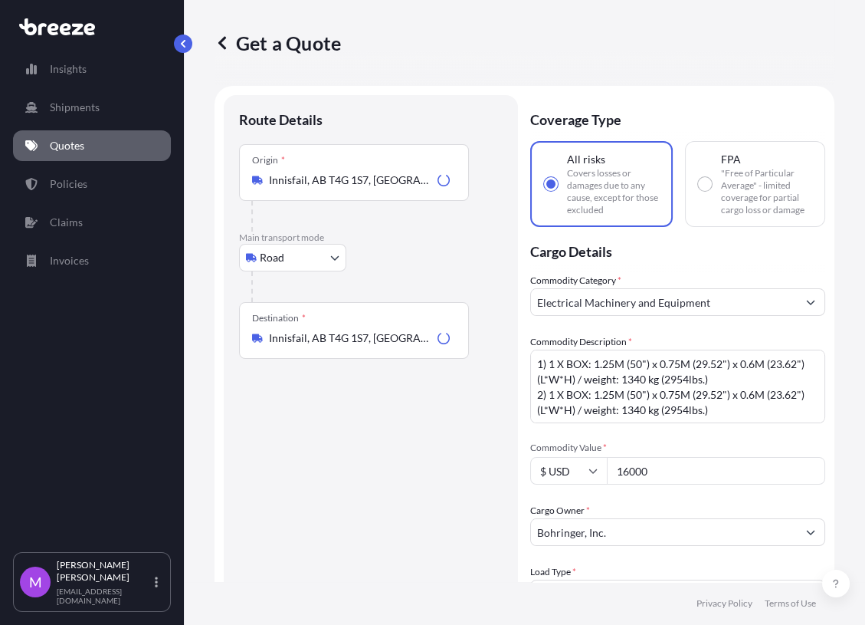
scroll to position [25, 0]
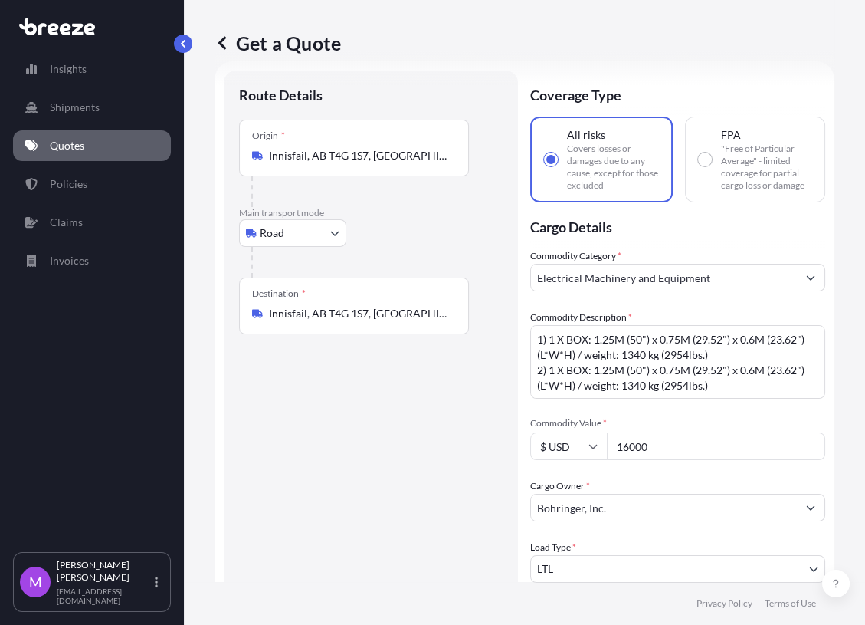
click at [433, 325] on div "Destination * Innisfail, AB T4G 1S7, [GEOGRAPHIC_DATA]" at bounding box center [354, 305] width 230 height 57
click at [433, 321] on input "Innisfail, AB T4G 1S7, [GEOGRAPHIC_DATA]" at bounding box center [359, 313] width 181 height 15
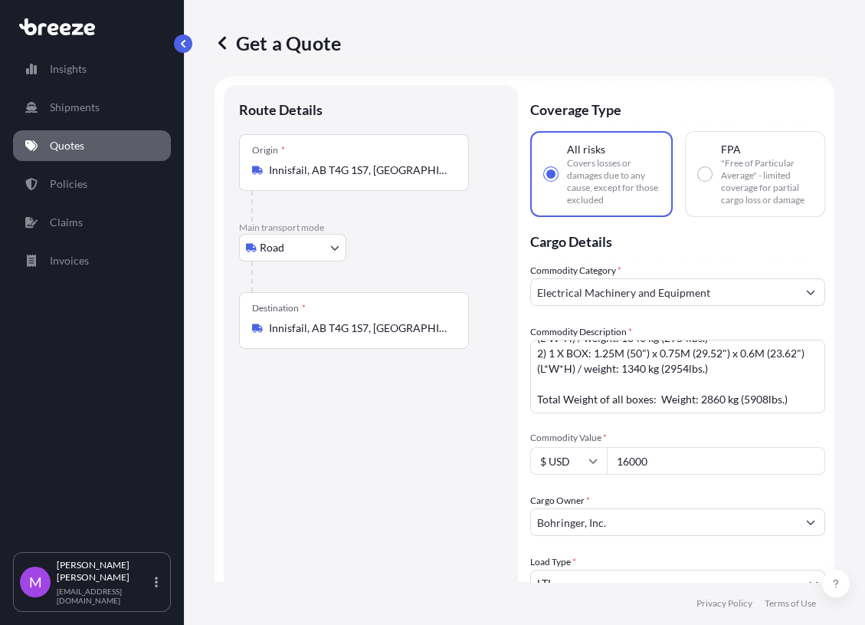
scroll to position [0, 0]
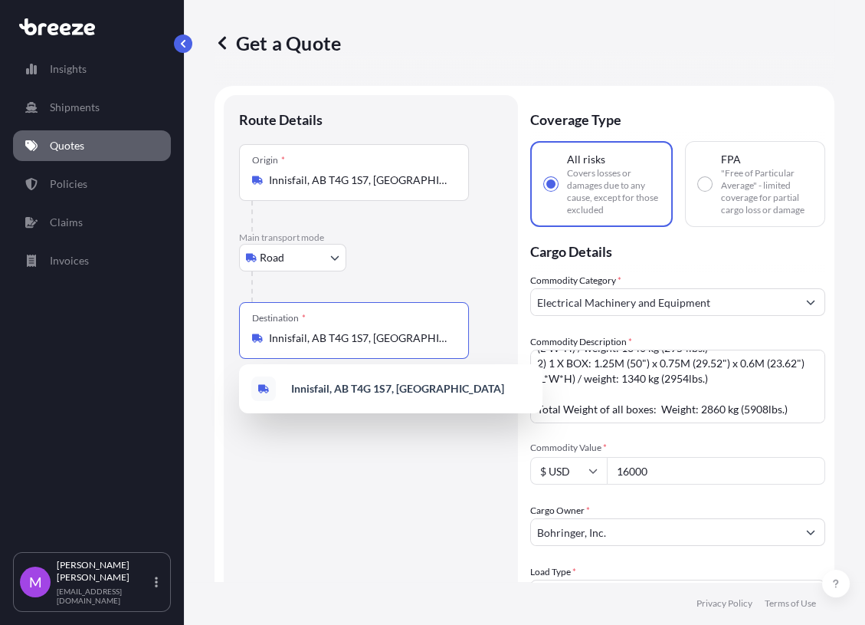
click at [373, 336] on input "Innisfail, AB T4G 1S7, [GEOGRAPHIC_DATA]" at bounding box center [359, 337] width 181 height 15
drag, startPoint x: 442, startPoint y: 337, endPoint x: 146, endPoint y: 314, distance: 296.0
click at [145, 314] on div "Insights Shipments Quotes Policies Claims Invoices M [PERSON_NAME] [EMAIL_ADDRE…" at bounding box center [432, 312] width 865 height 625
paste input "[GEOGRAPHIC_DATA]"
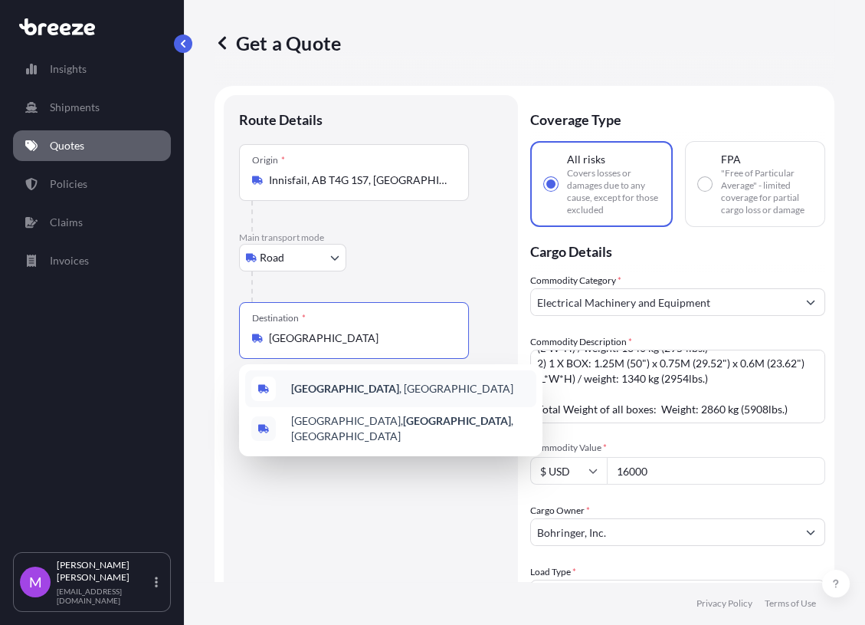
click at [392, 389] on span "[GEOGRAPHIC_DATA] , [GEOGRAPHIC_DATA]" at bounding box center [402, 388] width 222 height 15
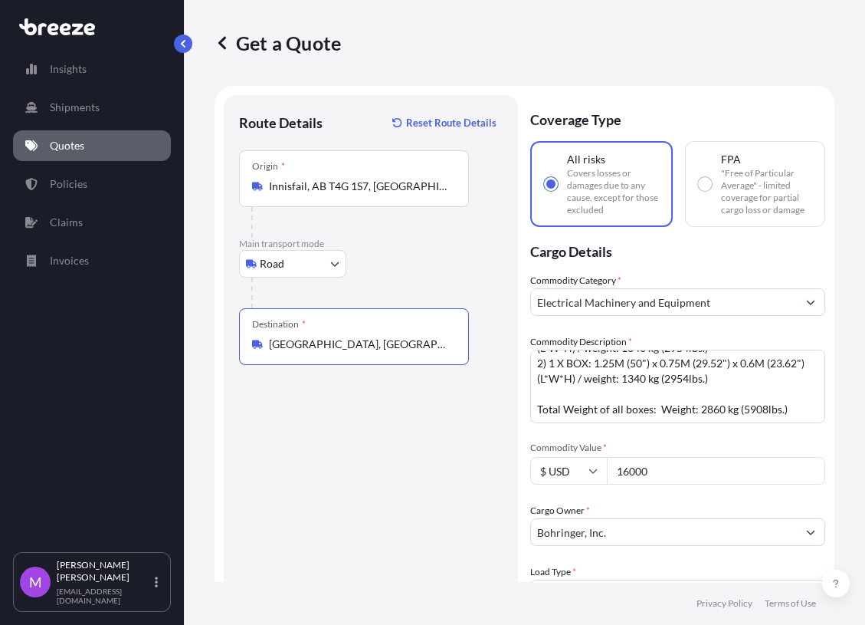
type input "[GEOGRAPHIC_DATA], [GEOGRAPHIC_DATA]"
click at [349, 497] on div "Route Details Reset Route Details Place of loading Road Road Rail Origin * [GEO…" at bounding box center [371, 520] width 264 height 820
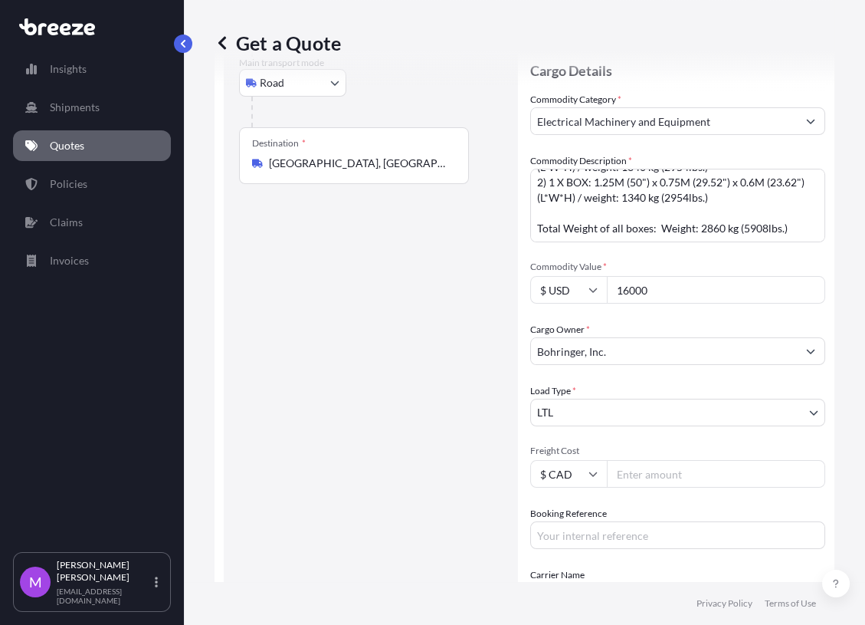
scroll to position [373, 0]
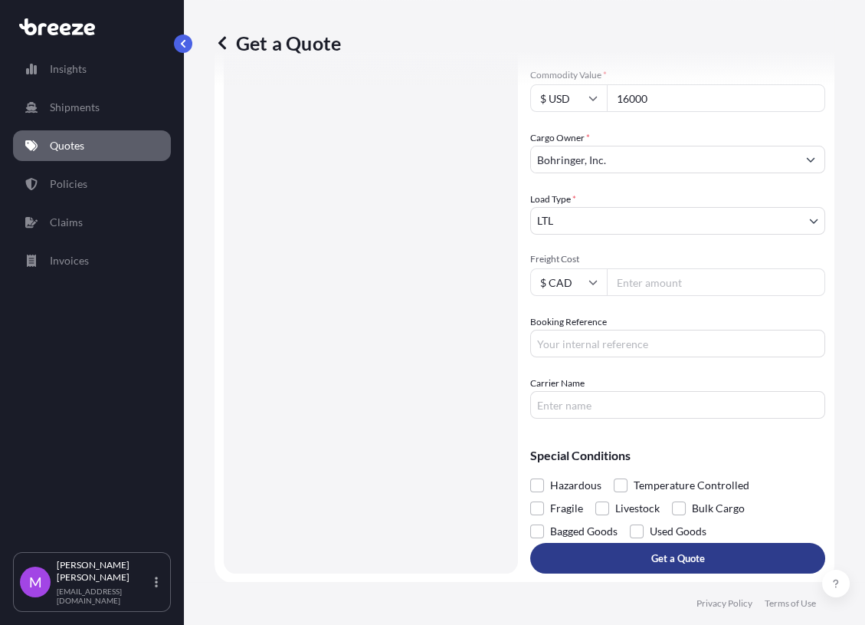
click at [694, 560] on p "Get a Quote" at bounding box center [679, 557] width 54 height 15
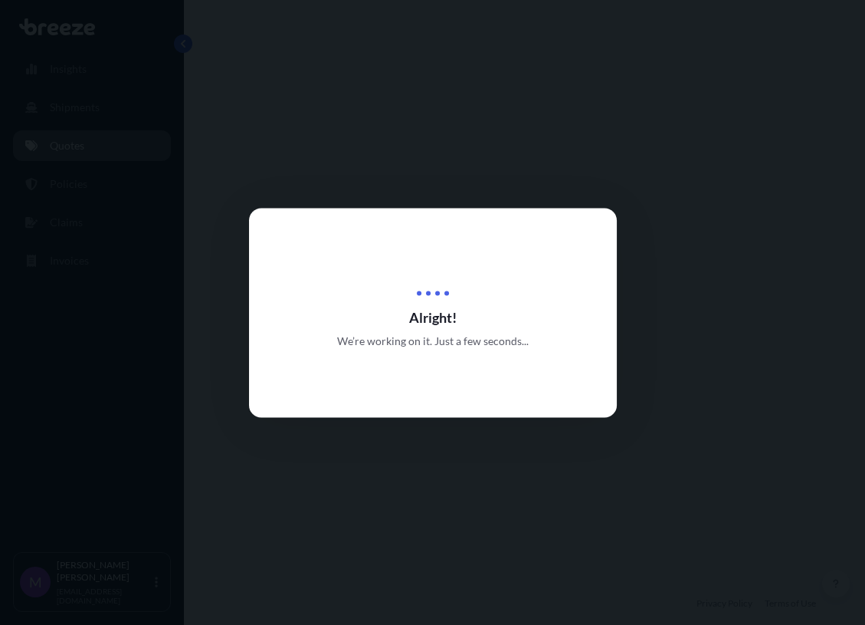
select select "Road"
select select "1"
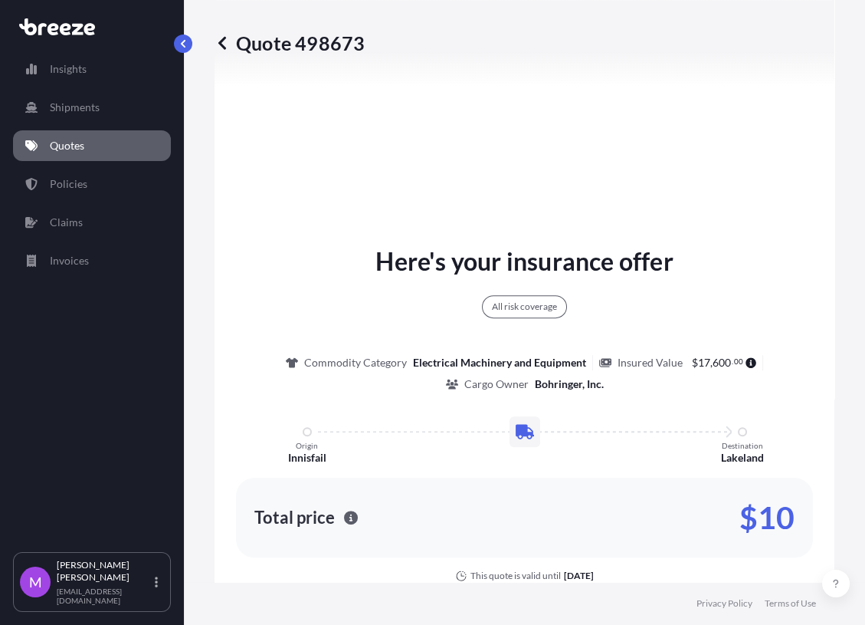
scroll to position [1318, 0]
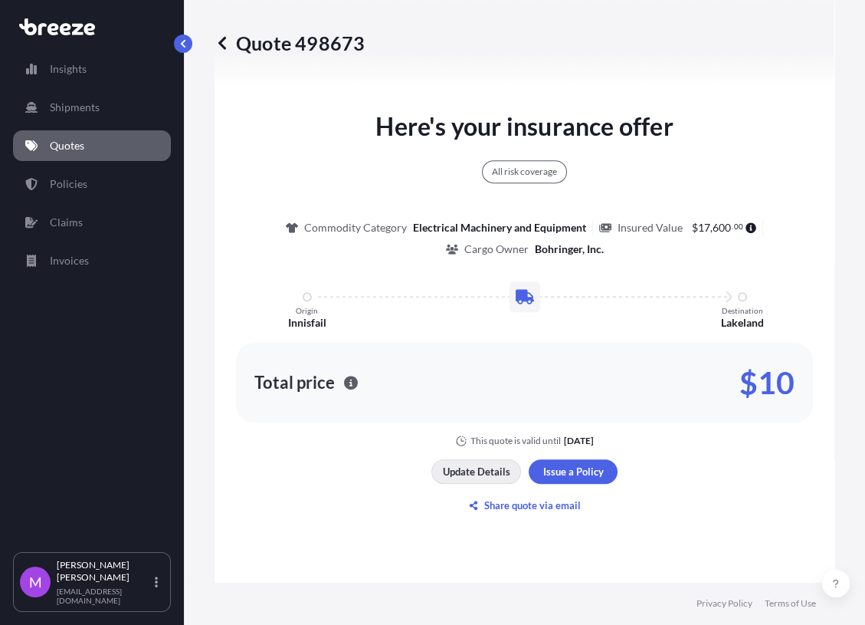
click at [489, 476] on p "Update Details" at bounding box center [476, 471] width 67 height 15
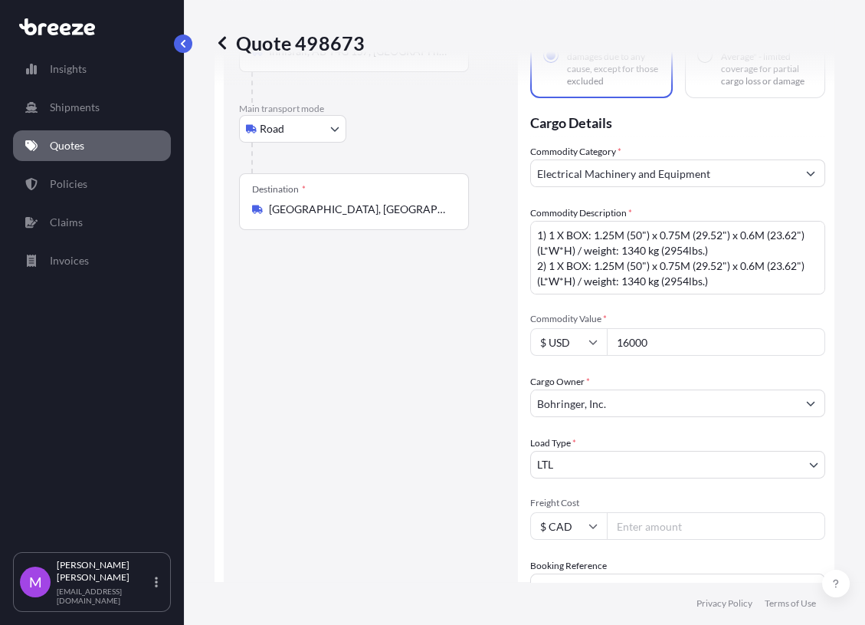
scroll to position [280, 0]
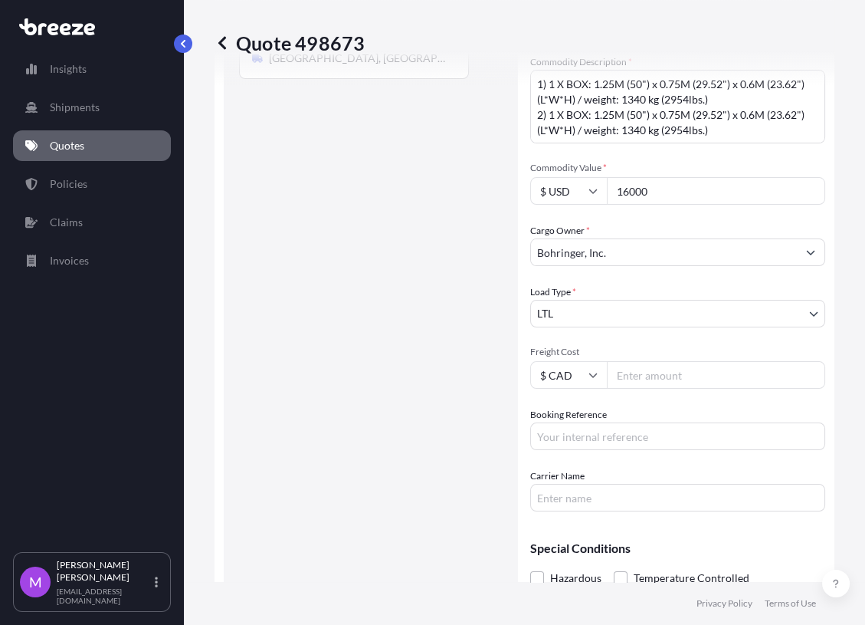
click at [575, 435] on input "Booking Reference" at bounding box center [677, 436] width 295 height 28
paste input "0459983"
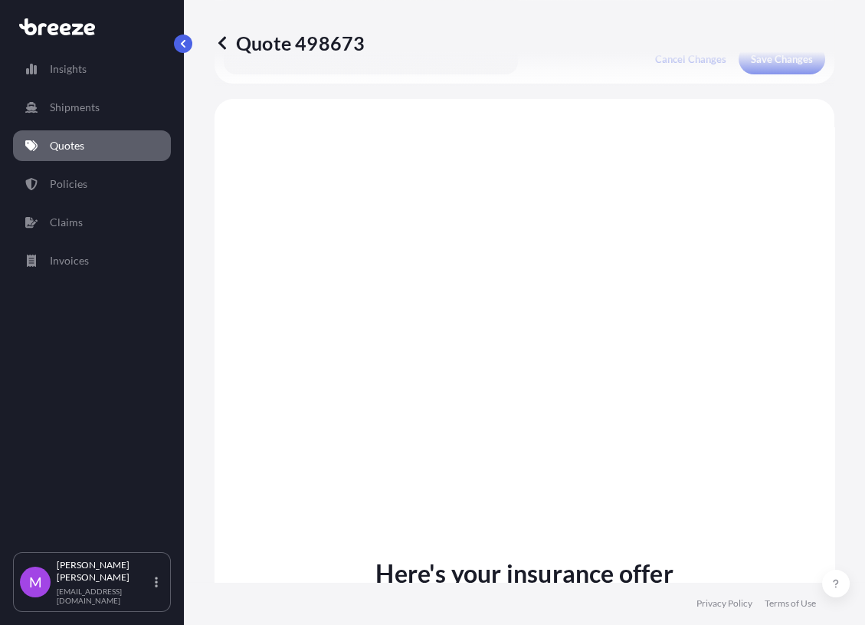
scroll to position [705, 0]
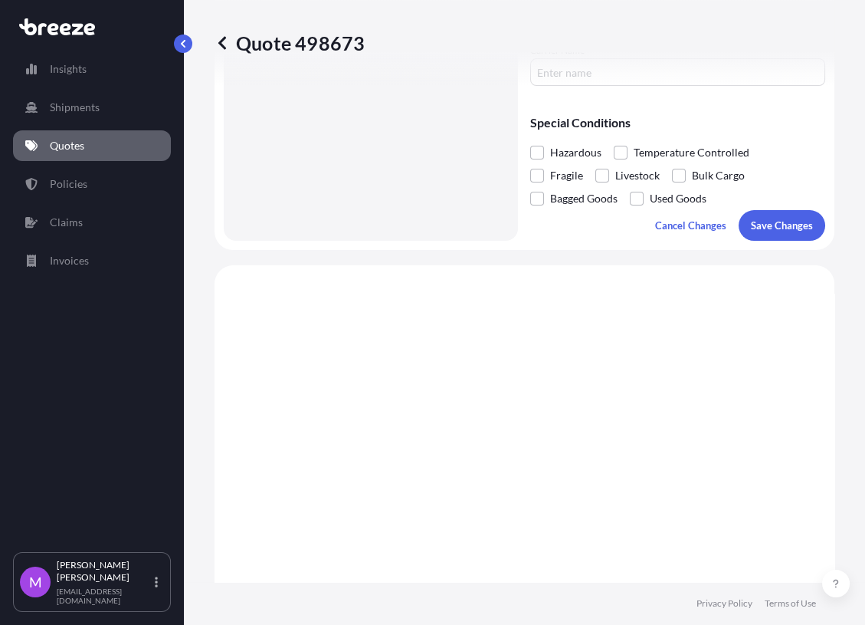
type input "0459983"
click at [757, 218] on p "Save Changes" at bounding box center [782, 225] width 62 height 15
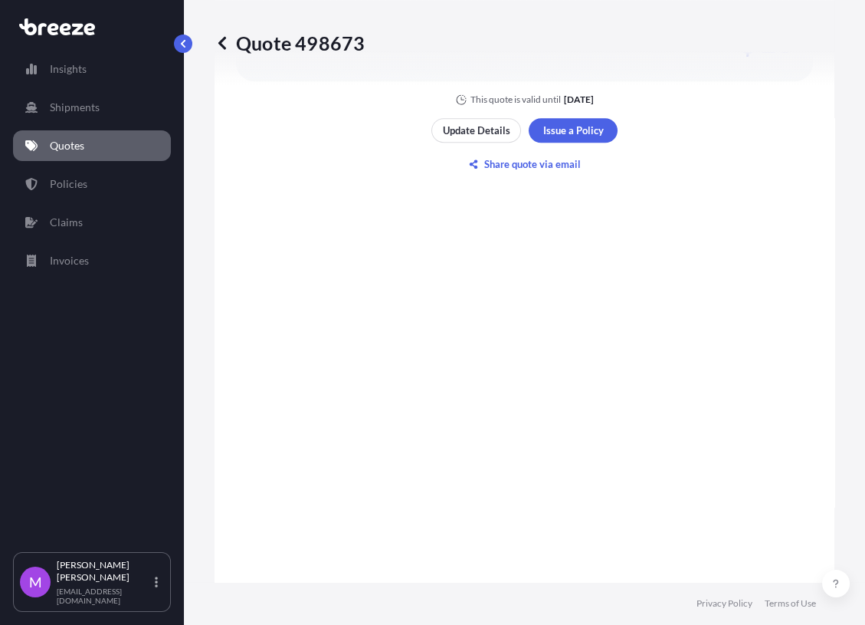
select select "Road"
select select "1"
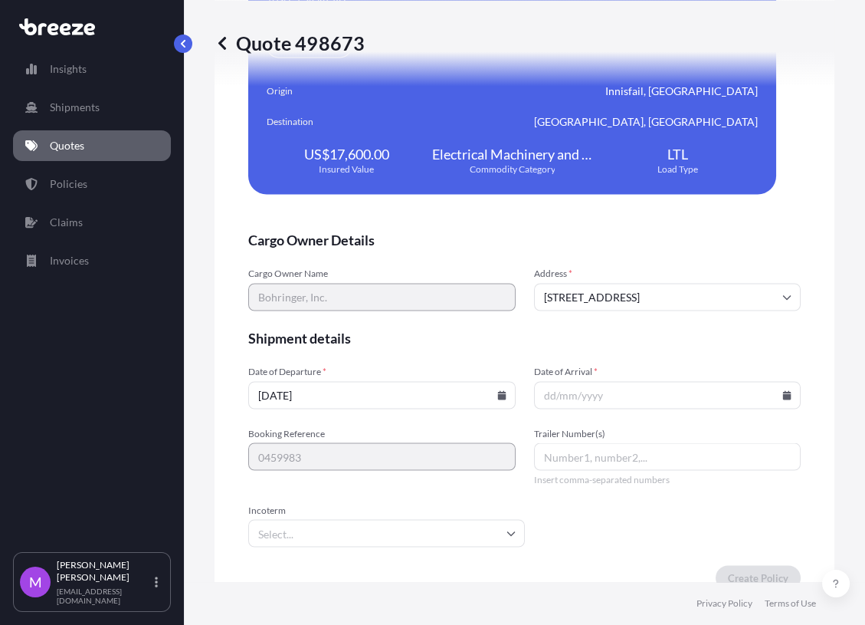
scroll to position [3508, 0]
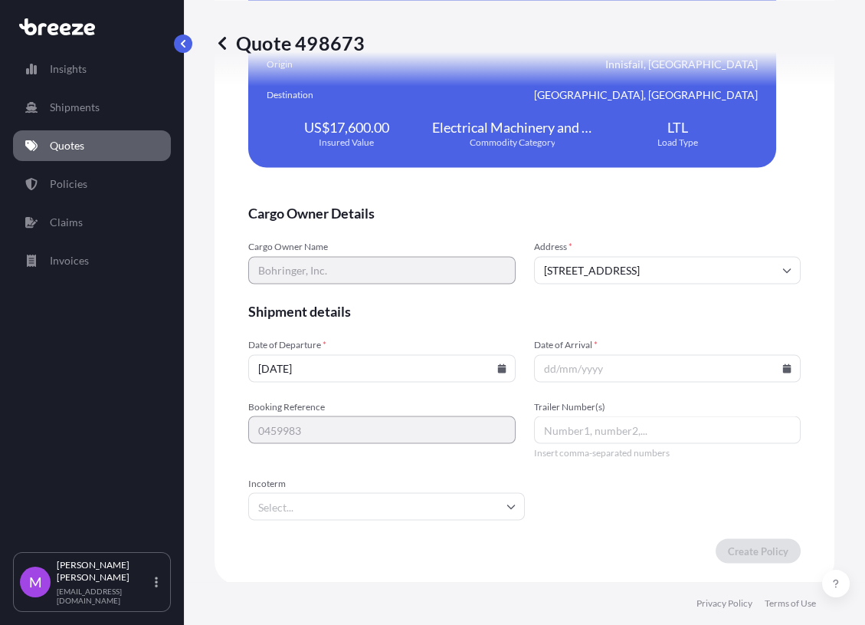
click at [582, 376] on input "Date of Arrival *" at bounding box center [668, 368] width 268 height 28
click at [406, 365] on input "[DATE]" at bounding box center [382, 368] width 268 height 28
click at [579, 376] on input "Date of Arrival *" at bounding box center [668, 368] width 268 height 28
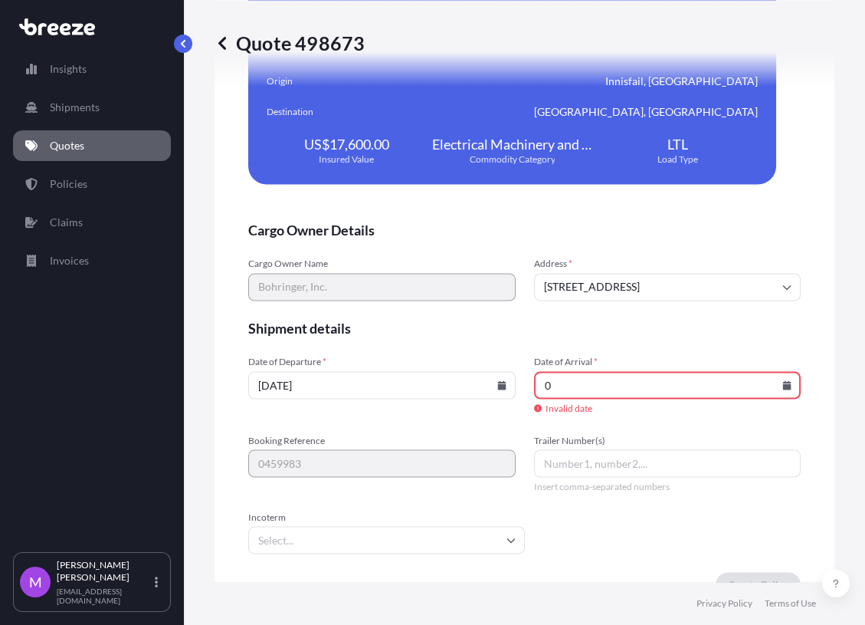
scroll to position [3525, 0]
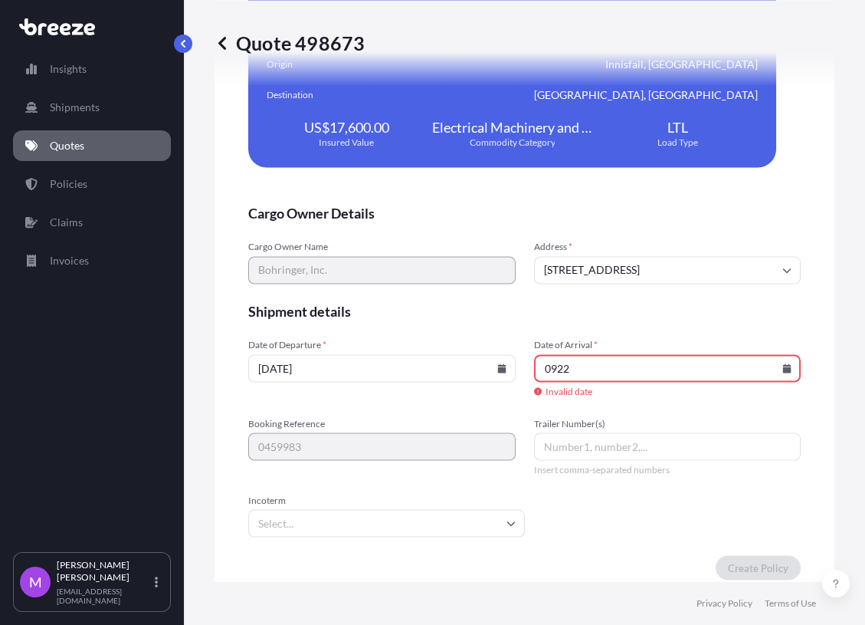
click at [781, 368] on input "0922" at bounding box center [668, 368] width 268 height 28
click at [783, 369] on icon at bounding box center [787, 367] width 8 height 9
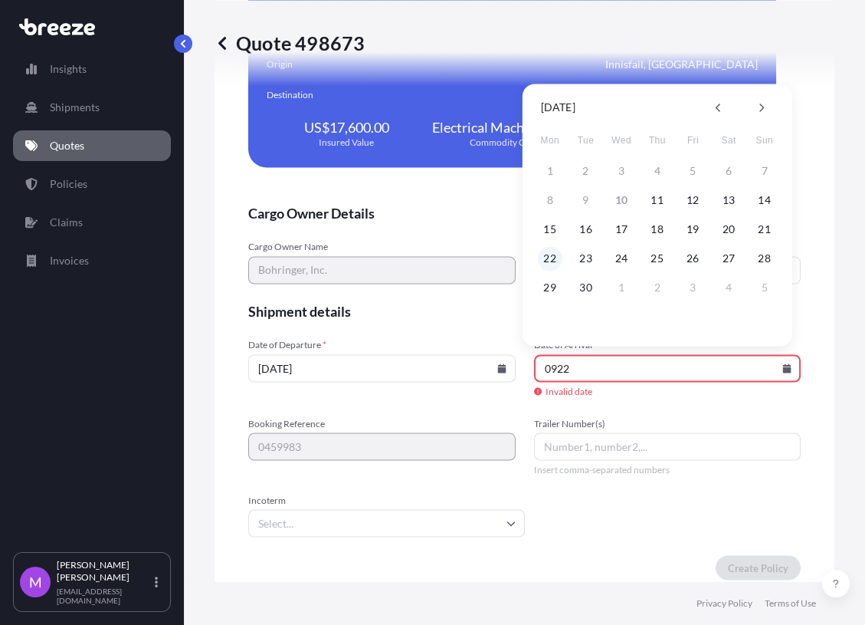
click at [557, 256] on button "22" at bounding box center [550, 258] width 25 height 25
type input "[DATE]"
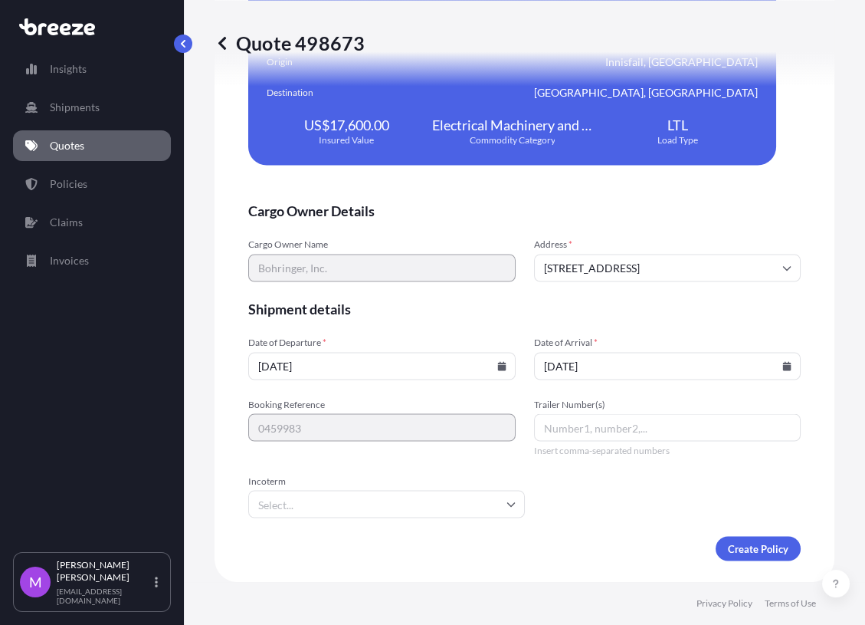
scroll to position [3508, 0]
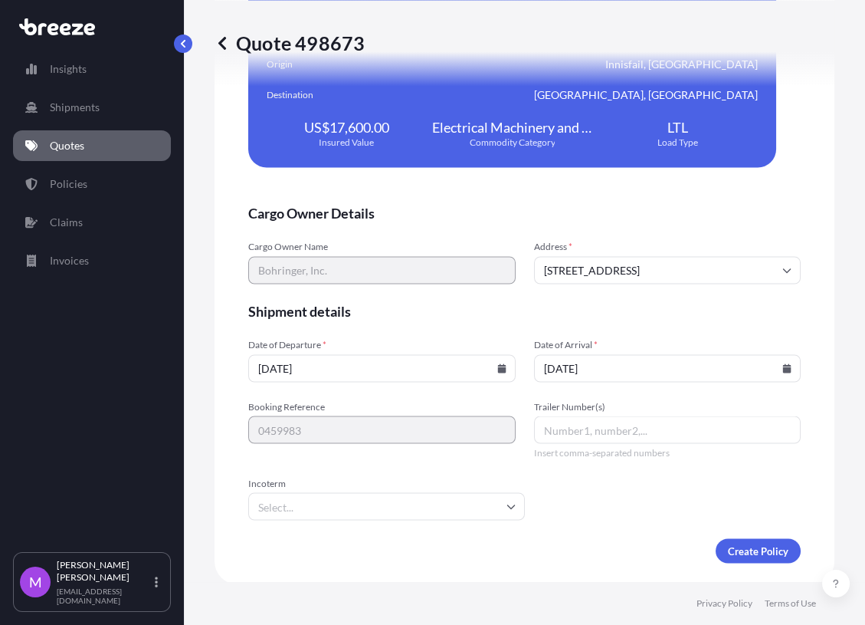
click at [375, 527] on form "Cargo Owner Details Cargo Owner Name [PERSON_NAME], Inc. Address * [STREET_ADDR…" at bounding box center [524, 383] width 553 height 359
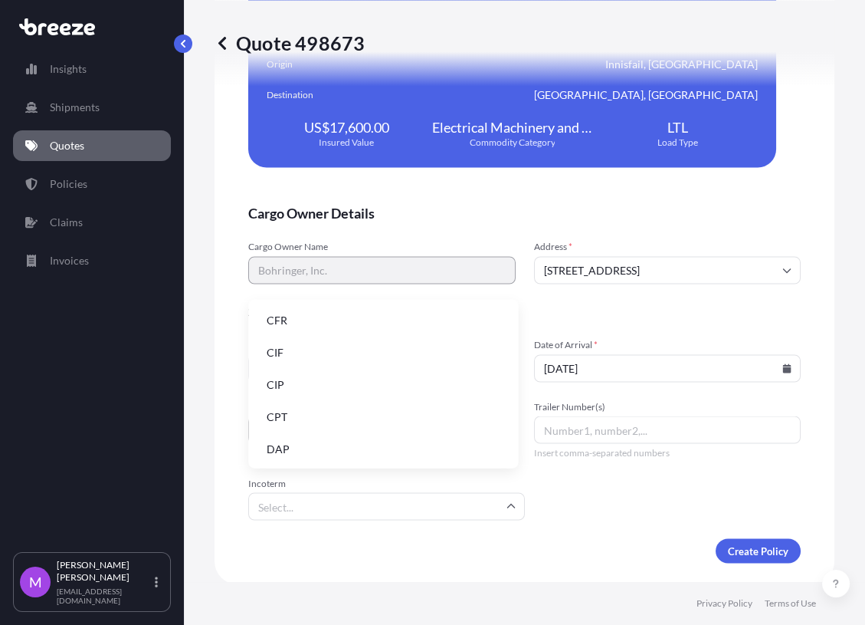
click at [379, 506] on input "Incoterm" at bounding box center [386, 506] width 277 height 28
click at [296, 351] on li "CIF" at bounding box center [383, 352] width 258 height 29
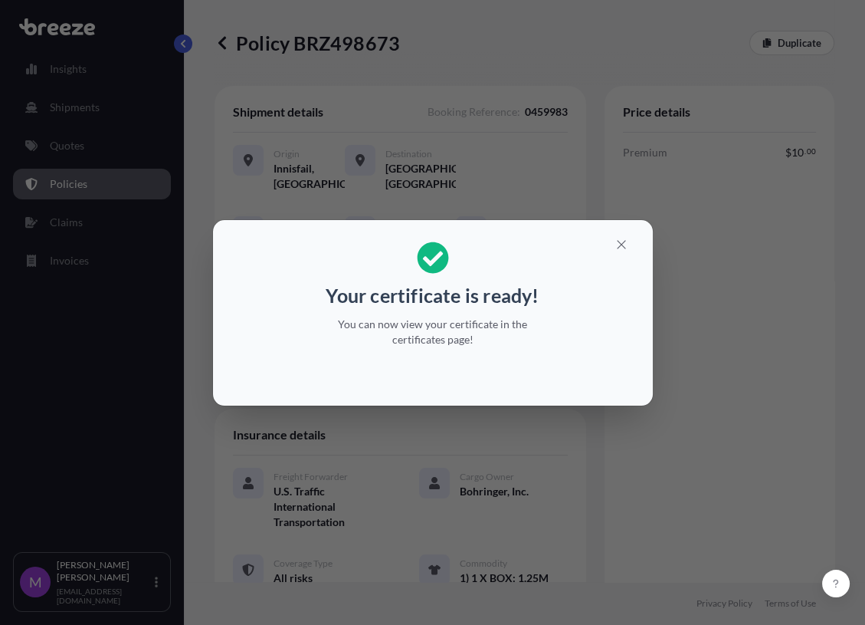
click at [416, 481] on div "Your certificate is ready! You can now view your certificate in the certificate…" at bounding box center [432, 312] width 865 height 625
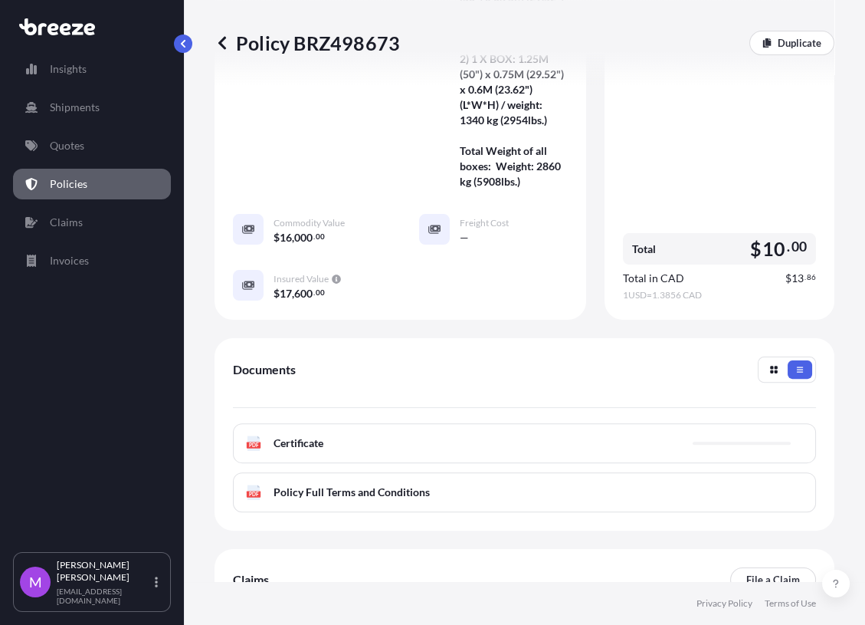
scroll to position [736, 0]
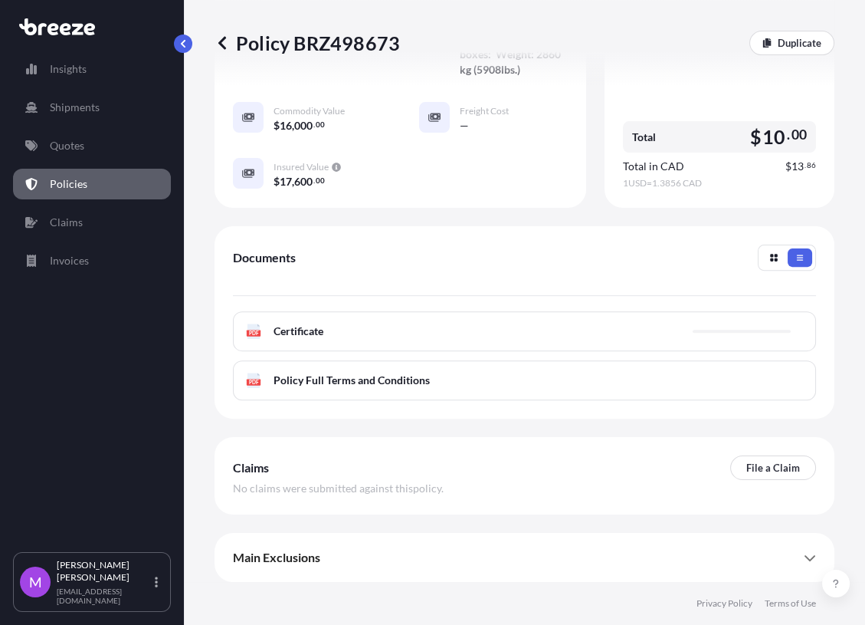
click at [439, 337] on div "PDF Certificate" at bounding box center [524, 331] width 583 height 40
click at [289, 334] on span "Certificate" at bounding box center [299, 330] width 50 height 15
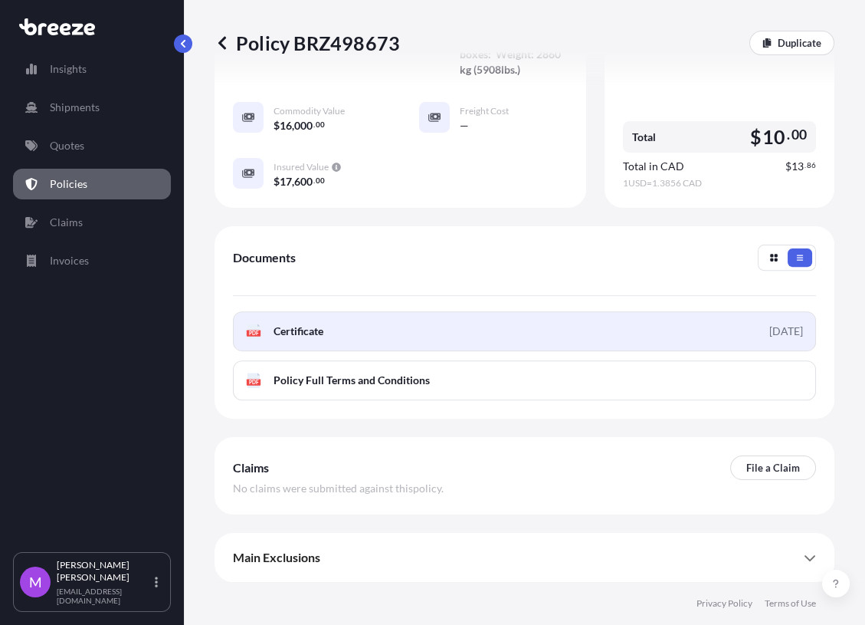
click at [249, 328] on icon at bounding box center [254, 330] width 13 height 15
